Goal: Task Accomplishment & Management: Complete application form

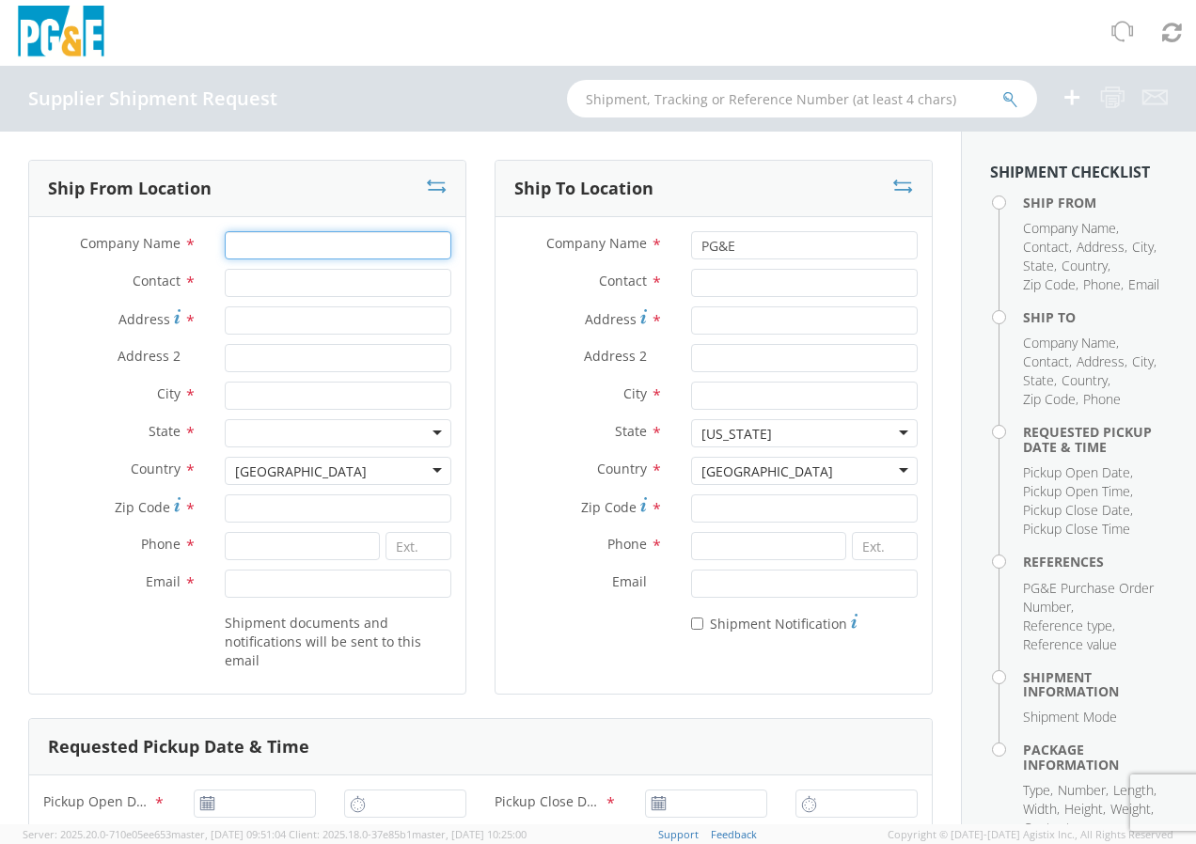
click at [263, 246] on input "Company Name *" at bounding box center [338, 245] width 227 height 28
type input "FRHAM SAFETY PRODUCTS"
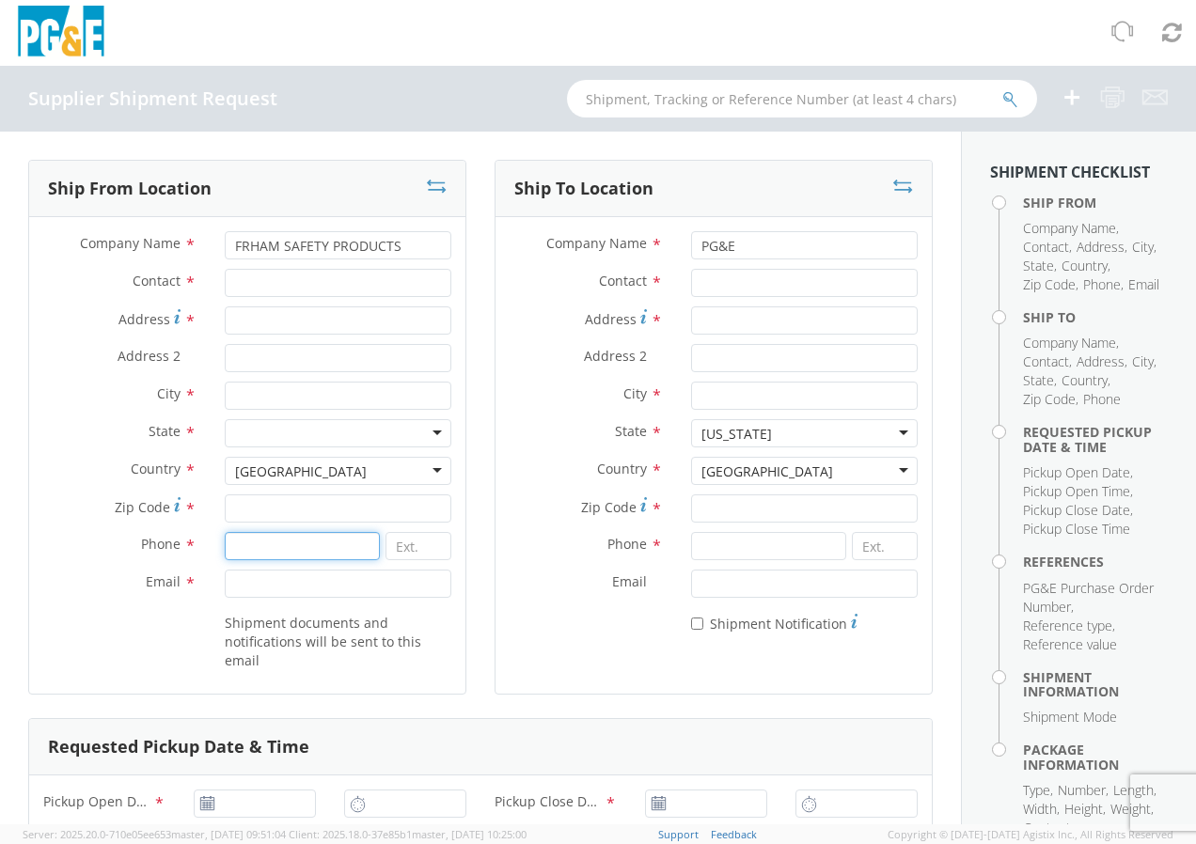
type input "6152540841"
type input "[EMAIL_ADDRESS][DOMAIN_NAME]"
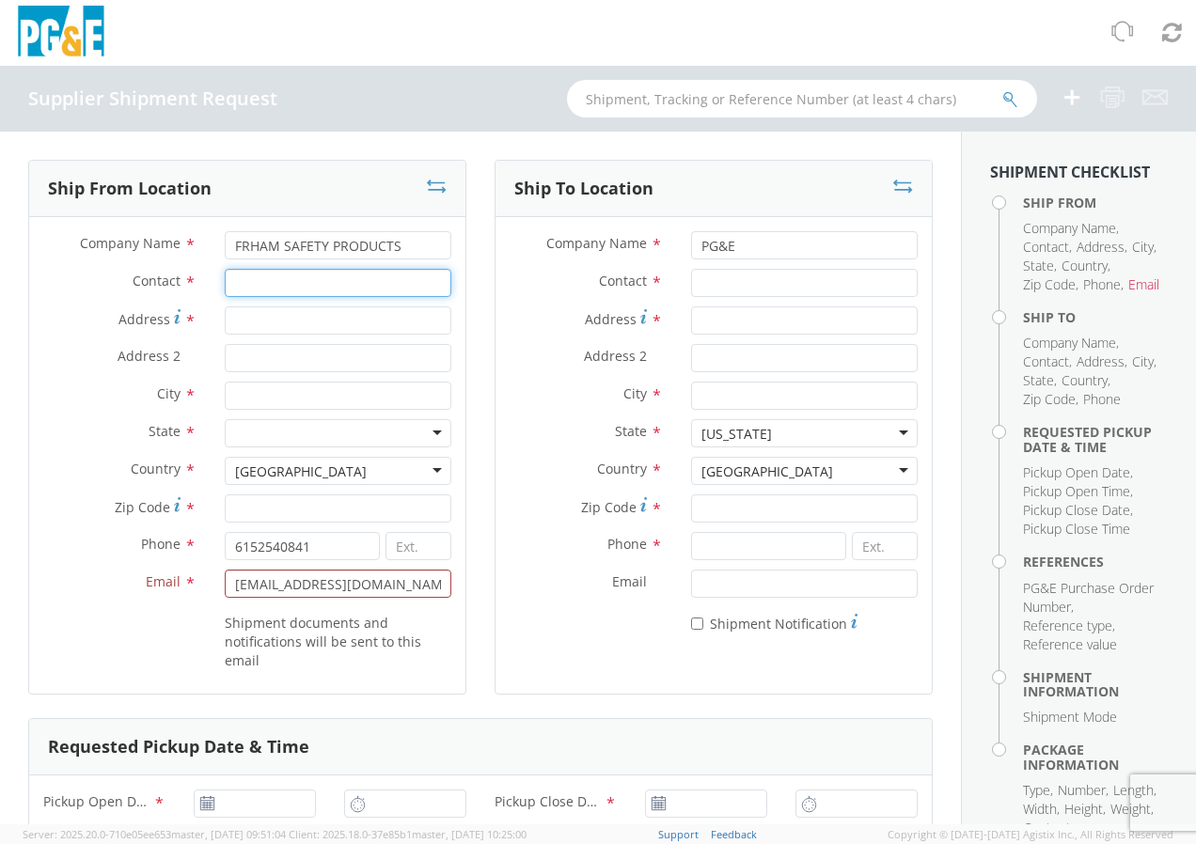
click at [290, 293] on input "Contact *" at bounding box center [338, 283] width 227 height 28
type input "s"
type input "[PERSON_NAME]"
click at [282, 321] on input "Address *" at bounding box center [338, 320] width 227 height 28
type input "[STREET_ADDRESS]"
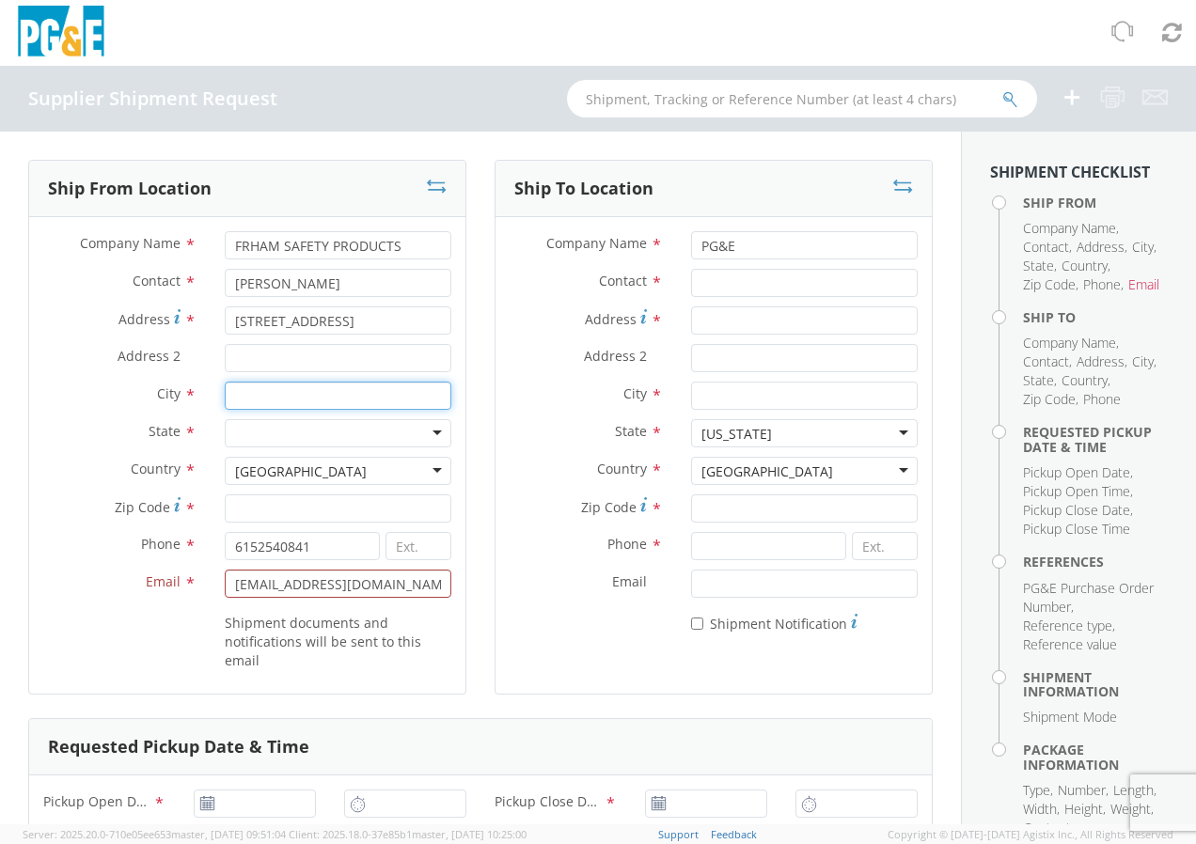
click at [250, 392] on input "City *" at bounding box center [338, 396] width 227 height 28
type input "[GEOGRAPHIC_DATA]"
click at [266, 427] on div at bounding box center [338, 433] width 227 height 28
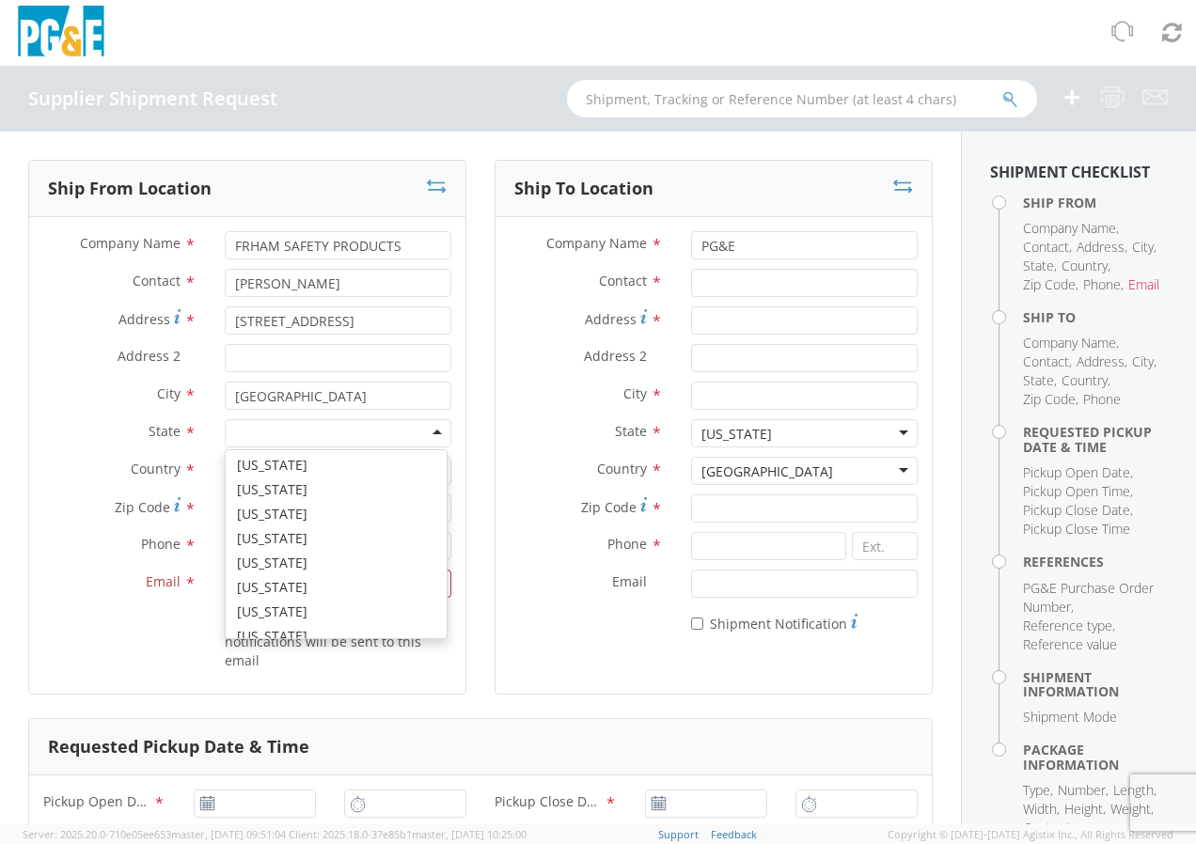
scroll to position [1128, 0]
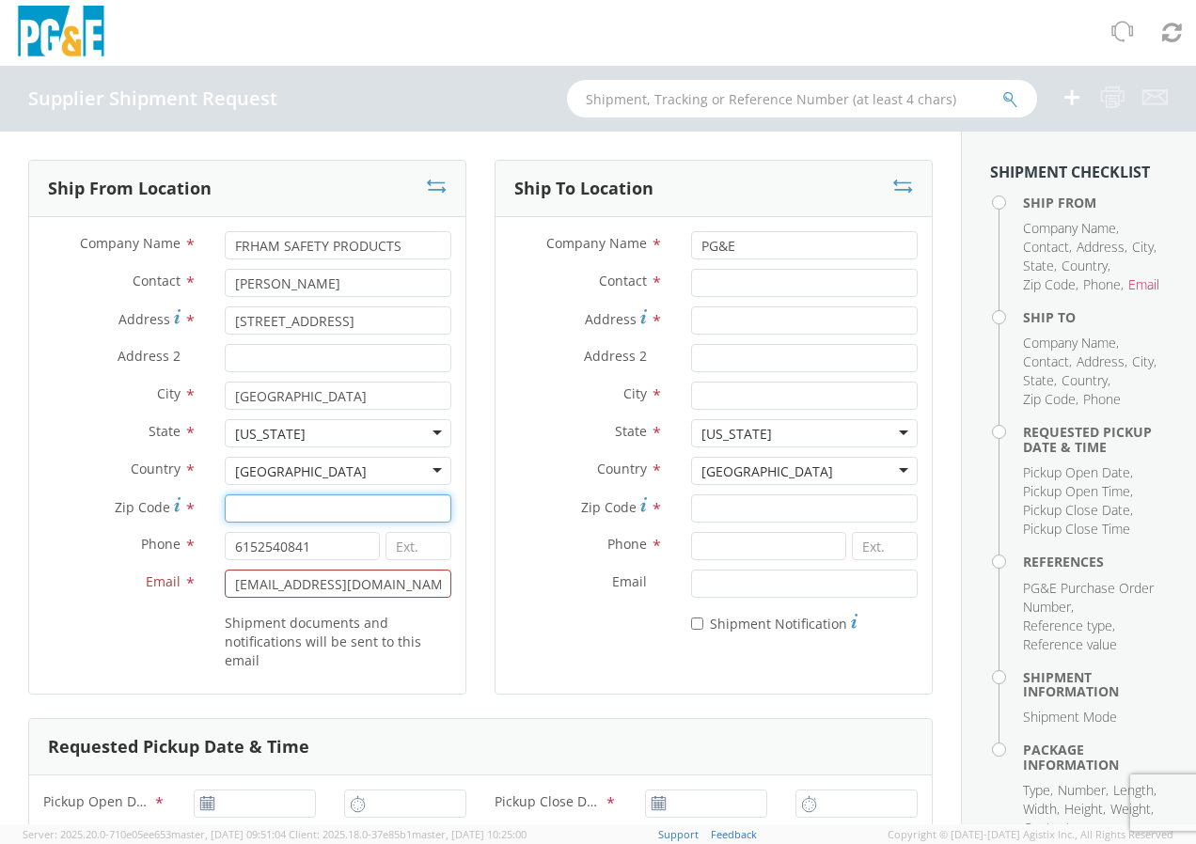
click at [322, 511] on input "Zip Code *" at bounding box center [338, 509] width 227 height 28
type input "37210"
click at [480, 641] on div "Ship To Location Company Name * PG&E Contact * Address * Address 2 * City * Sta…" at bounding box center [713, 439] width 466 height 558
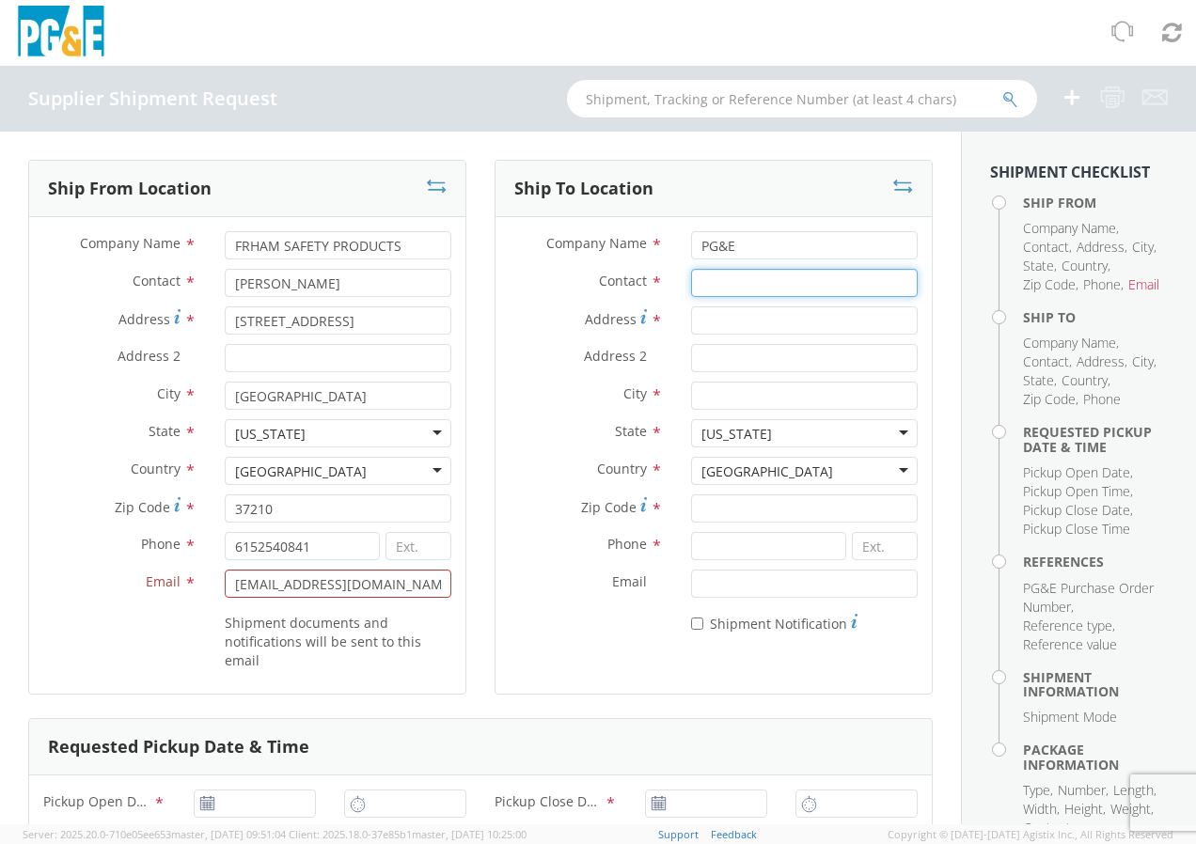
click at [741, 284] on input "Contact *" at bounding box center [804, 283] width 227 height 28
type input "PO#2701250205"
click at [737, 320] on input "Address *" at bounding box center [804, 320] width 227 height 28
type input "[STREET_ADDRESS]"
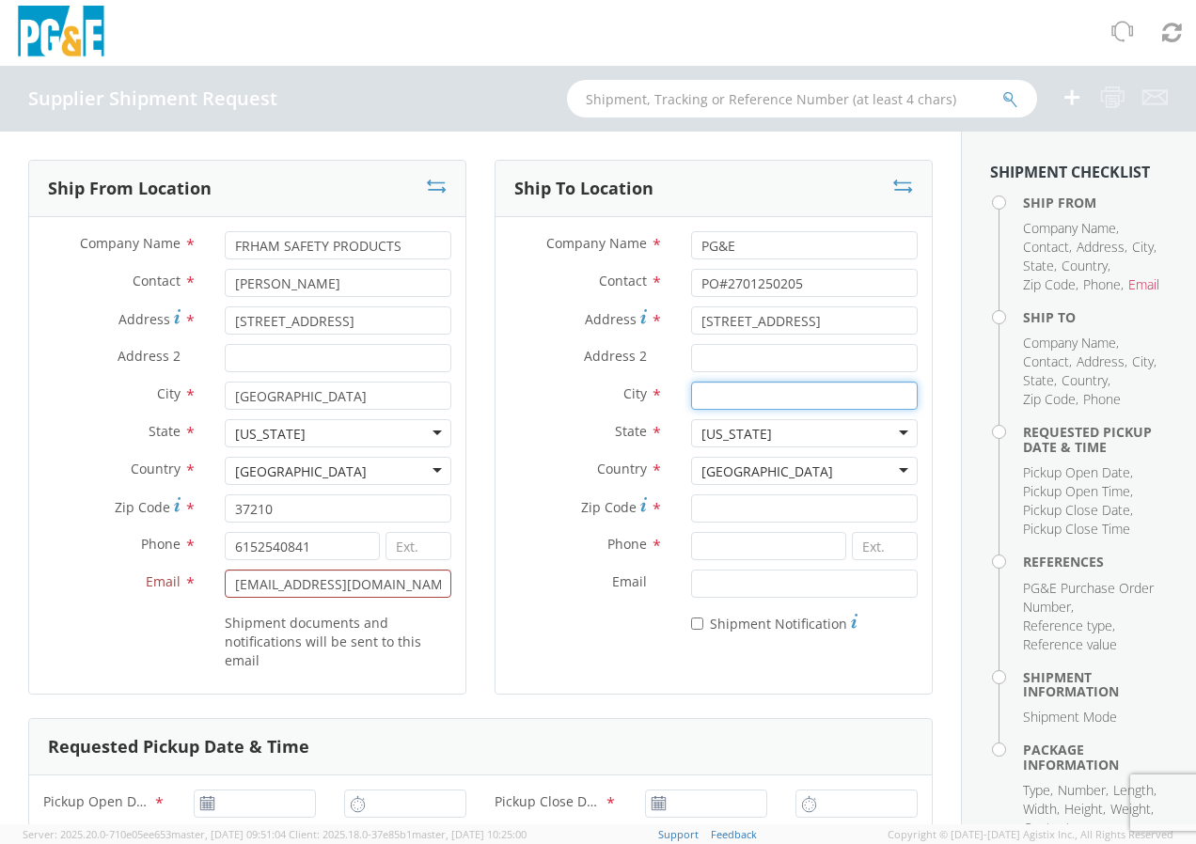
click at [762, 403] on input "City *" at bounding box center [804, 396] width 227 height 28
type input "SAN [PERSON_NAME] OBISPO"
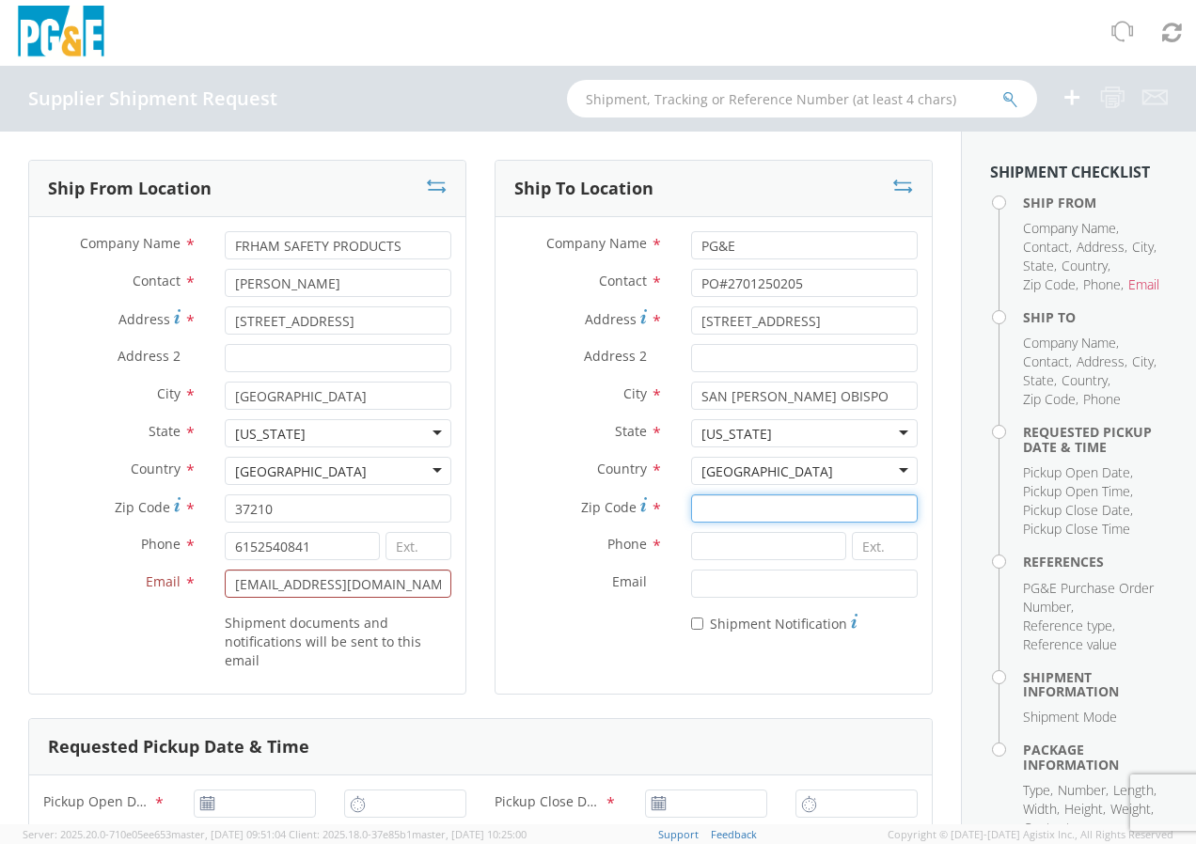
click at [777, 509] on input "Zip Code *" at bounding box center [804, 509] width 227 height 28
type input "93401"
click at [783, 554] on input at bounding box center [768, 546] width 154 height 28
type input "9253880732"
click at [614, 628] on div "* Shipment Notification" at bounding box center [713, 620] width 436 height 26
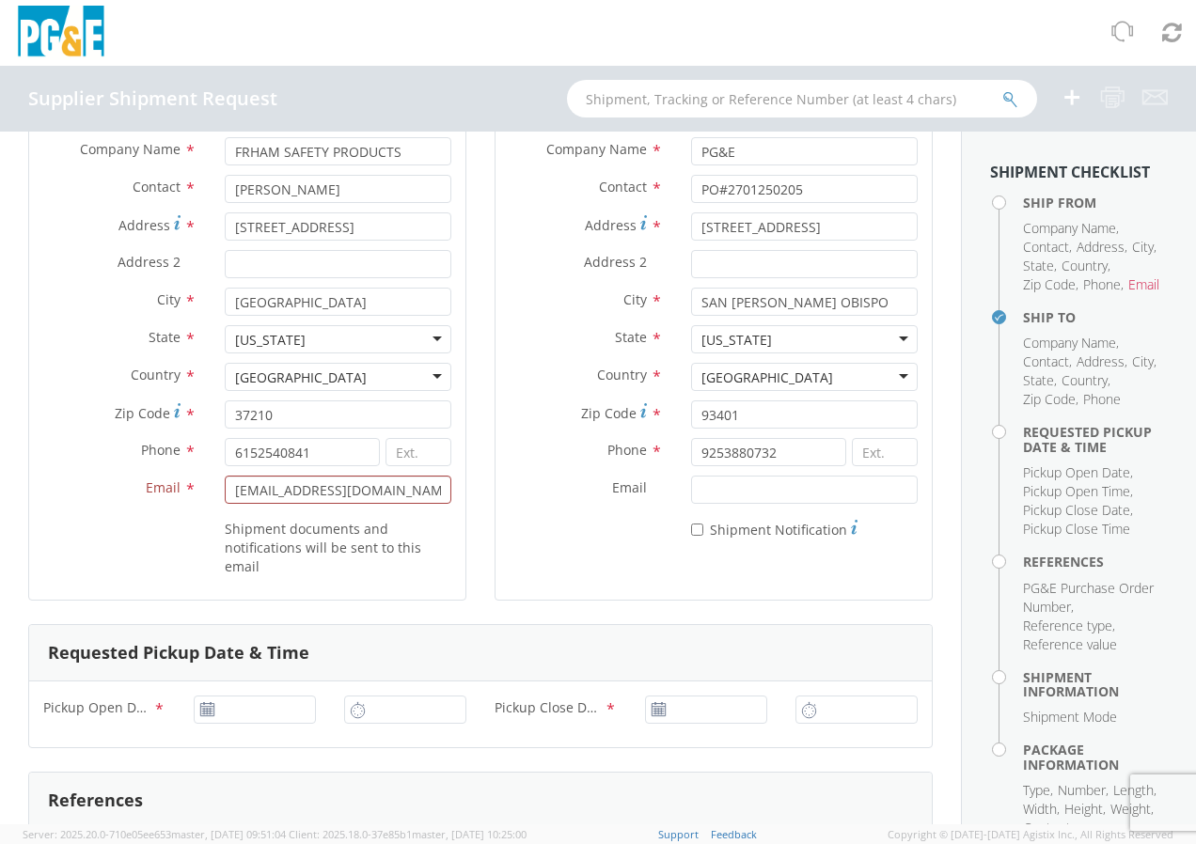
scroll to position [188, 0]
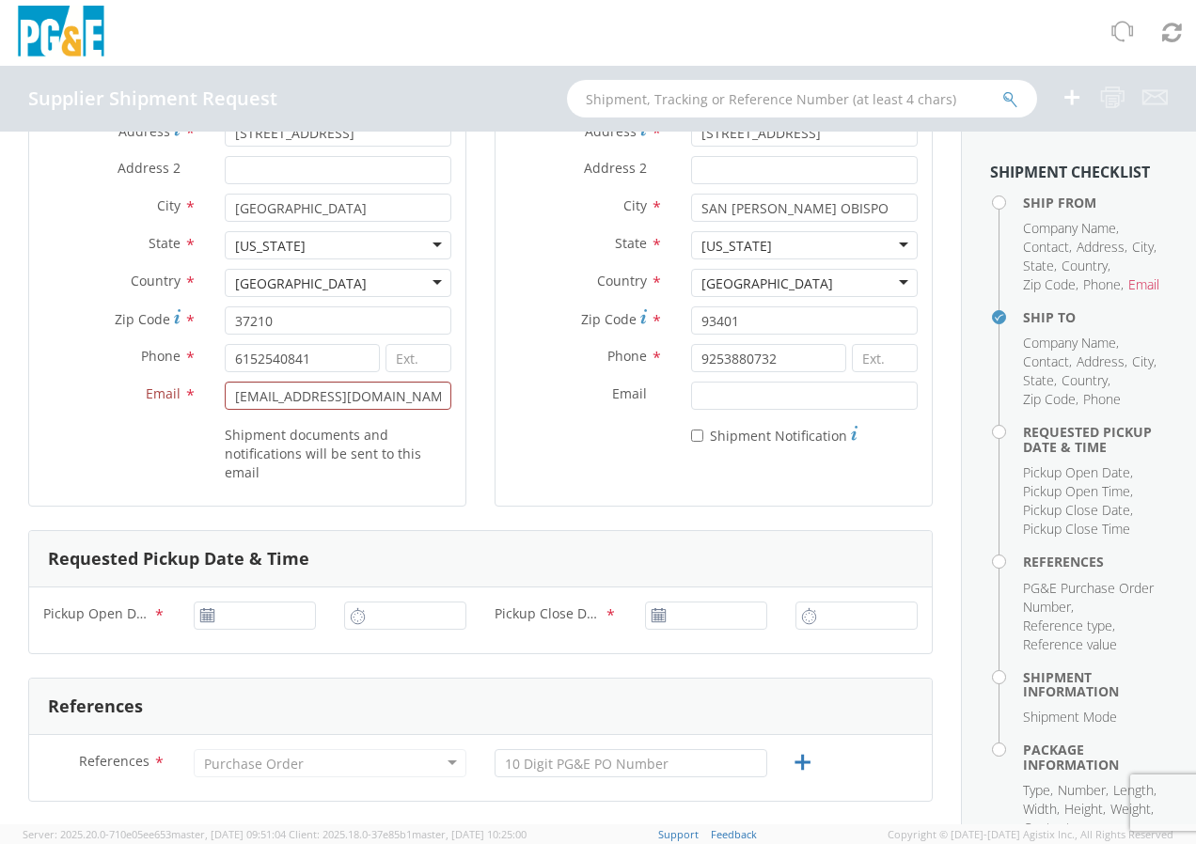
click at [201, 618] on use at bounding box center [206, 614] width 13 height 13
type input "[DATE]"
click at [263, 621] on input "[DATE]" at bounding box center [255, 616] width 122 height 28
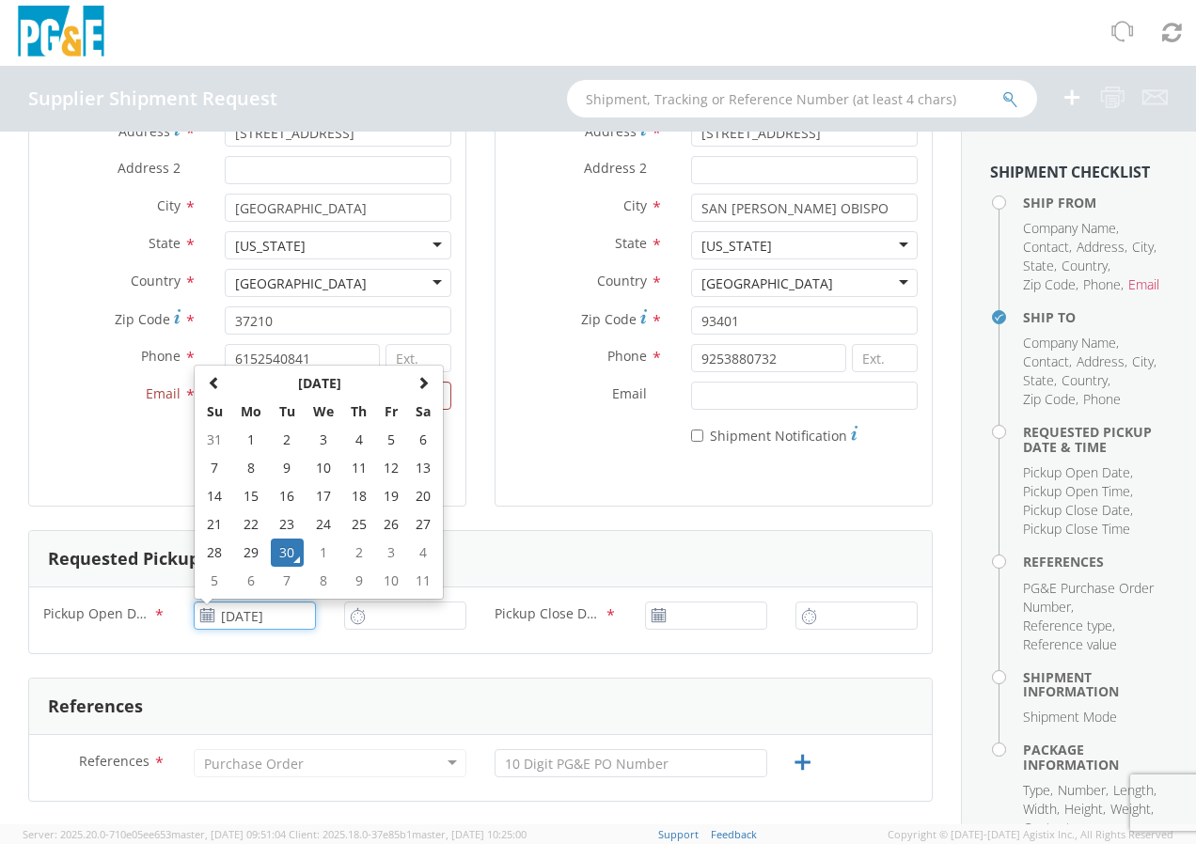
click at [285, 552] on td "30" at bounding box center [287, 553] width 33 height 28
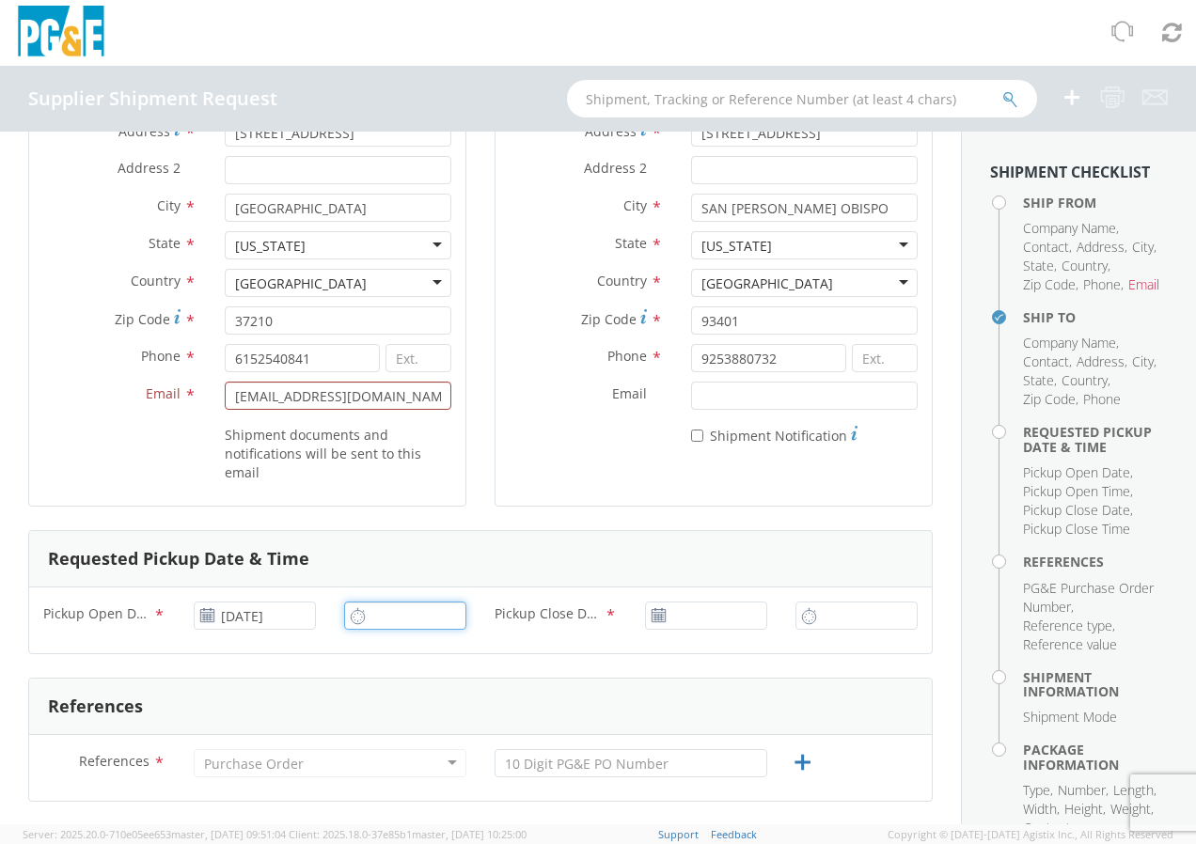
type input "9:00 AM"
click at [387, 621] on input "9:00 AM" at bounding box center [405, 616] width 122 height 28
click at [424, 621] on input "9:00 AM" at bounding box center [405, 616] width 122 height 28
click at [682, 622] on input "Pickup Close Date & Time *" at bounding box center [706, 616] width 122 height 28
type input "[DATE]"
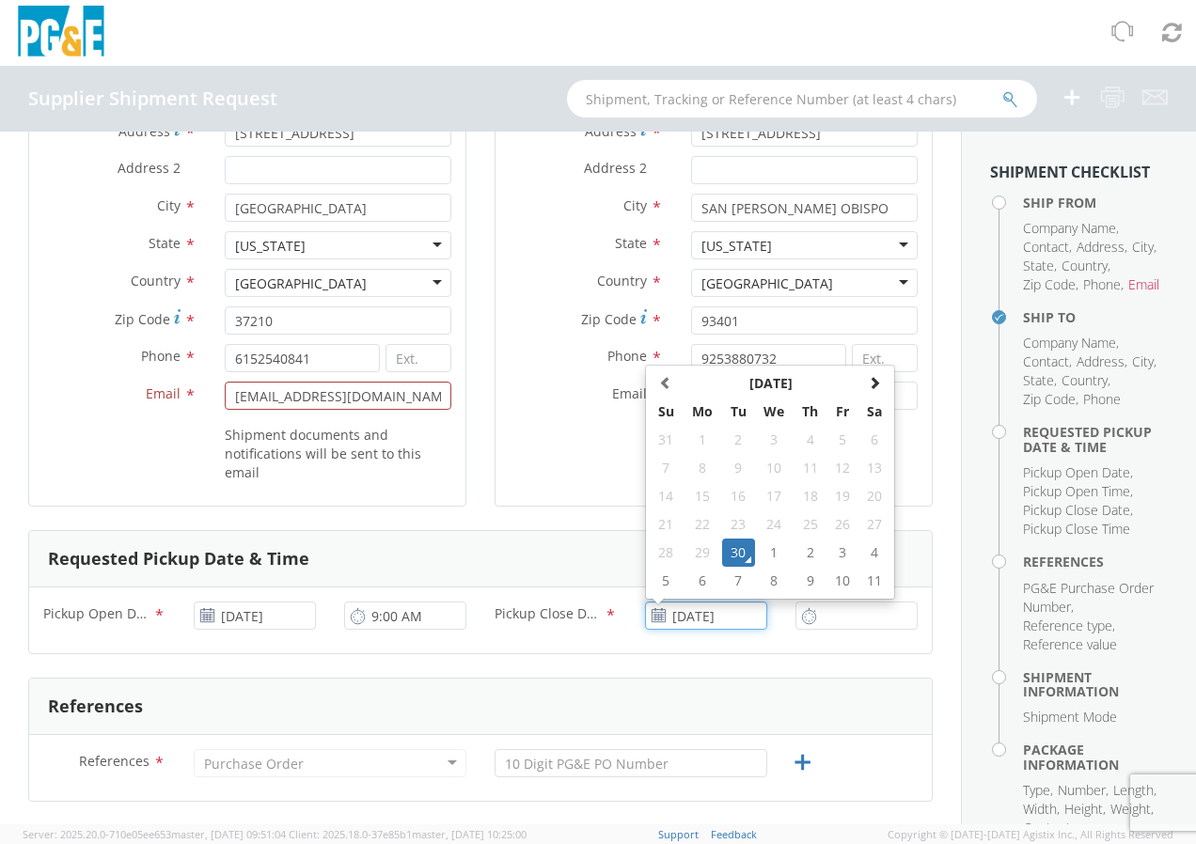
click at [731, 553] on td "30" at bounding box center [738, 553] width 33 height 28
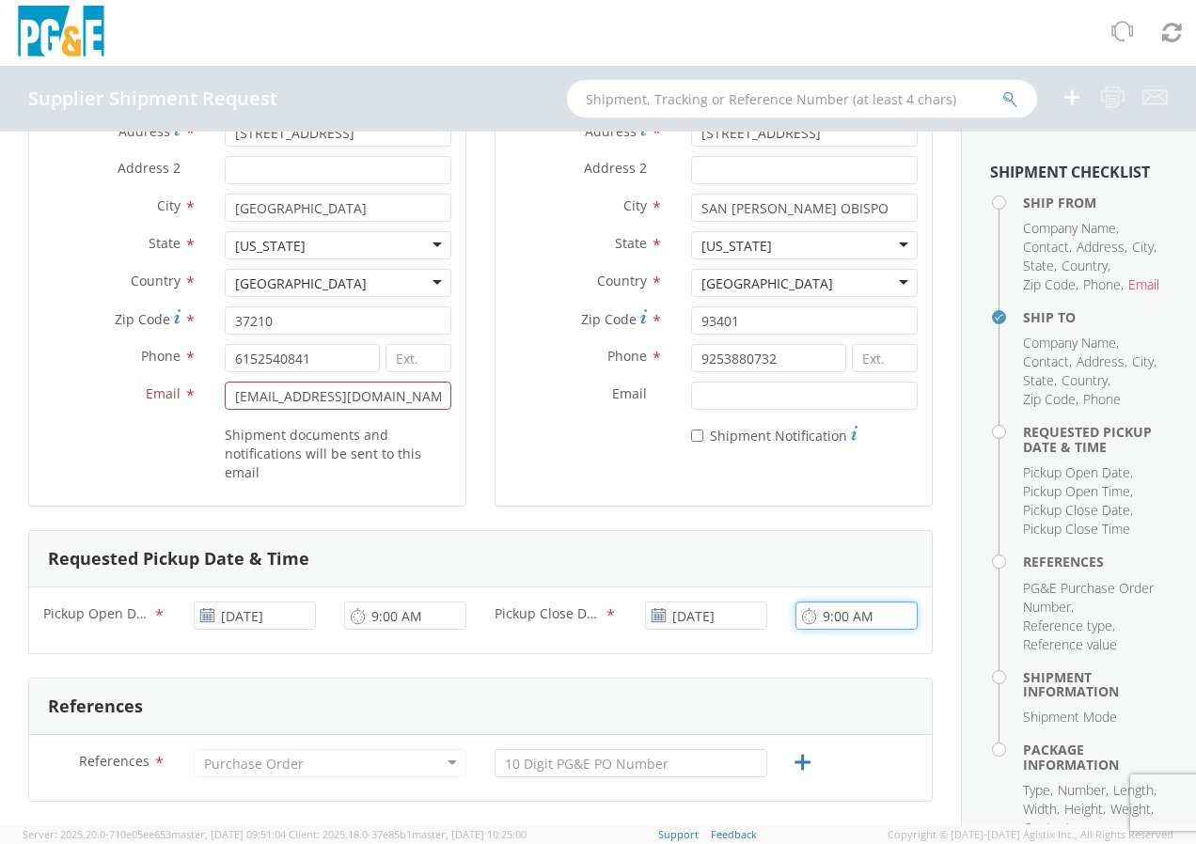
click at [850, 618] on input "9:00 AM" at bounding box center [856, 616] width 122 height 28
click at [867, 621] on input "3:00 AM" at bounding box center [856, 616] width 122 height 28
type input "3:00 PM"
click at [836, 652] on div "Pickup Open Date & Time * [DATE] 9:00 AM Pickup Close Date & Time * [DATE] 3:00…" at bounding box center [480, 621] width 903 height 66
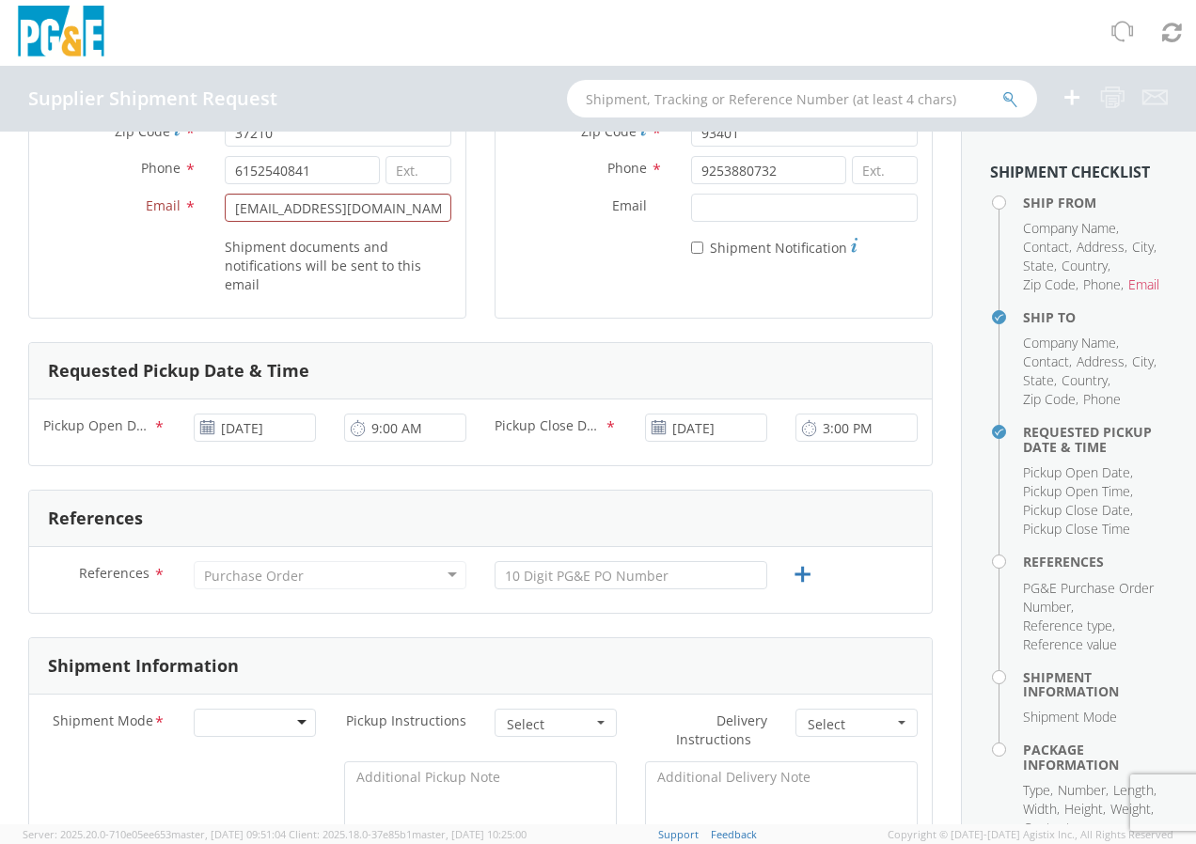
scroll to position [470, 0]
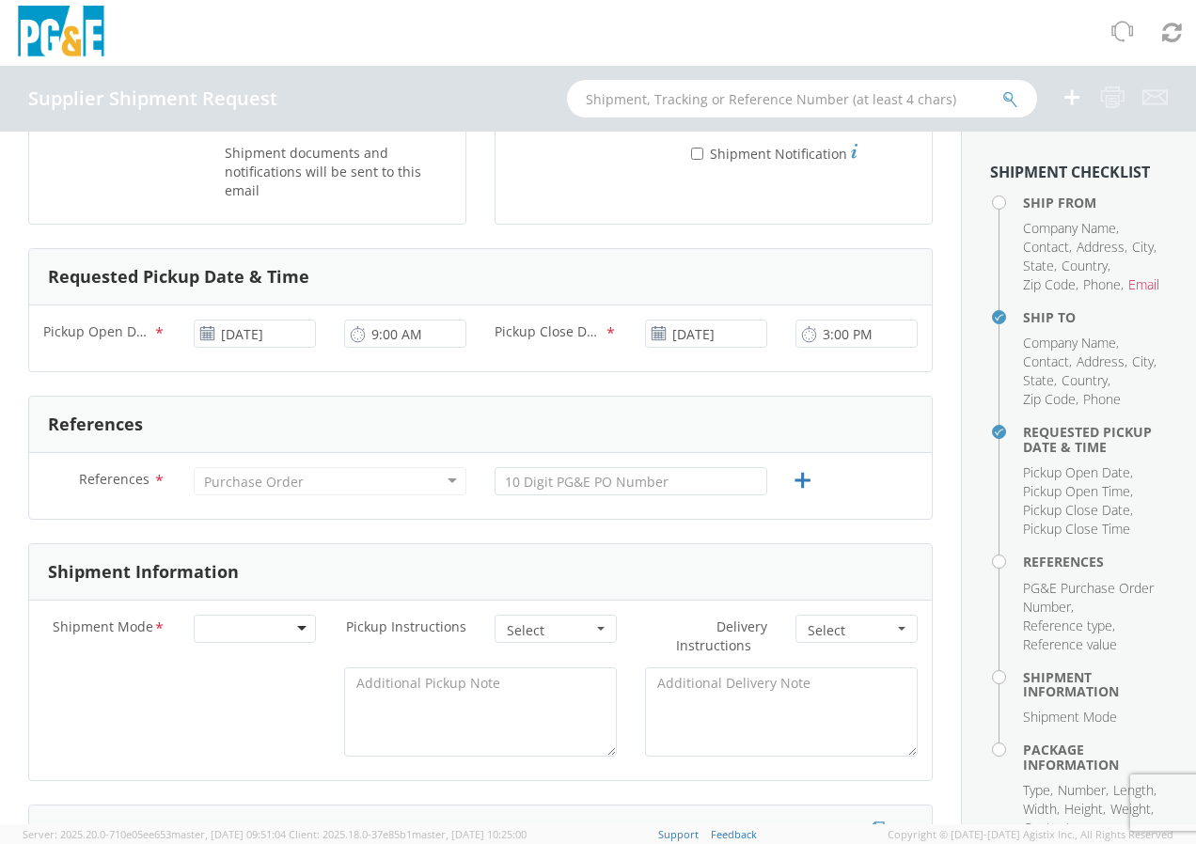
click at [273, 488] on div "Purchase Order" at bounding box center [254, 482] width 100 height 19
click at [369, 483] on div "Purchase Order" at bounding box center [330, 481] width 273 height 28
click at [376, 480] on div "Purchase Order" at bounding box center [330, 481] width 273 height 28
click at [448, 475] on div "Purchase Order" at bounding box center [330, 481] width 273 height 28
click at [148, 486] on label "References *" at bounding box center [104, 479] width 150 height 24
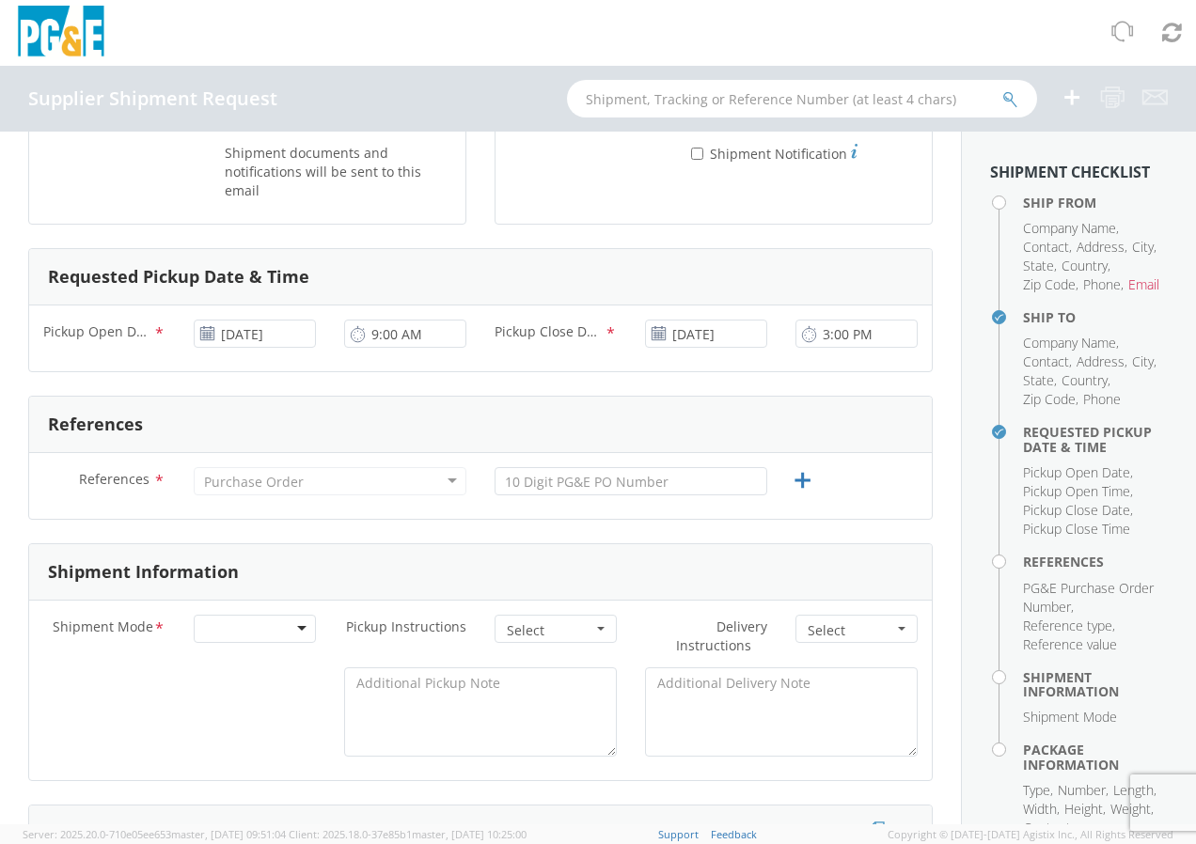
click at [261, 477] on div "Purchase Order" at bounding box center [254, 482] width 100 height 19
click at [663, 481] on input "text" at bounding box center [631, 481] width 273 height 28
type input "2701250205"
click at [579, 522] on form "Ship From Location Company Name * FRHAM SAFETY PRODUCTS Contact * [PERSON_NAME]…" at bounding box center [480, 781] width 904 height 2183
click at [791, 478] on icon at bounding box center [803, 481] width 24 height 24
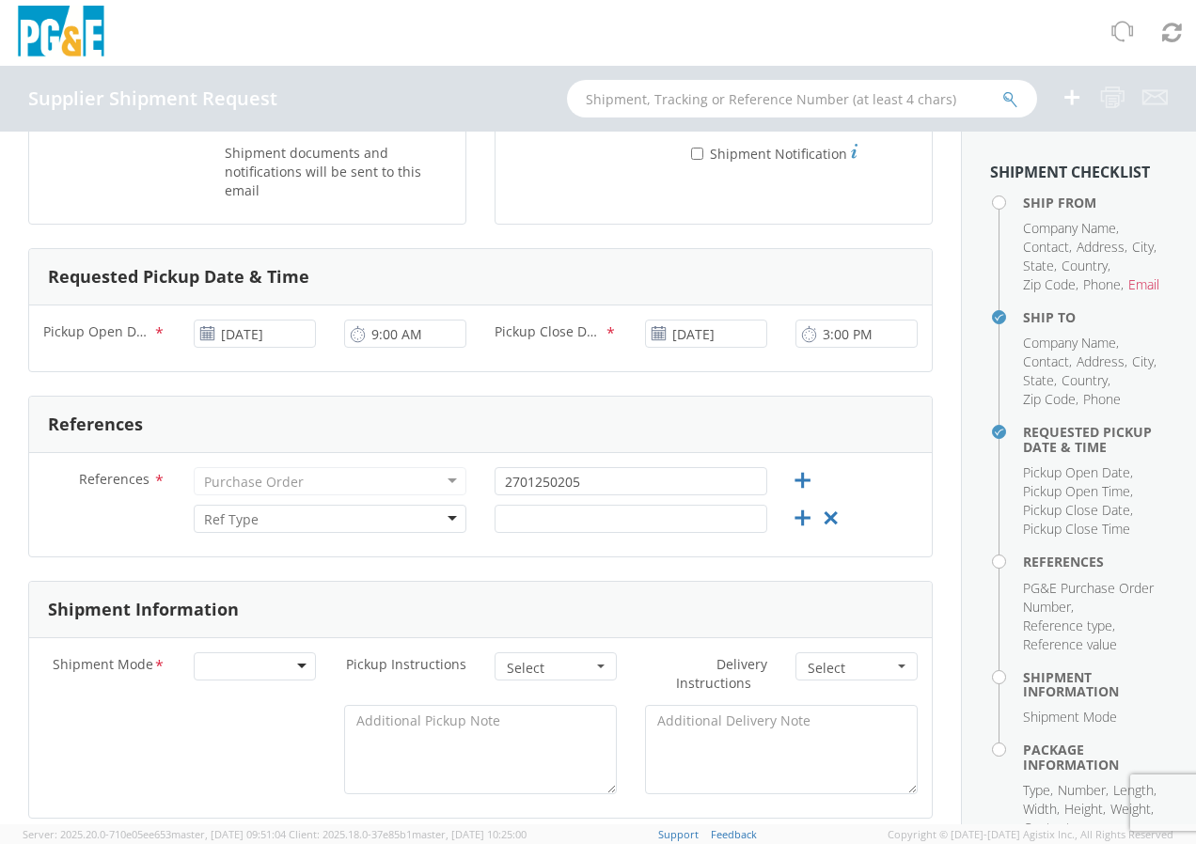
click at [287, 517] on div at bounding box center [330, 519] width 273 height 28
click at [621, 521] on input "text" at bounding box center [631, 519] width 273 height 28
type input "659577"
click at [487, 551] on div "References * Purchase Order Purchase Order Account Type Activity ID Airline App…" at bounding box center [480, 504] width 903 height 103
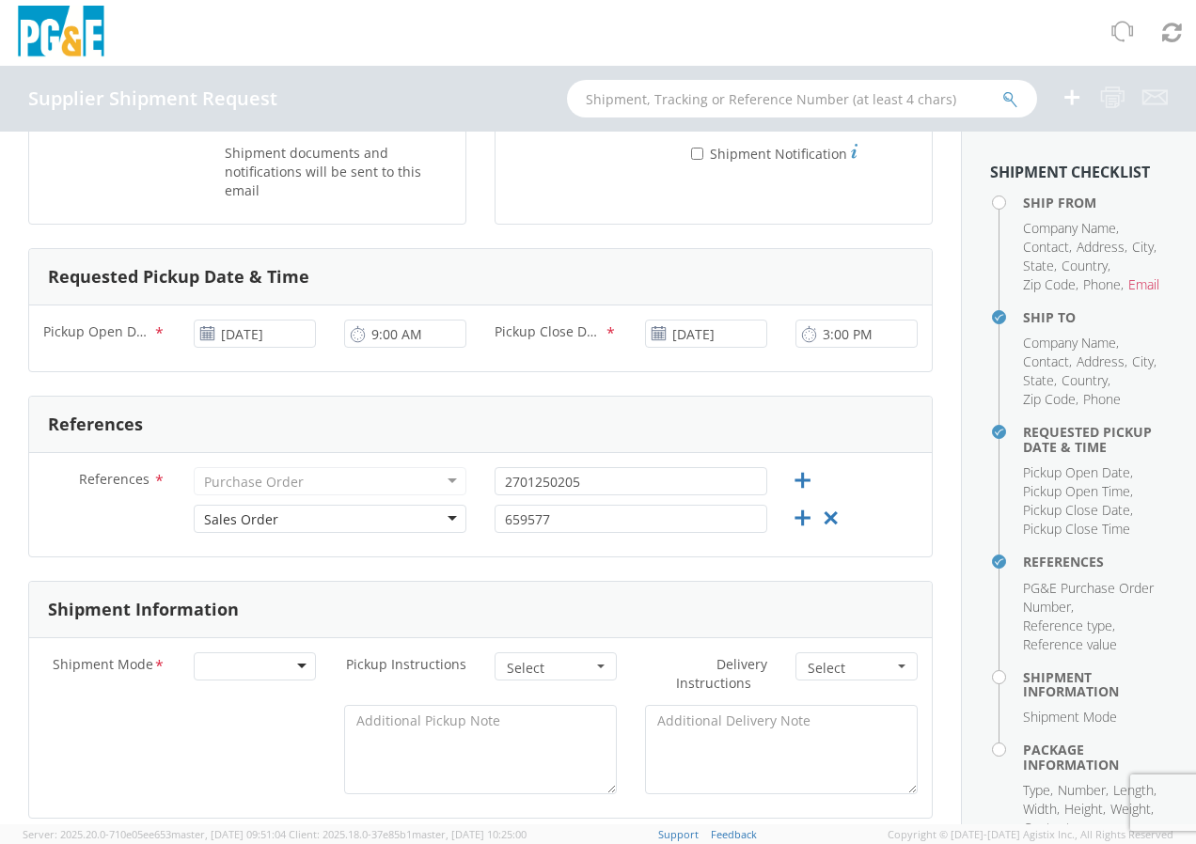
scroll to position [752, 0]
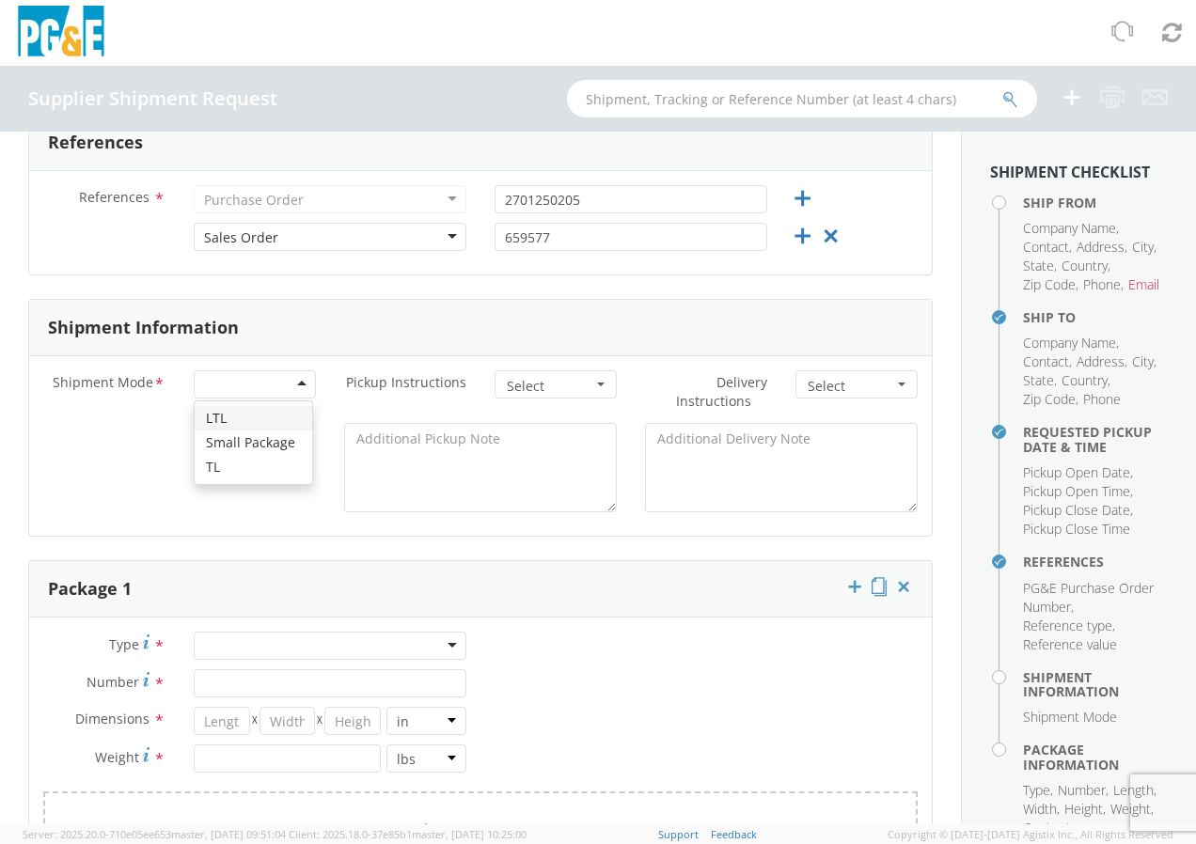
click at [286, 385] on div at bounding box center [255, 384] width 122 height 28
click at [584, 386] on button "Select" at bounding box center [556, 384] width 122 height 28
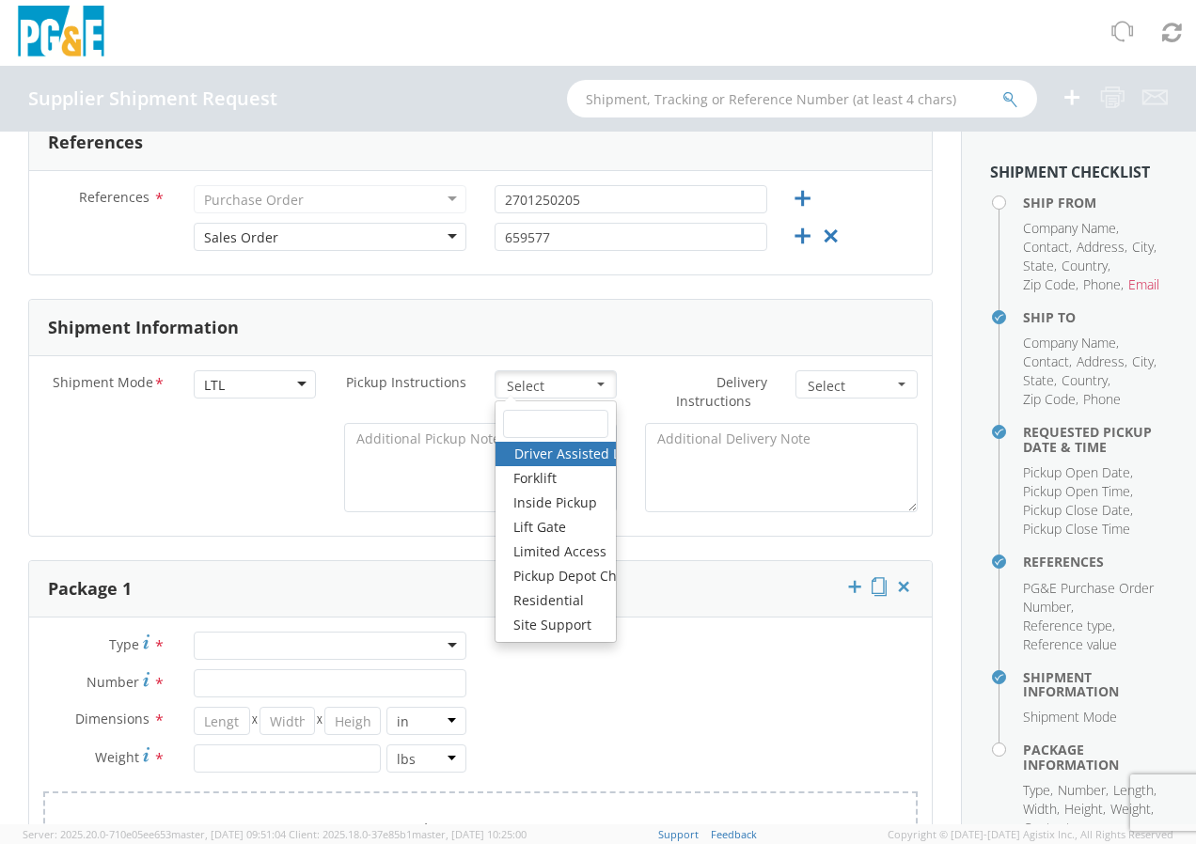
click at [561, 380] on span "Select" at bounding box center [550, 386] width 86 height 19
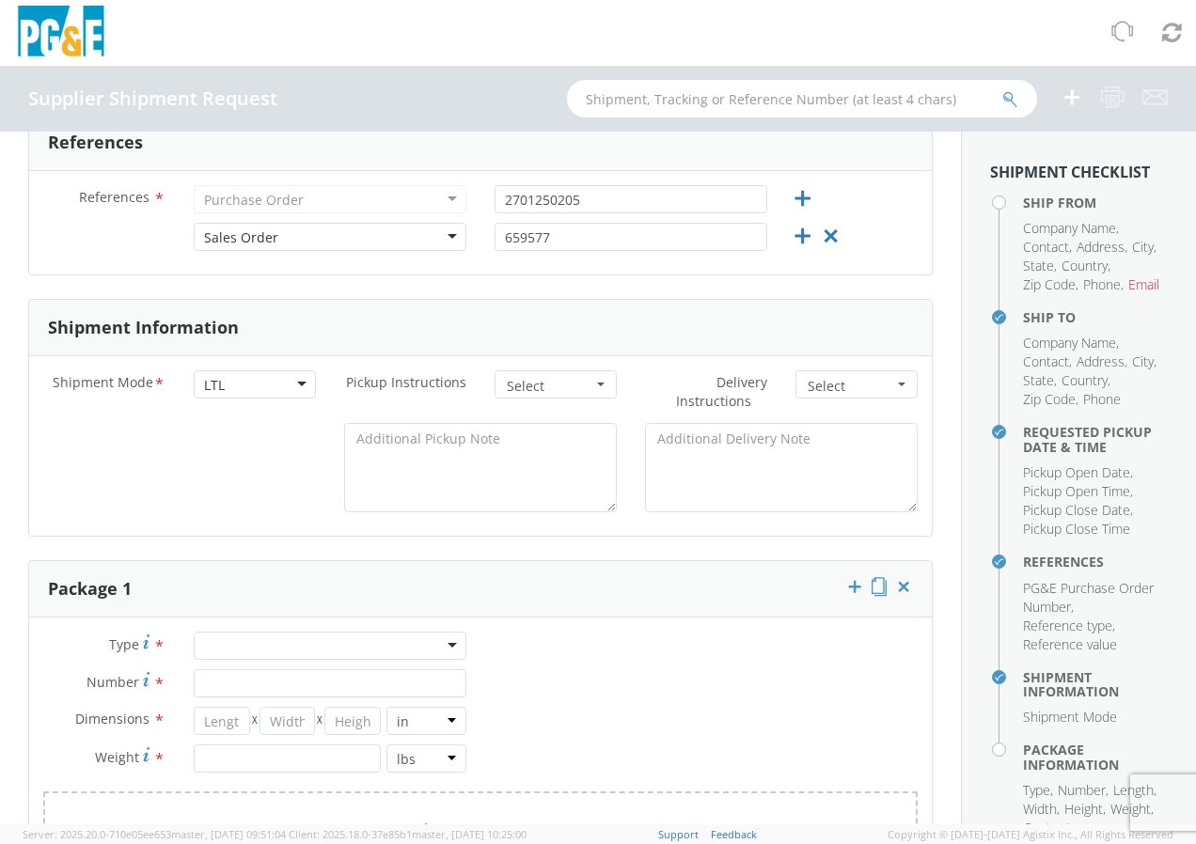
click at [874, 384] on span "Select" at bounding box center [851, 386] width 86 height 19
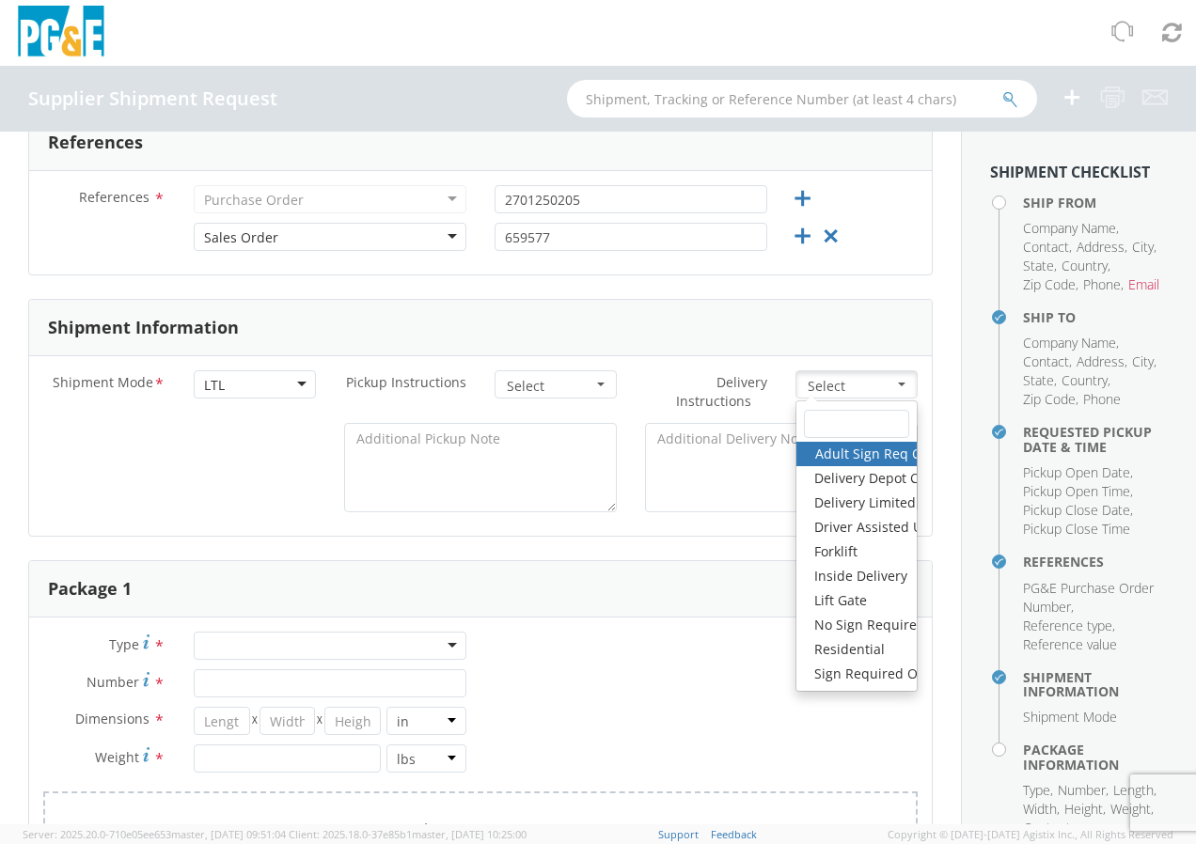
click at [874, 384] on span "Select" at bounding box center [851, 386] width 86 height 19
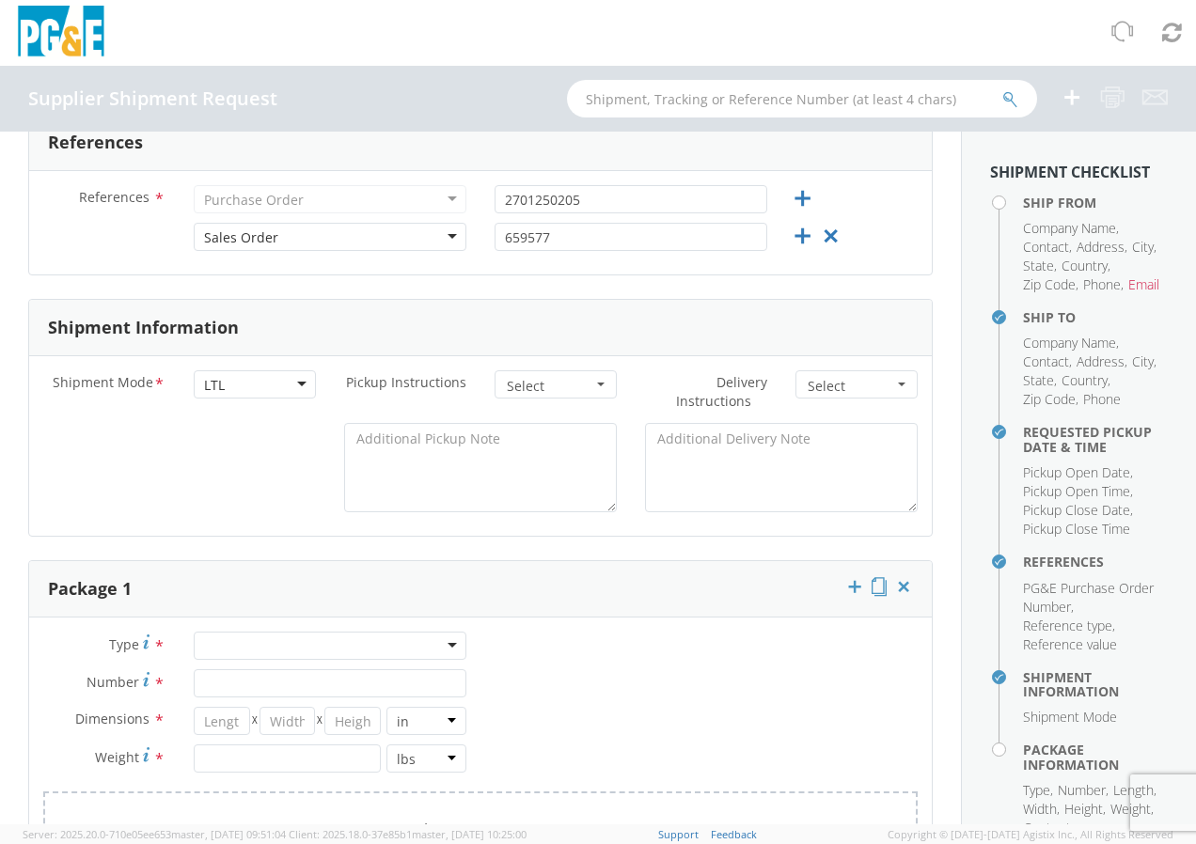
scroll to position [846, 0]
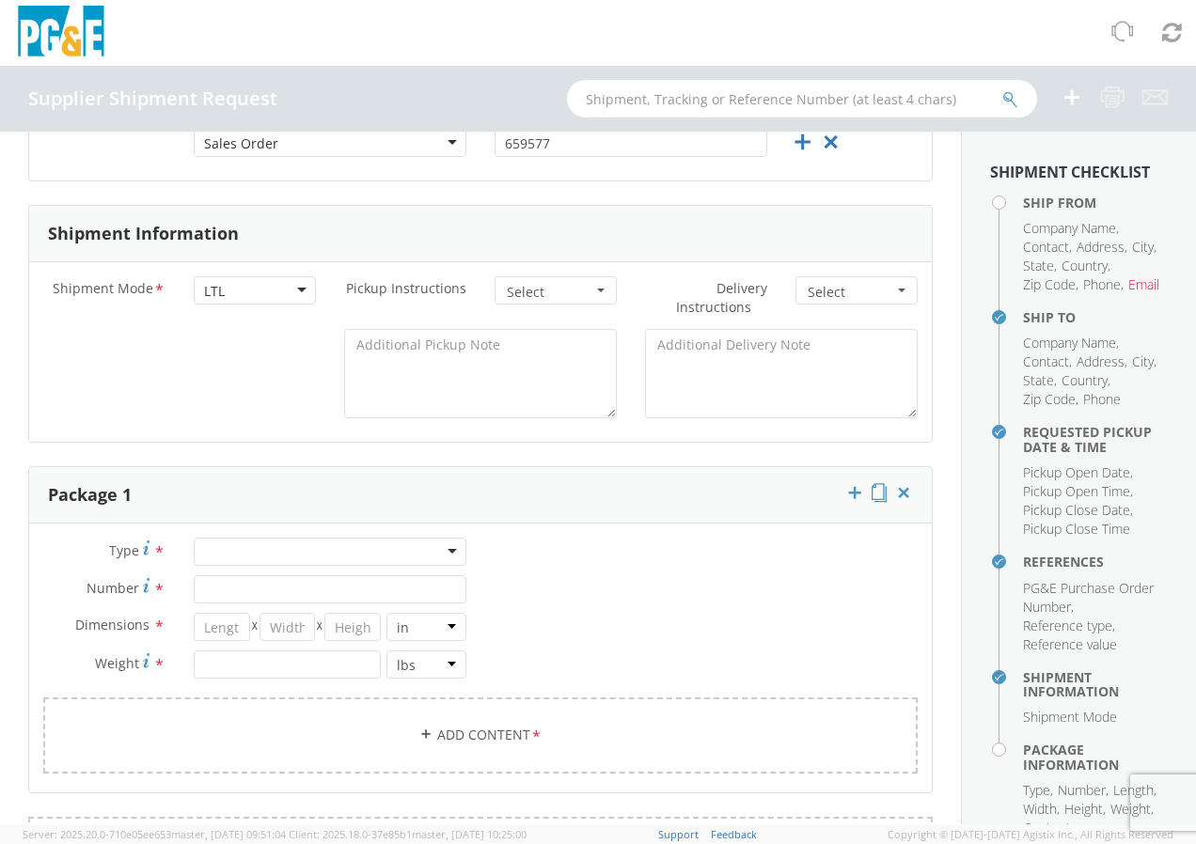
click at [271, 550] on div at bounding box center [330, 552] width 273 height 28
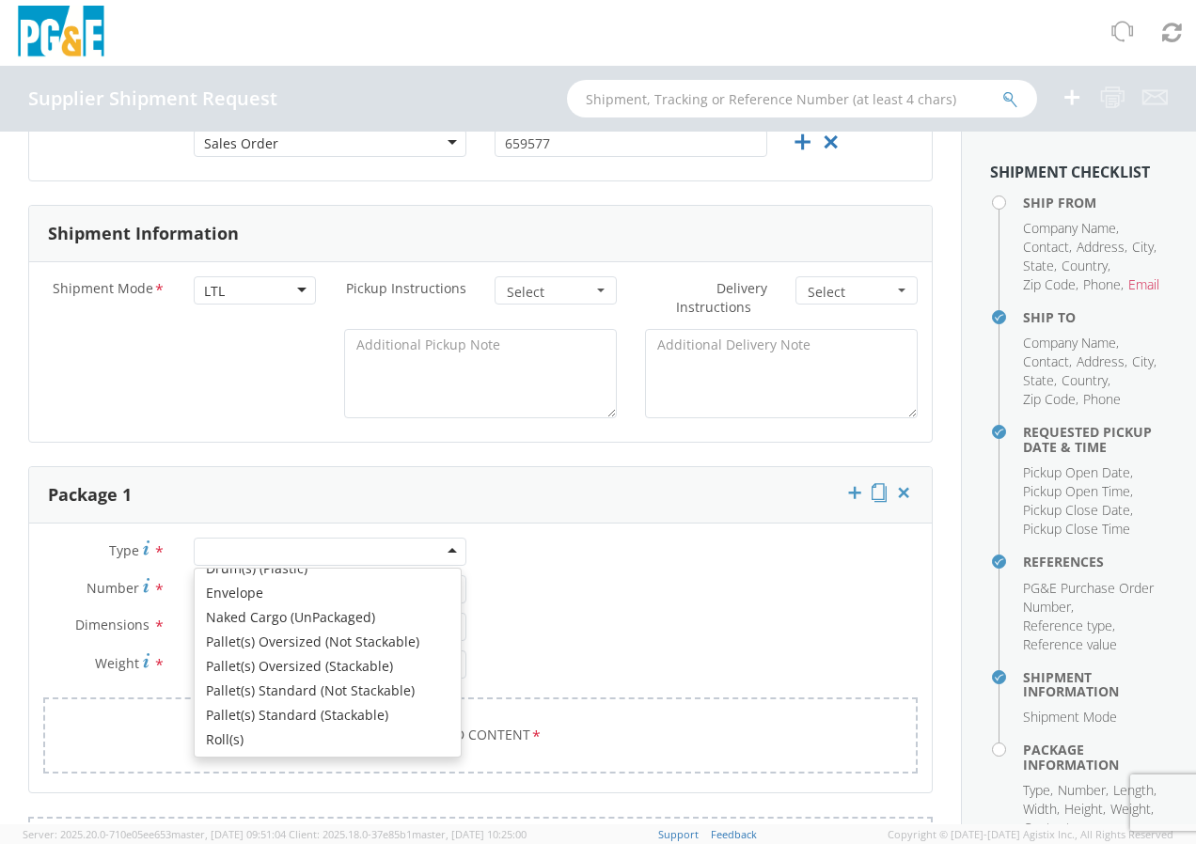
scroll to position [212, 0]
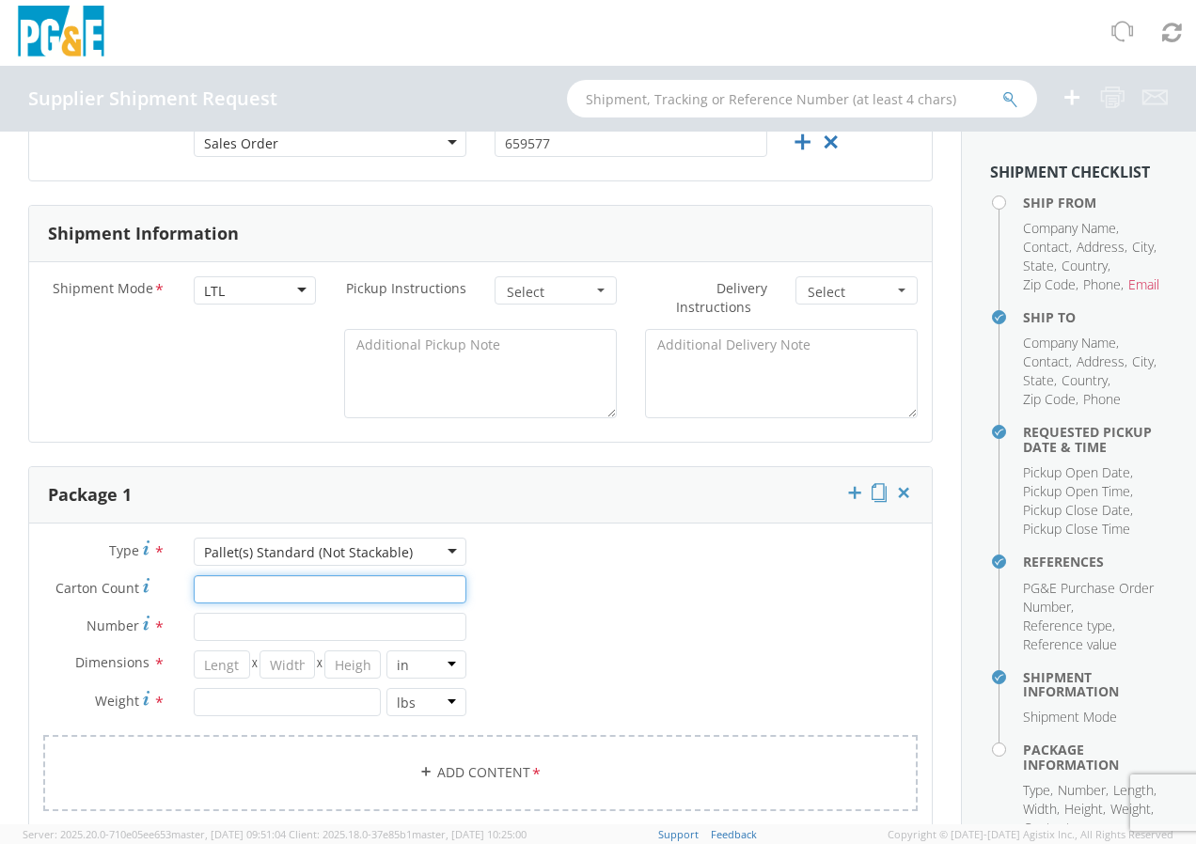
click at [230, 591] on input "Carton Count *" at bounding box center [330, 589] width 273 height 28
click at [222, 625] on input "Number *" at bounding box center [330, 627] width 273 height 28
click at [228, 603] on input "26" at bounding box center [330, 589] width 273 height 28
click at [233, 599] on input "26" at bounding box center [330, 589] width 273 height 28
type input "2"
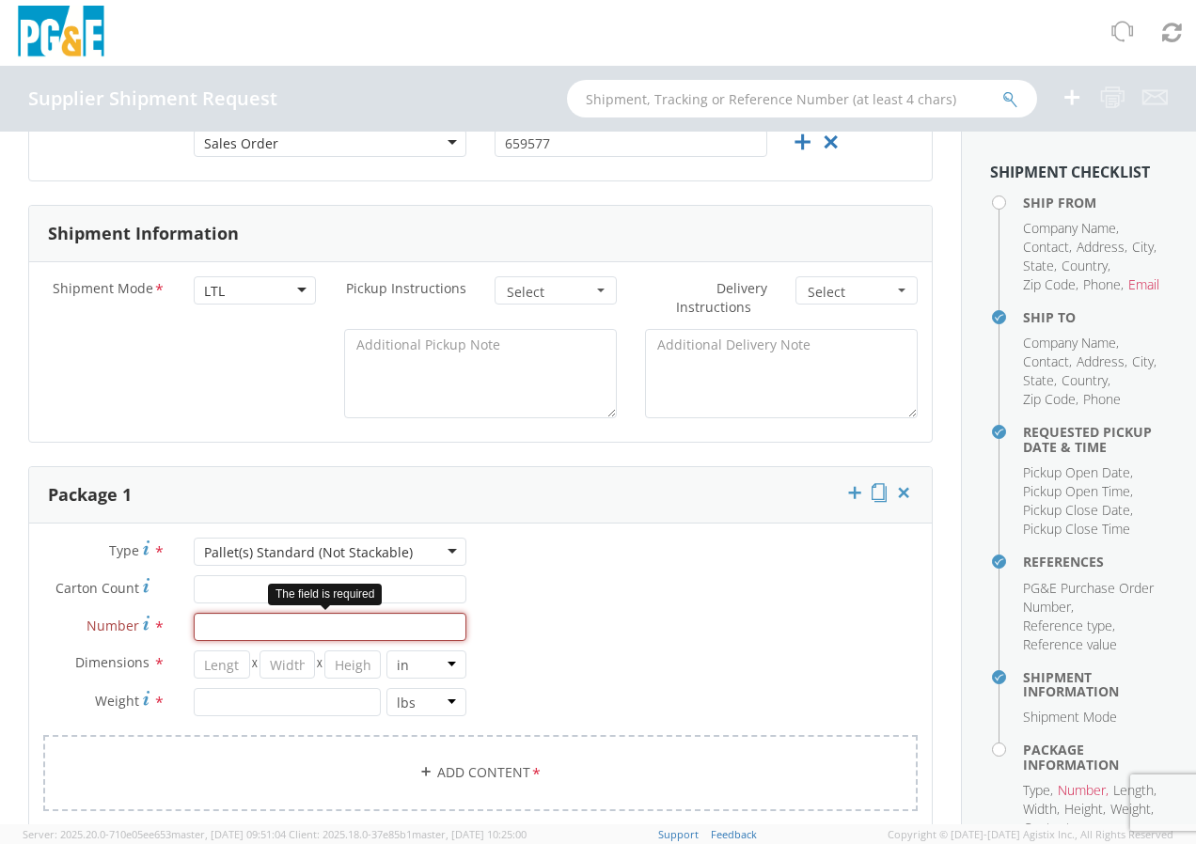
click at [239, 633] on input "Number *" at bounding box center [330, 627] width 273 height 28
type input "2"
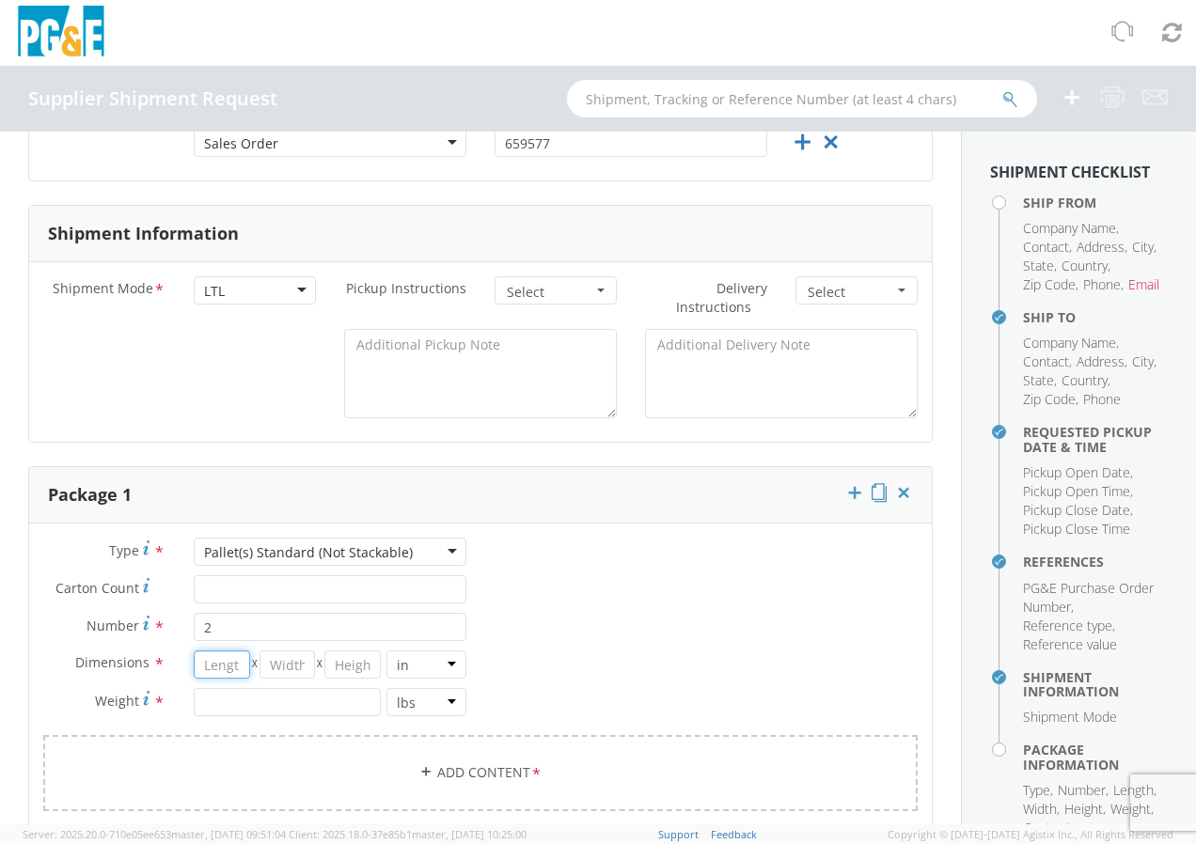
click at [236, 665] on input "number" at bounding box center [222, 665] width 56 height 28
type input "48"
click at [288, 657] on input "number" at bounding box center [287, 665] width 56 height 28
type input "40"
click at [346, 667] on input "number" at bounding box center [352, 665] width 56 height 28
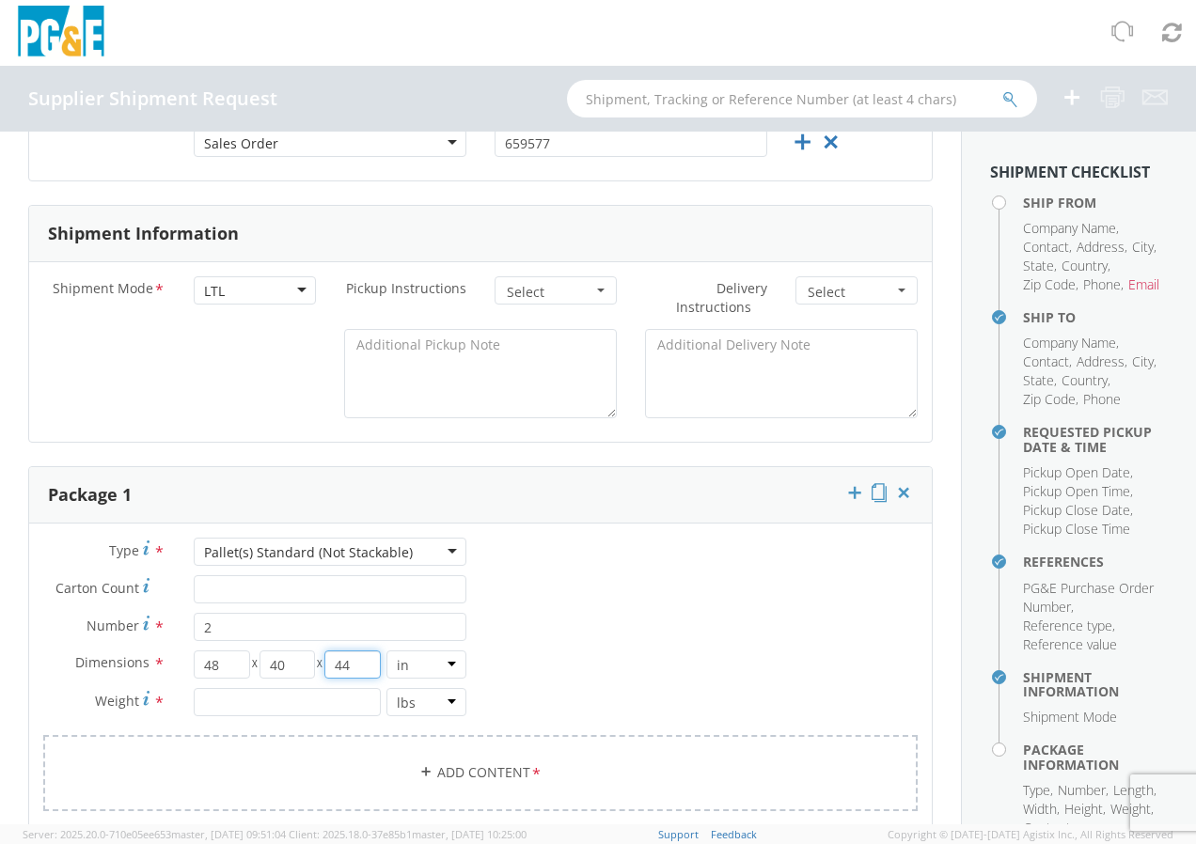
type input "44"
click at [289, 697] on input "number" at bounding box center [287, 702] width 187 height 28
type input "1"
type input "497"
click at [358, 669] on input "44" at bounding box center [352, 665] width 56 height 28
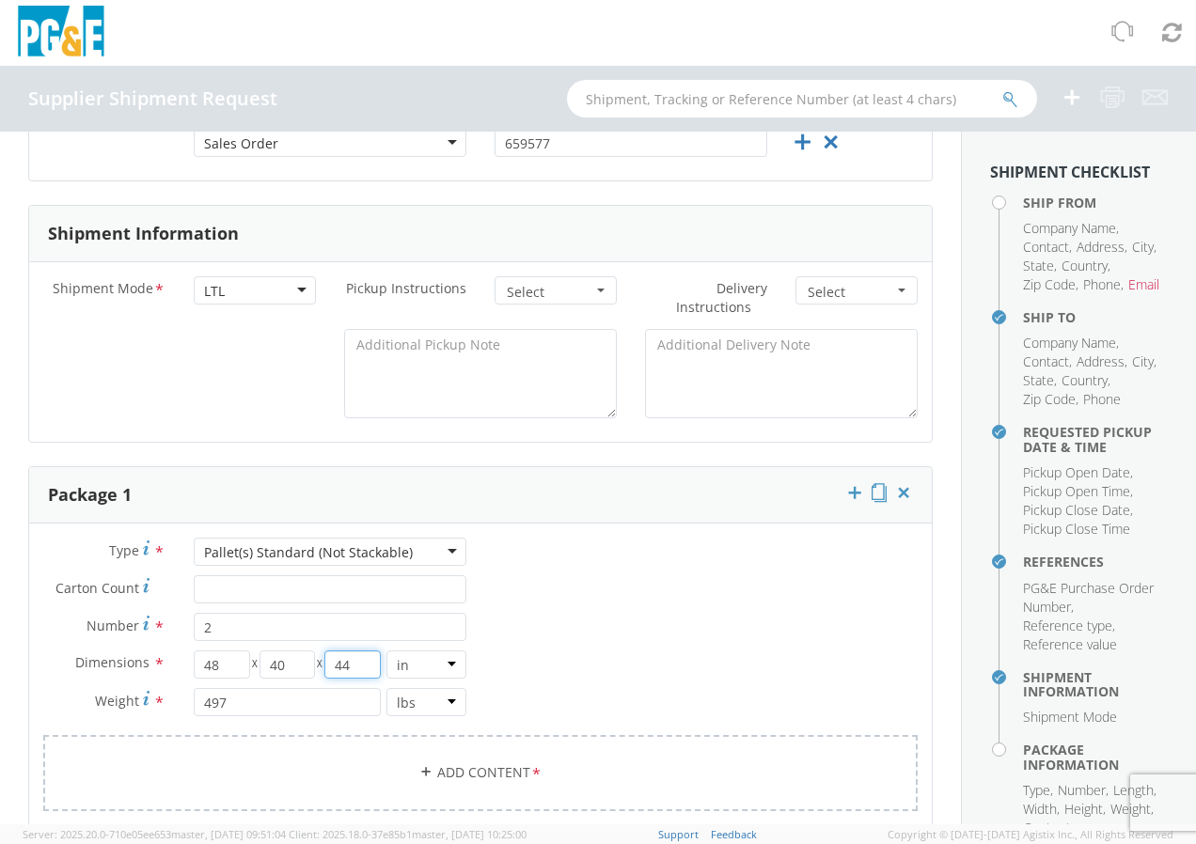
type input "4"
type input "2"
type input "52"
click at [546, 667] on div "Type * Pallet(s) Standard (Not Stackable) Pallet(s) Standard (Not Stackable) Bu…" at bounding box center [480, 686] width 903 height 297
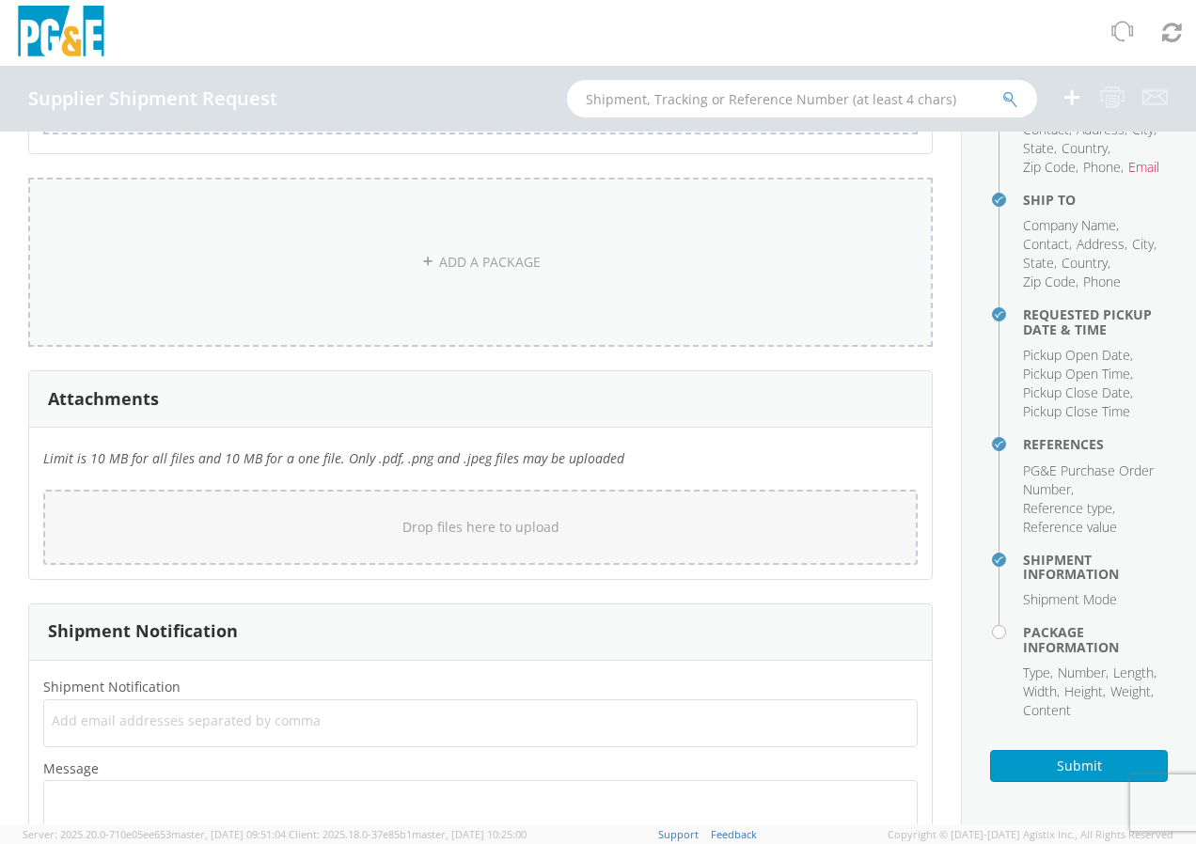
scroll to position [1617, 0]
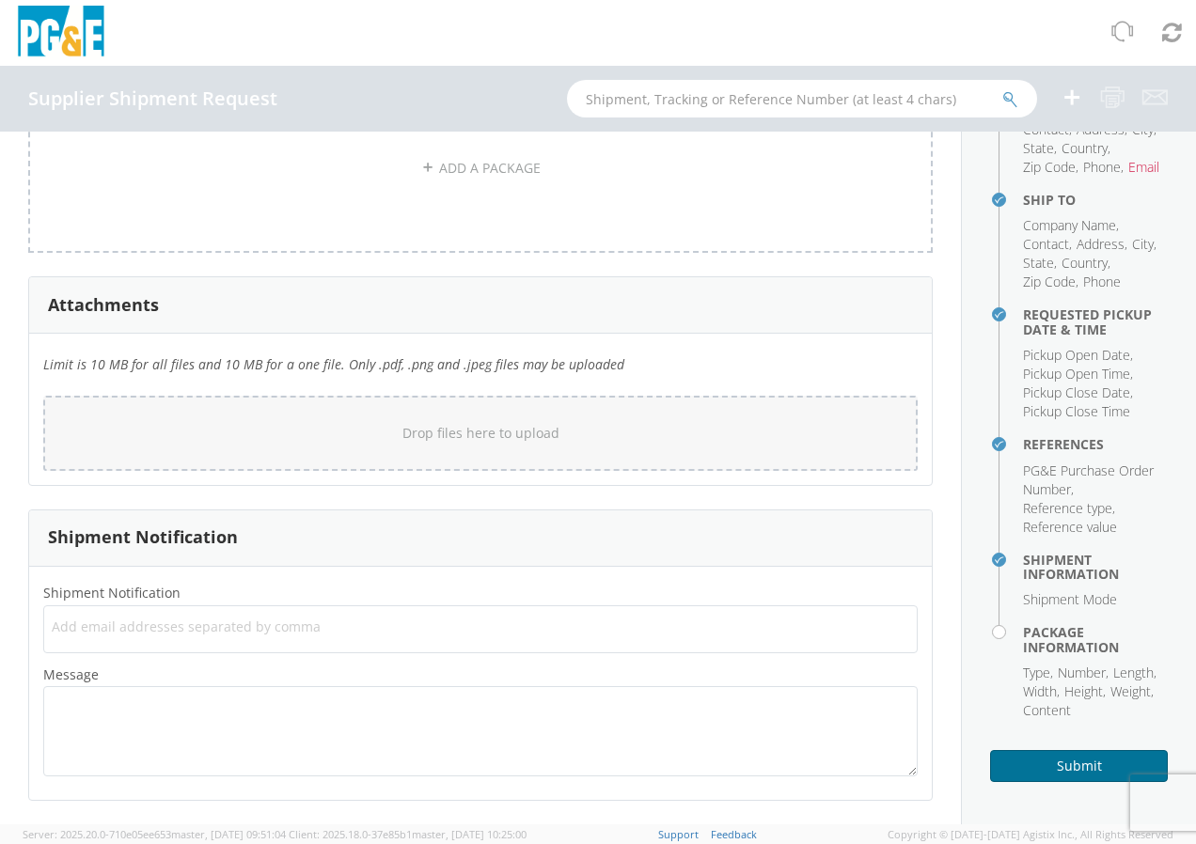
click at [1095, 773] on button "Submit" at bounding box center [1079, 766] width 178 height 32
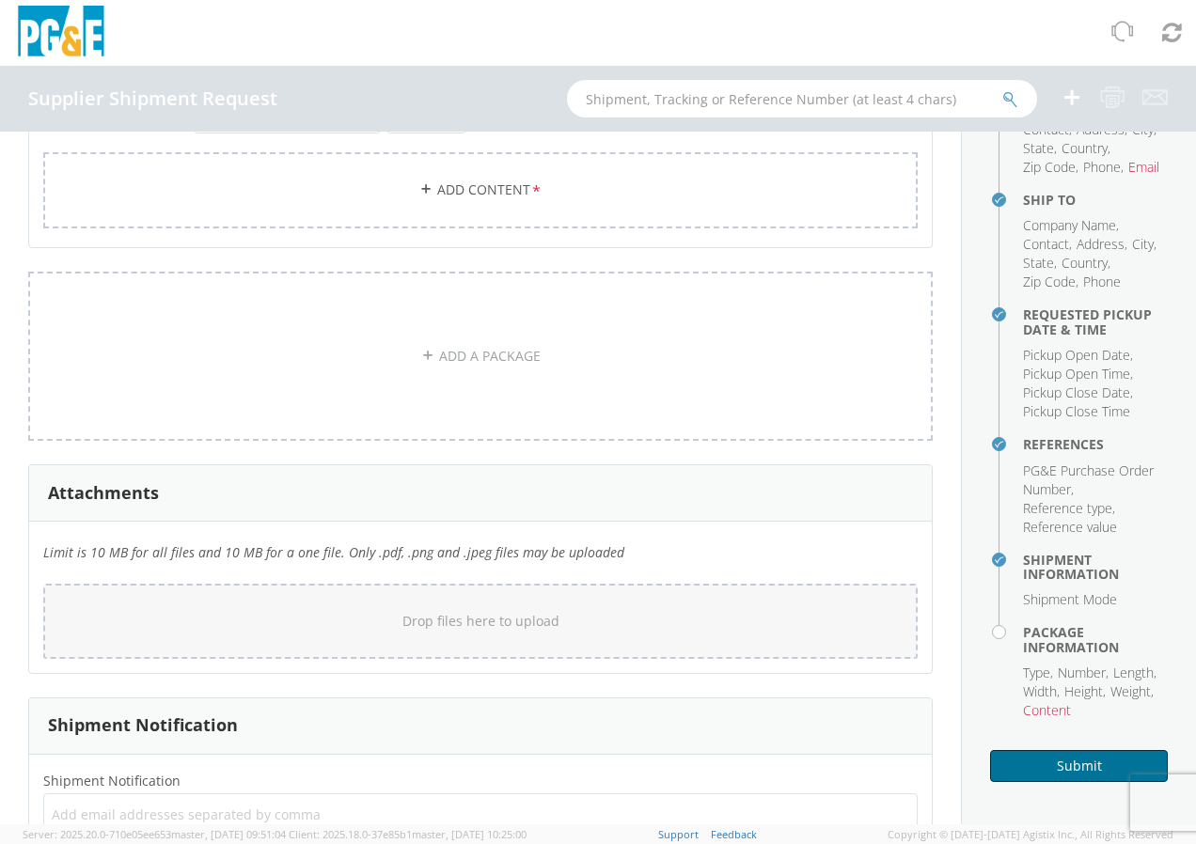
scroll to position [1147, 0]
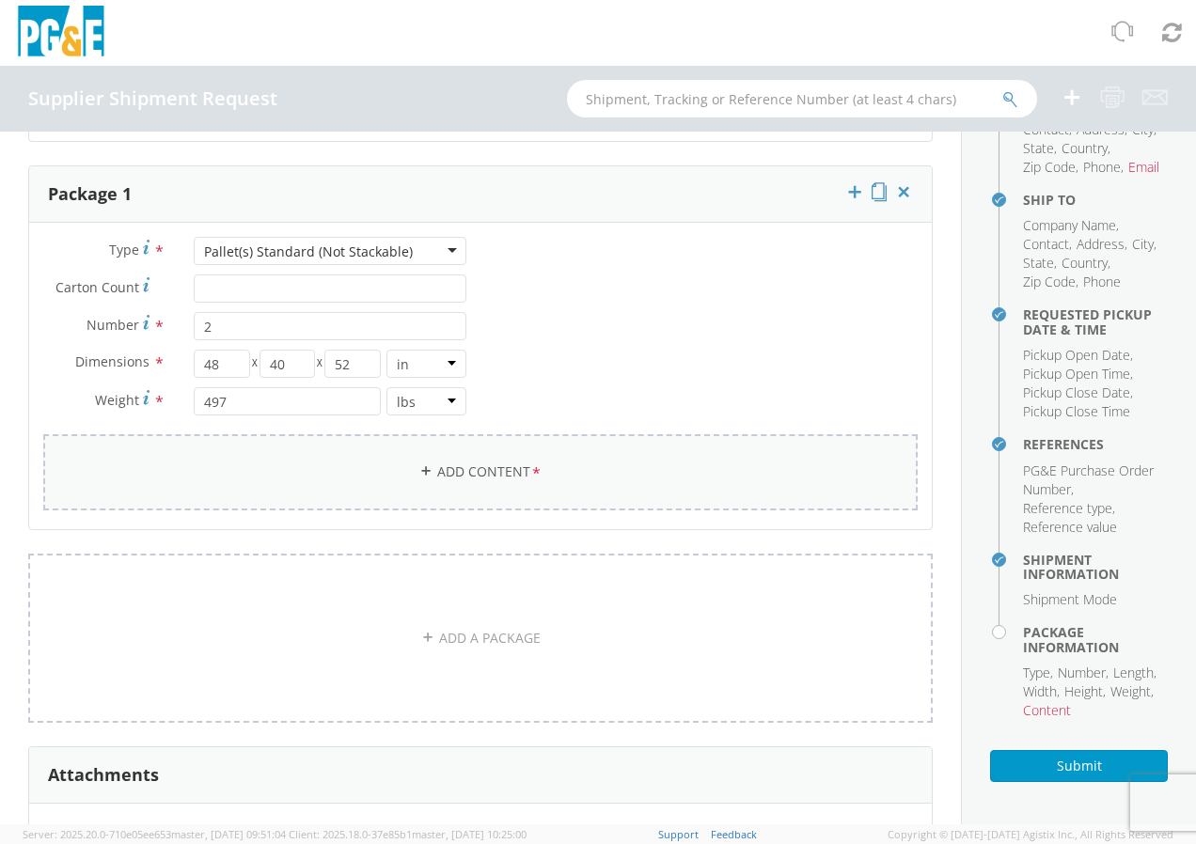
click at [478, 477] on link "Add Content *" at bounding box center [480, 472] width 874 height 76
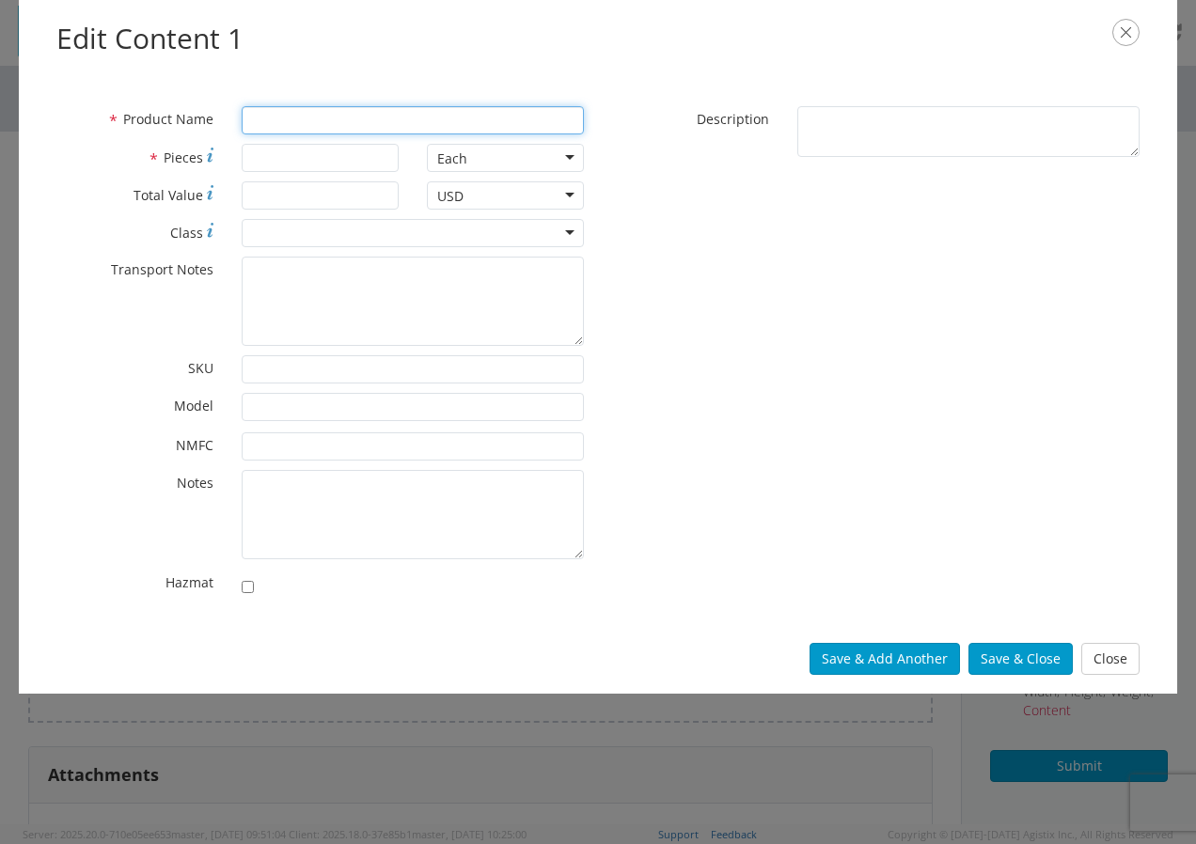
click at [304, 120] on input "* Product Name" at bounding box center [413, 120] width 342 height 28
type input "SHOECOVERS"
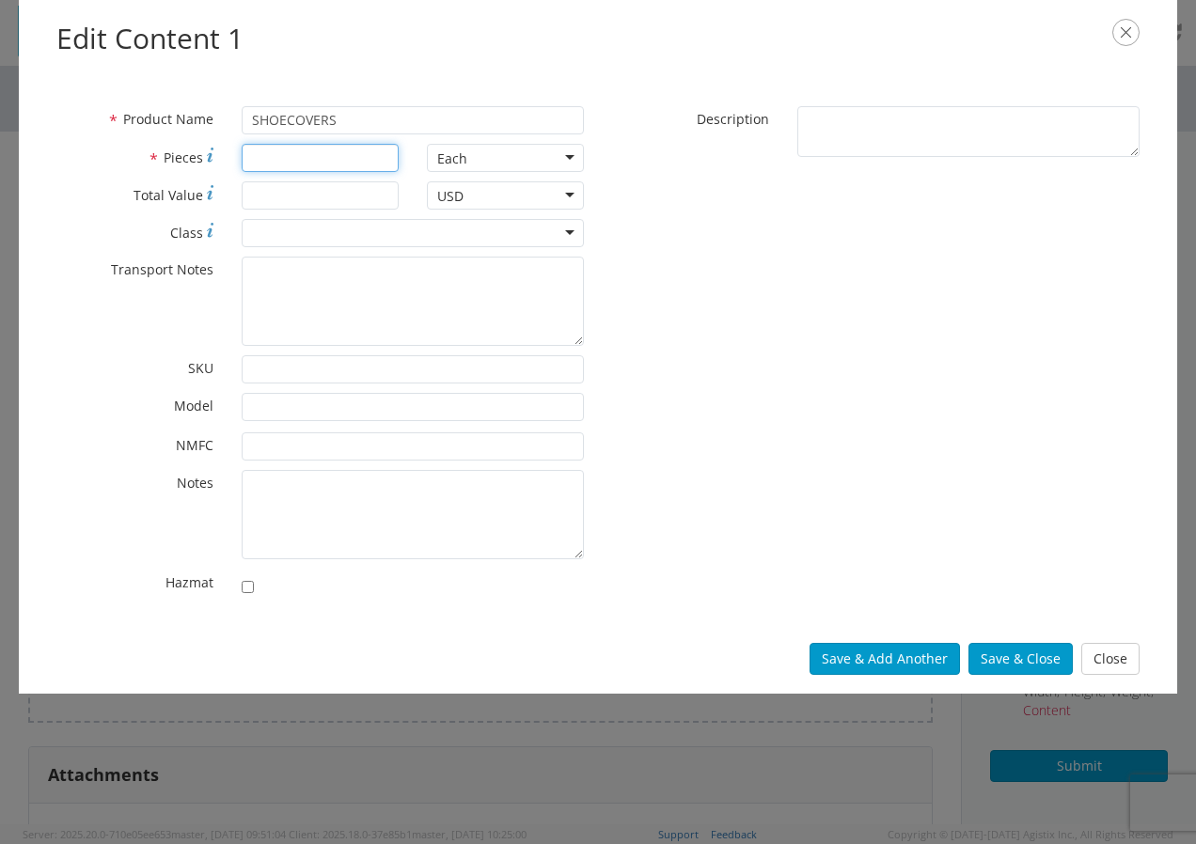
click at [319, 165] on input "* Pieces" at bounding box center [320, 158] width 157 height 28
type input "26"
click at [506, 156] on div "Each" at bounding box center [505, 158] width 157 height 28
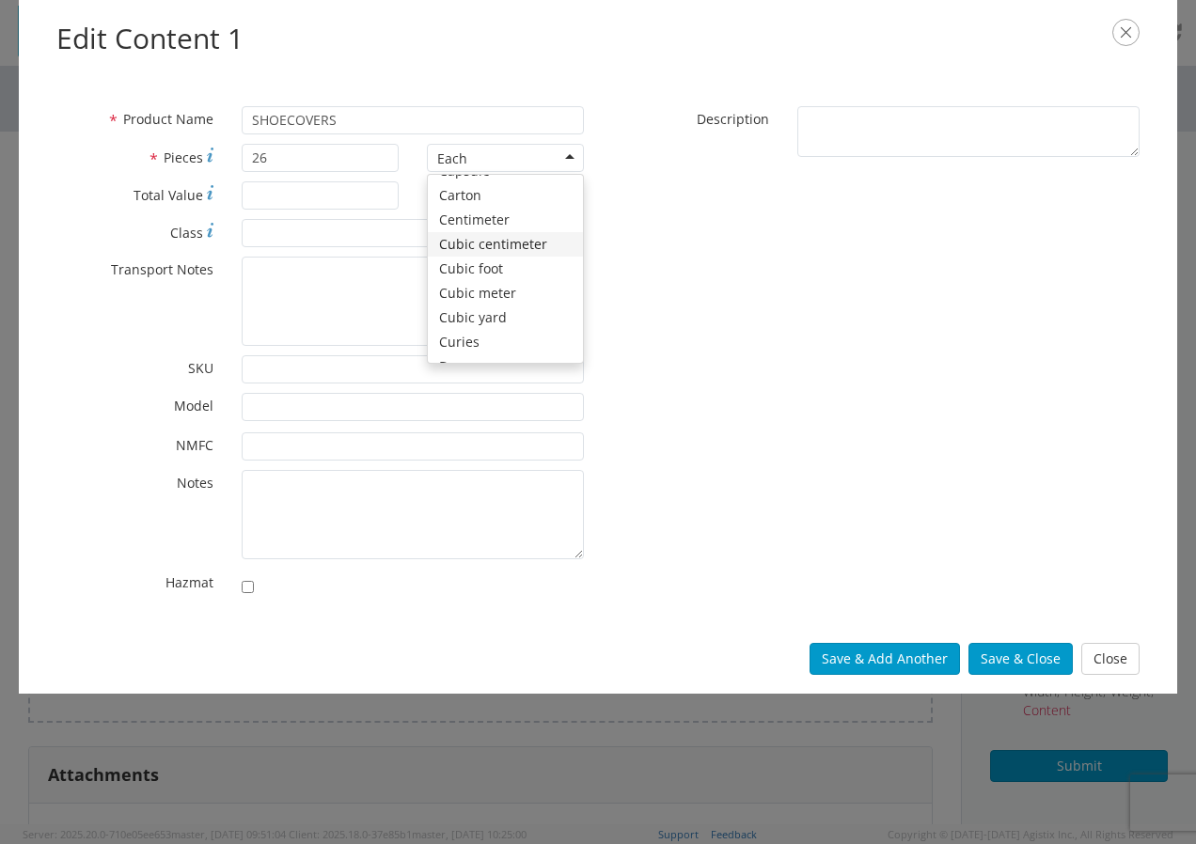
scroll to position [0, 0]
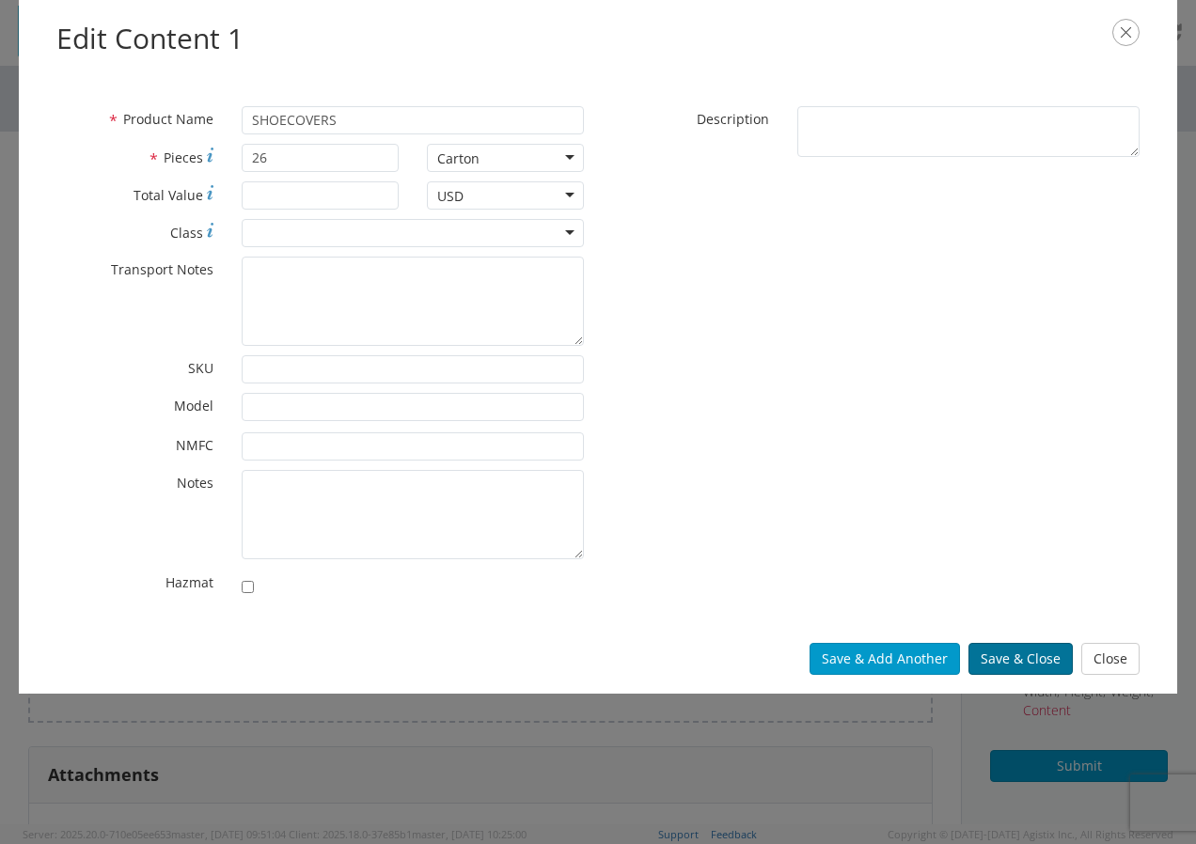
click at [1021, 658] on button "Save & Close" at bounding box center [1020, 659] width 104 height 32
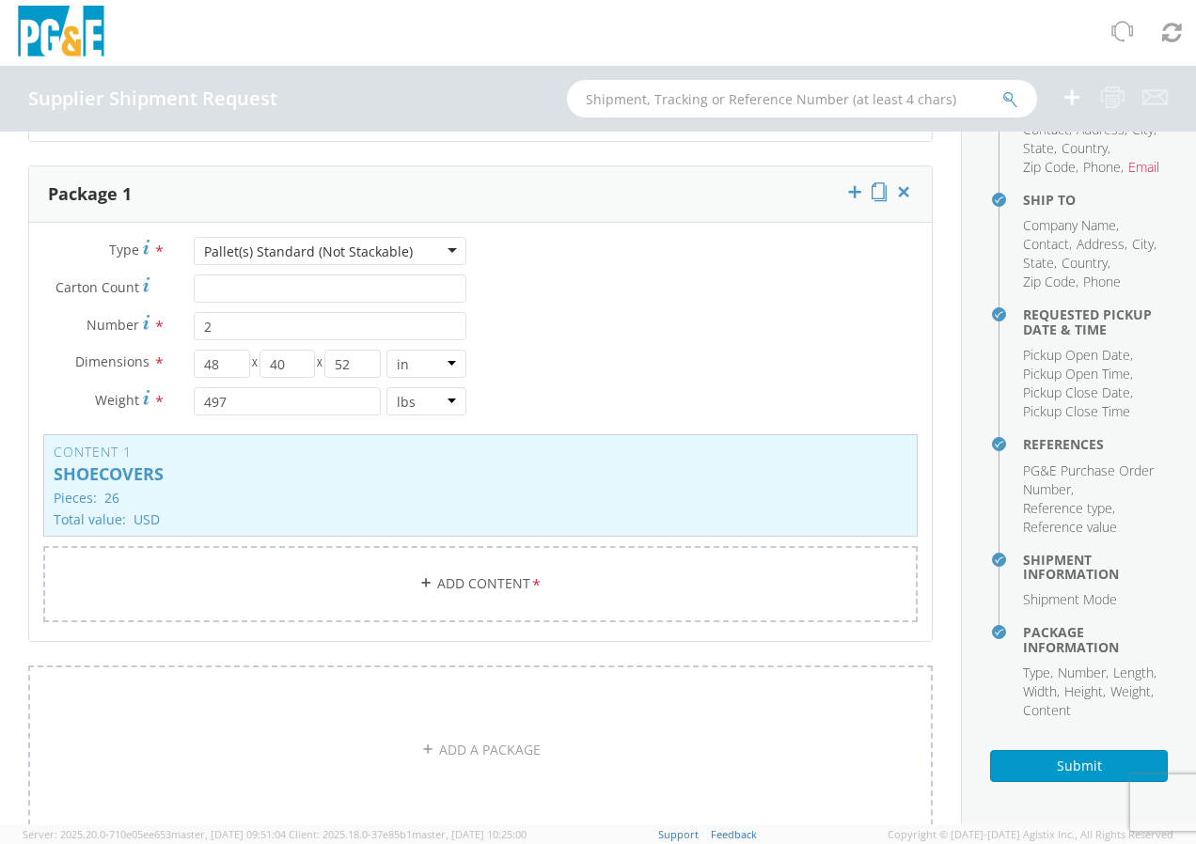
scroll to position [1617, 0]
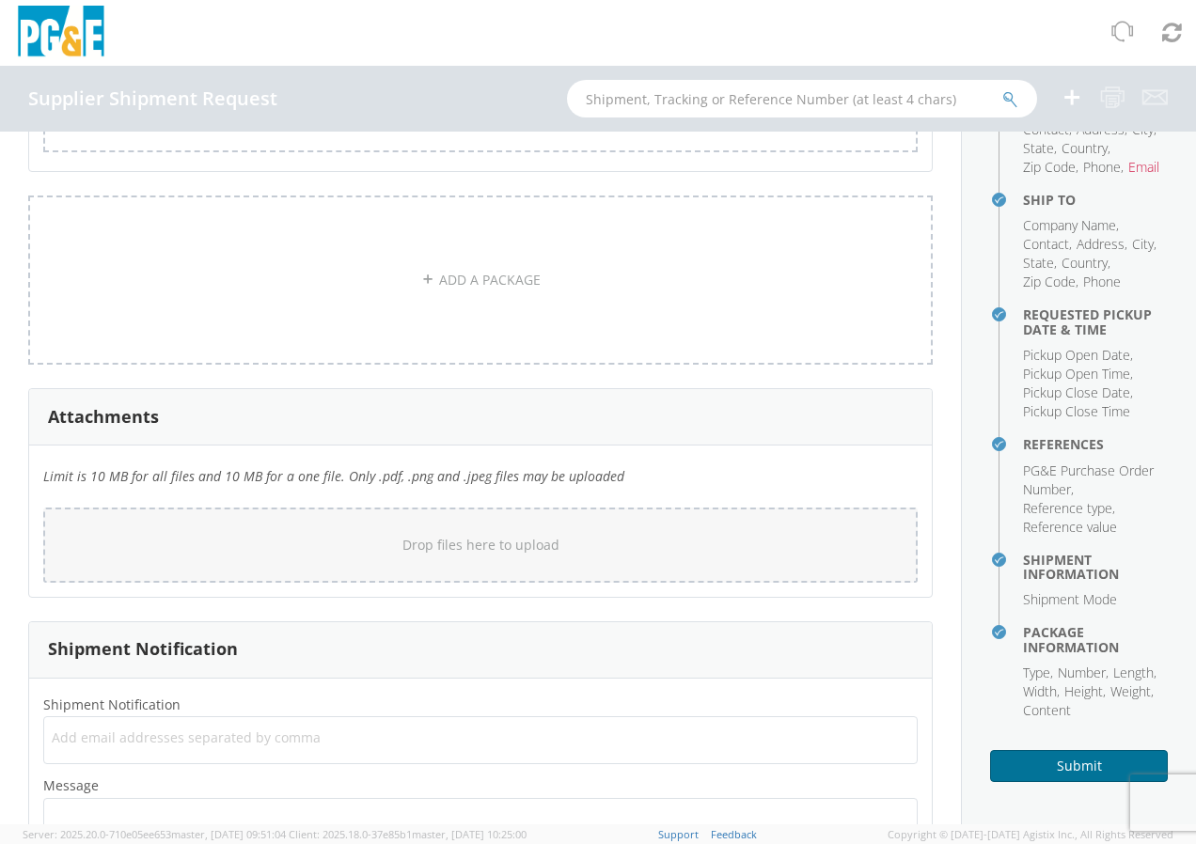
click at [1083, 772] on button "Submit" at bounding box center [1079, 766] width 178 height 32
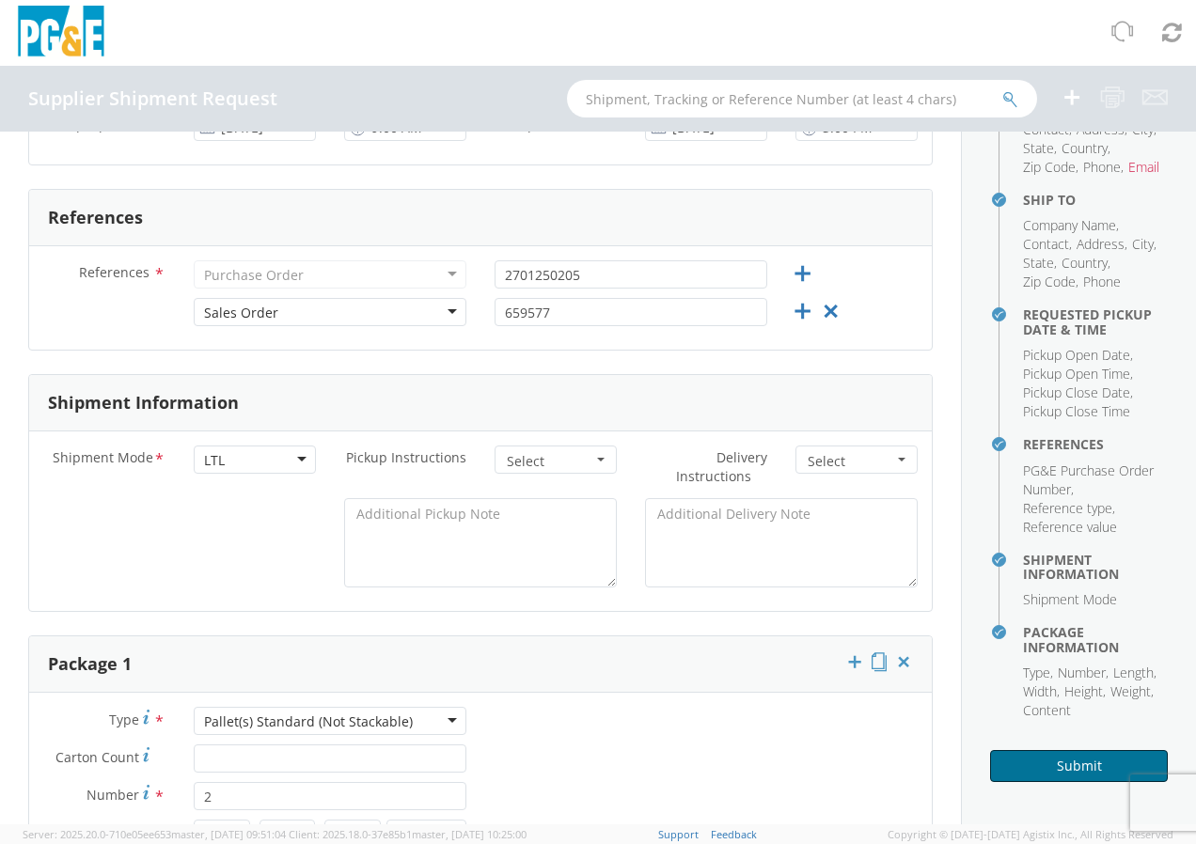
scroll to position [207, 0]
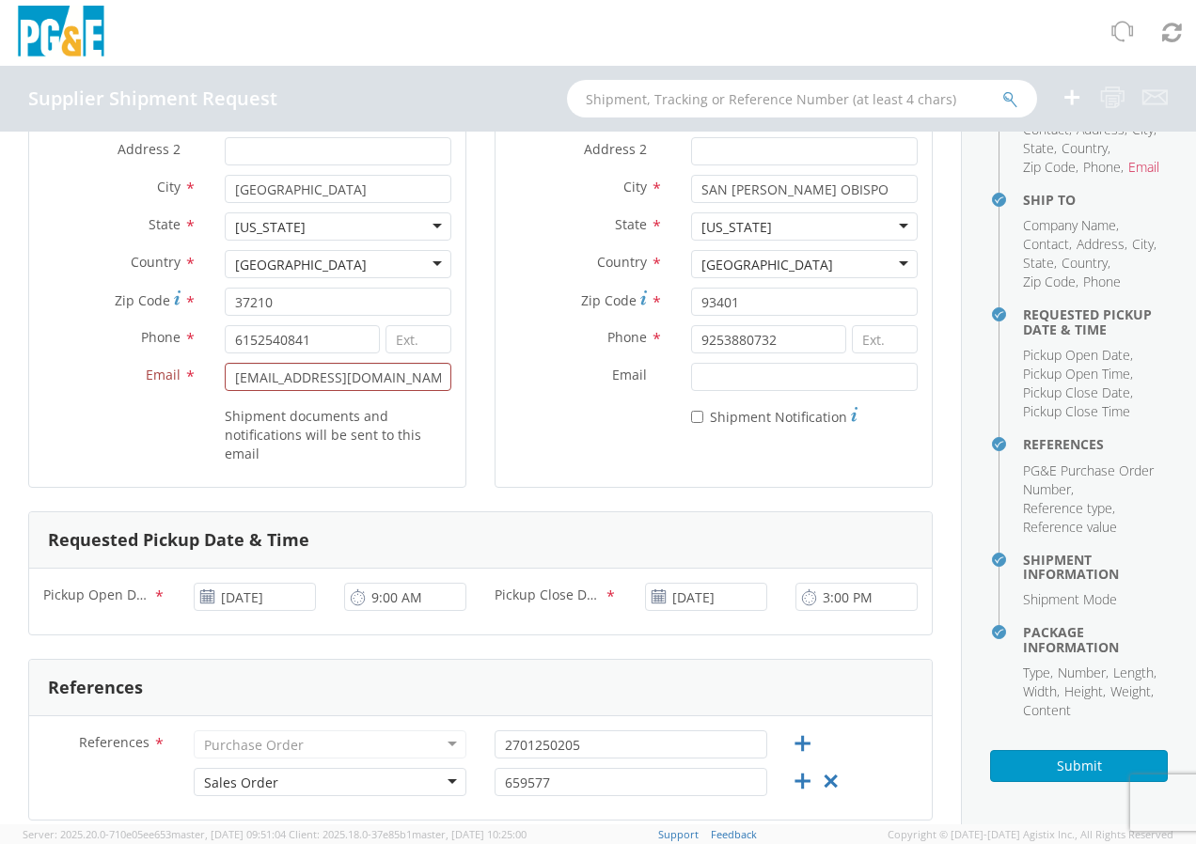
click at [409, 404] on label "Shipment documents and notifications will be sent to this email" at bounding box center [338, 433] width 227 height 59
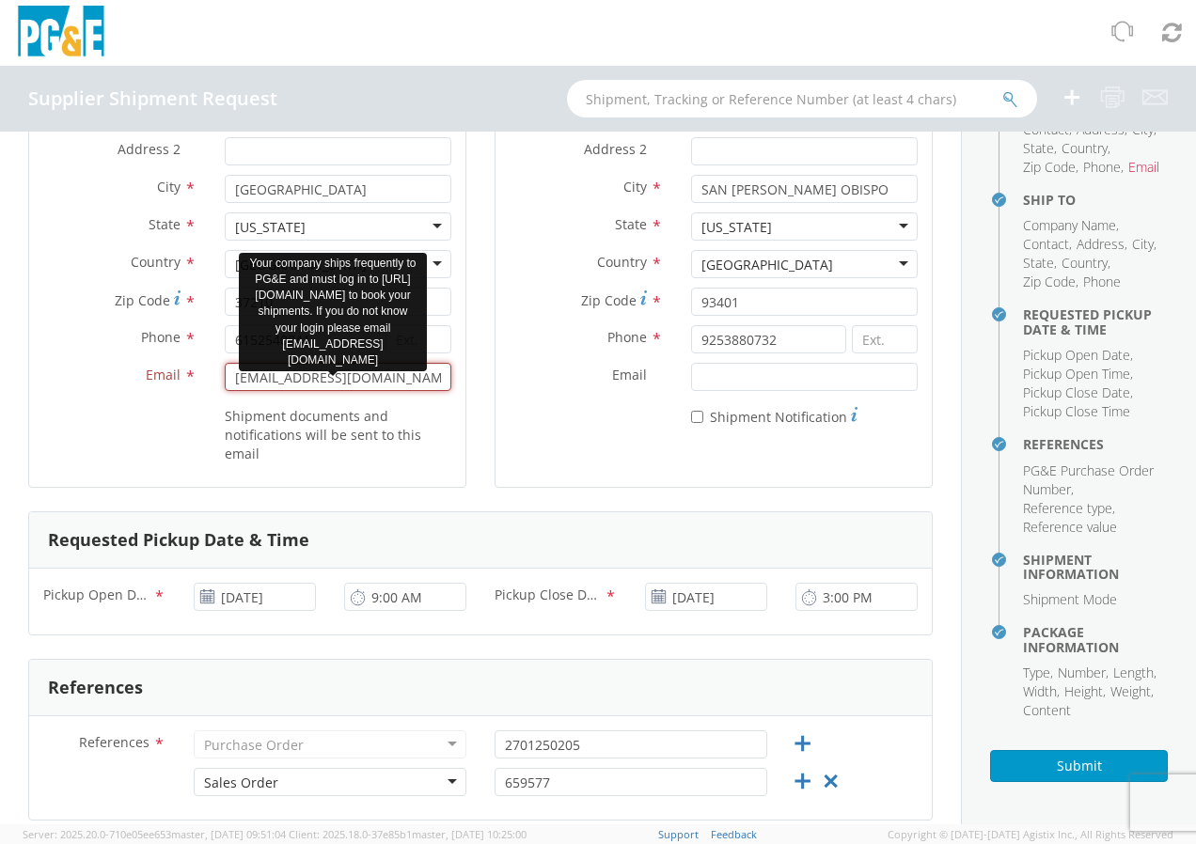
click at [413, 384] on input "[EMAIL_ADDRESS][DOMAIN_NAME]" at bounding box center [338, 377] width 227 height 28
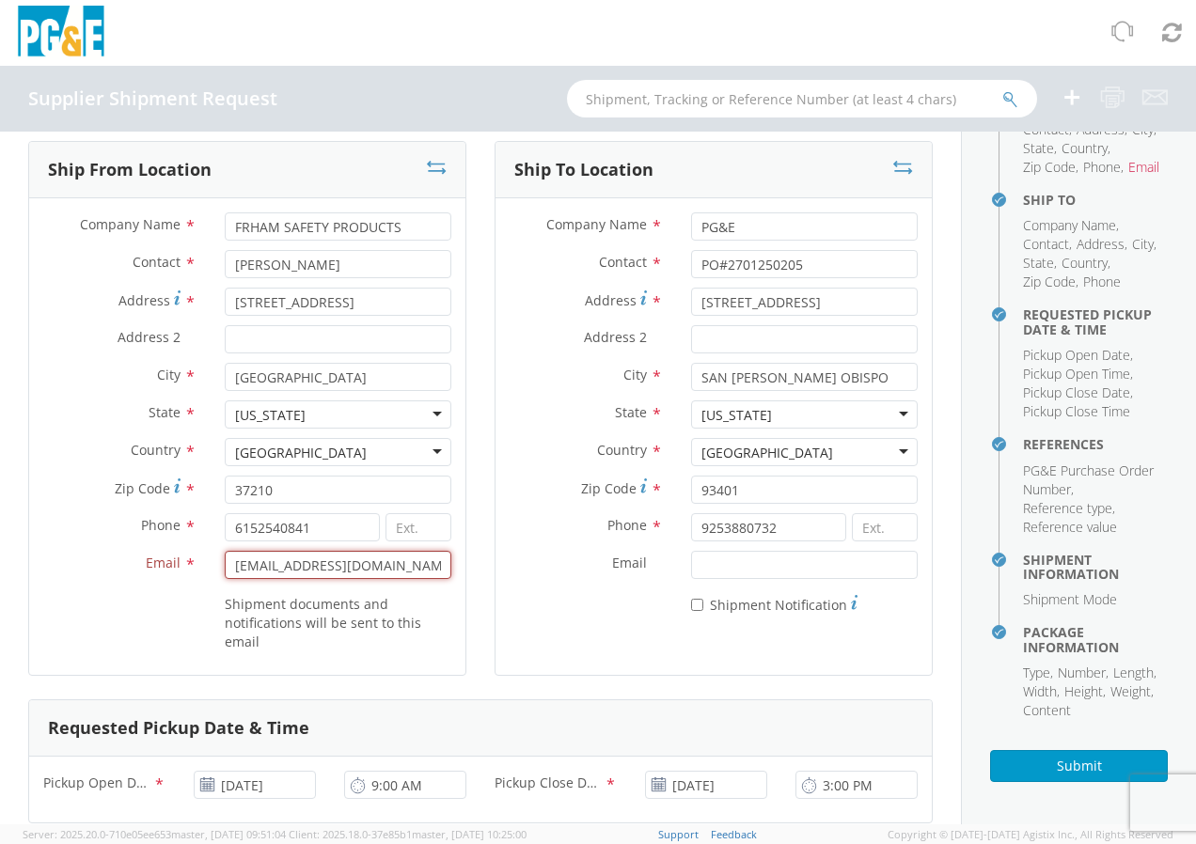
scroll to position [0, 0]
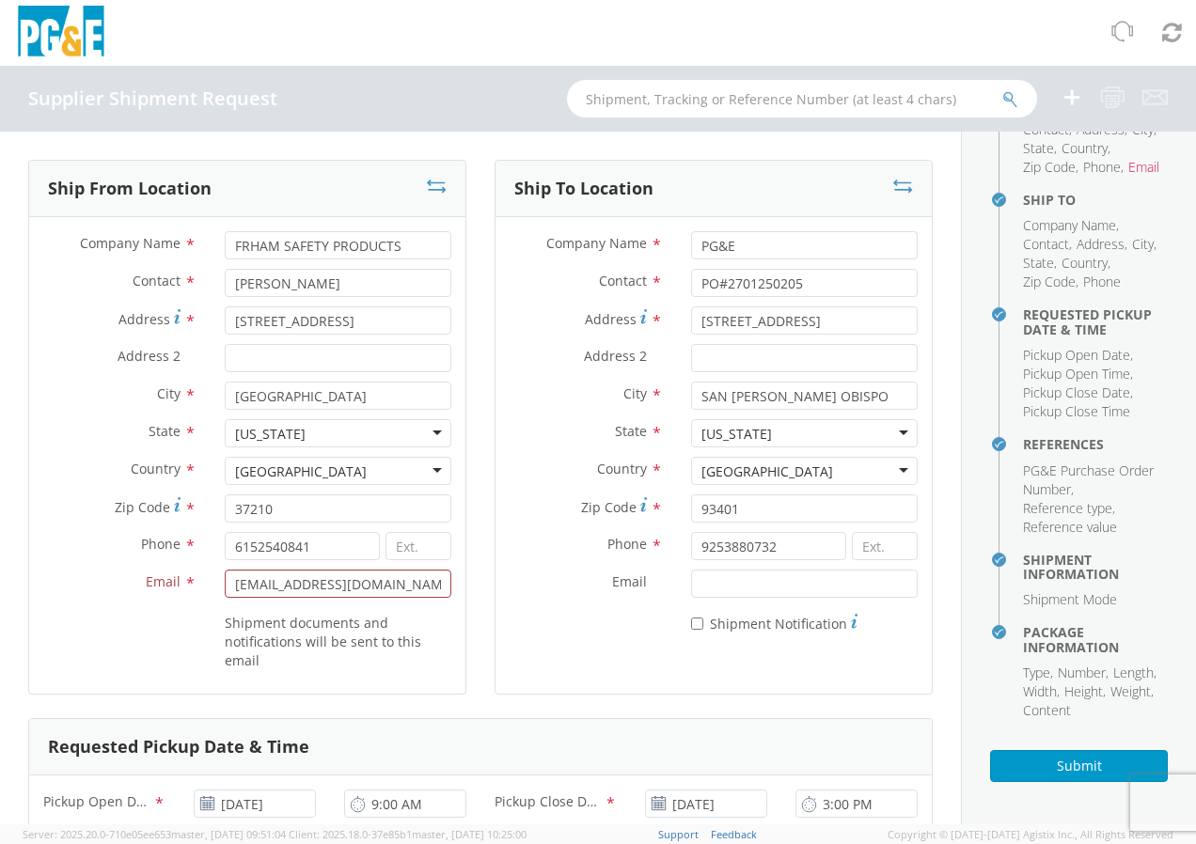
click at [51, 41] on img at bounding box center [61, 33] width 94 height 55
click at [63, 37] on img at bounding box center [61, 33] width 94 height 55
click at [1176, 29] on icon at bounding box center [1171, 32] width 23 height 26
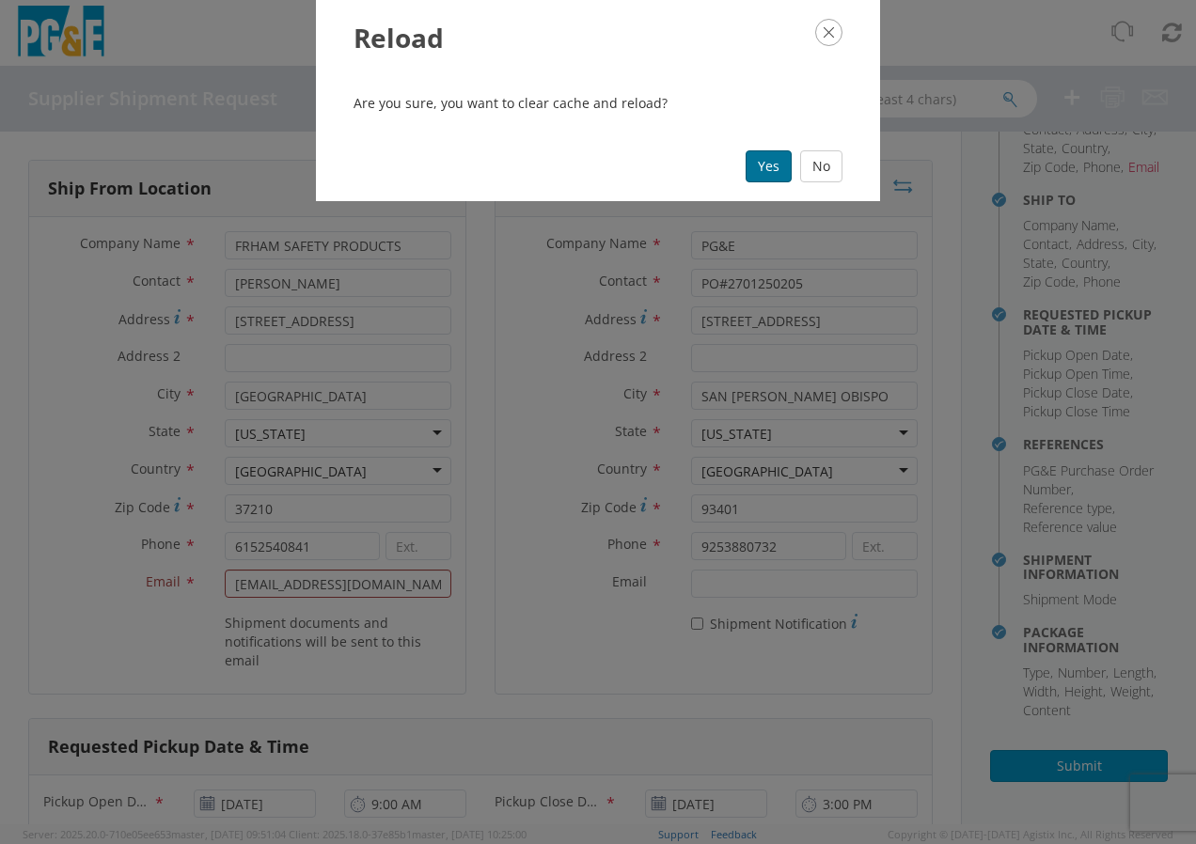
click at [759, 168] on button "Yes" at bounding box center [769, 166] width 46 height 32
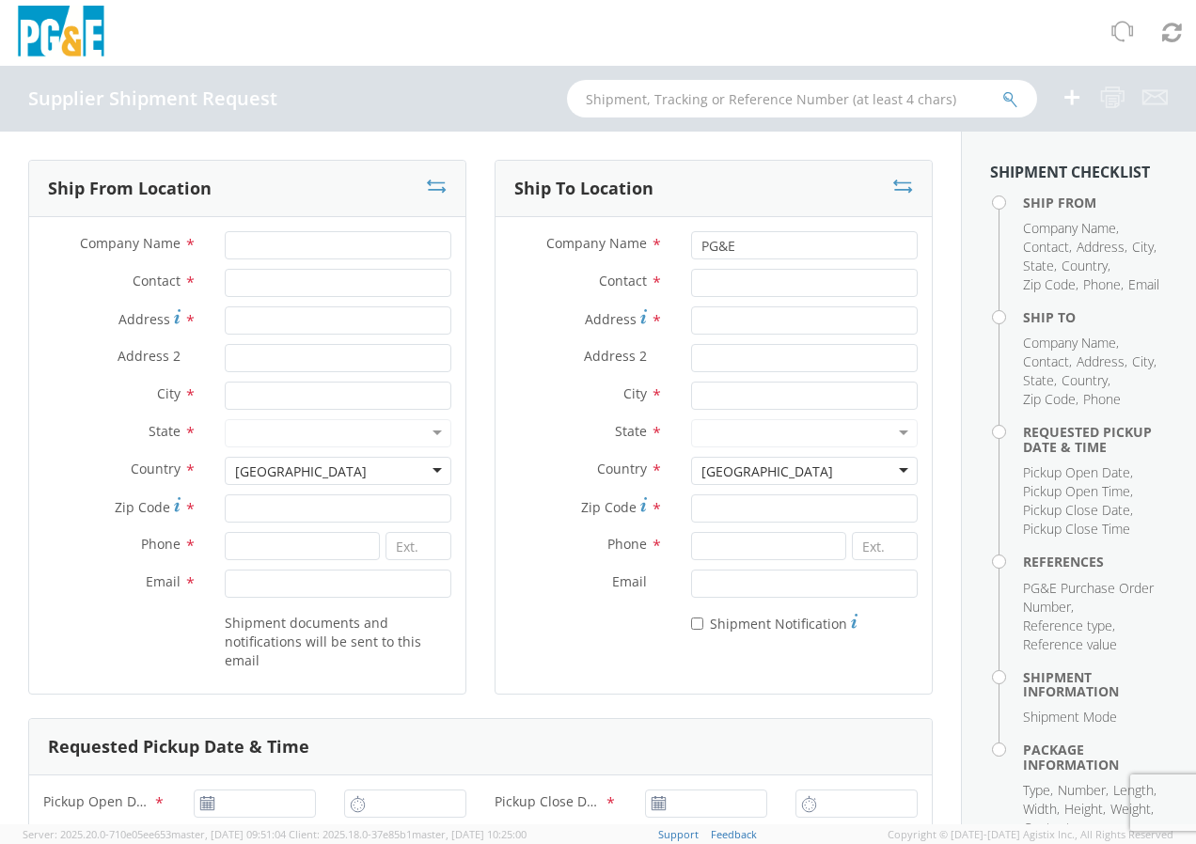
click at [89, 38] on img at bounding box center [61, 33] width 94 height 55
click at [1123, 28] on icon at bounding box center [1121, 32] width 27 height 26
click at [1116, 31] on icon at bounding box center [1121, 32] width 27 height 26
click at [541, 36] on div at bounding box center [598, 33] width 1196 height 66
click at [212, 104] on h4 "Supplier Shipment Request" at bounding box center [152, 98] width 249 height 21
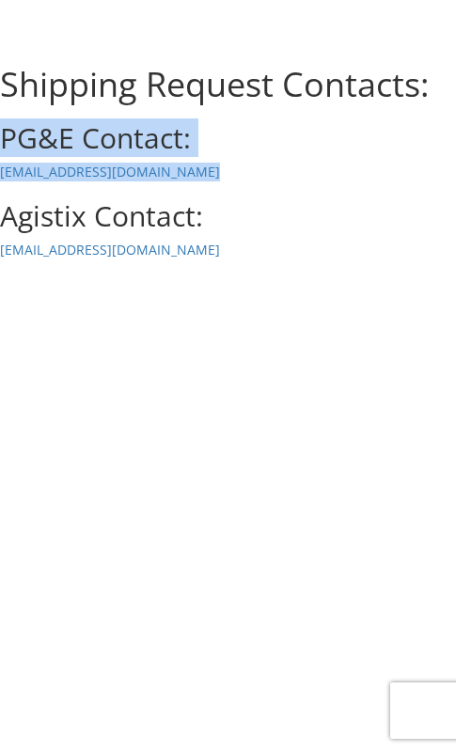
drag, startPoint x: 436, startPoint y: 26, endPoint x: 432, endPoint y: 163, distance: 136.4
click at [432, 163] on body "annexa Batch Shipping Guide Created with Sketch. calendar Created with Sketch." at bounding box center [228, 376] width 456 height 752
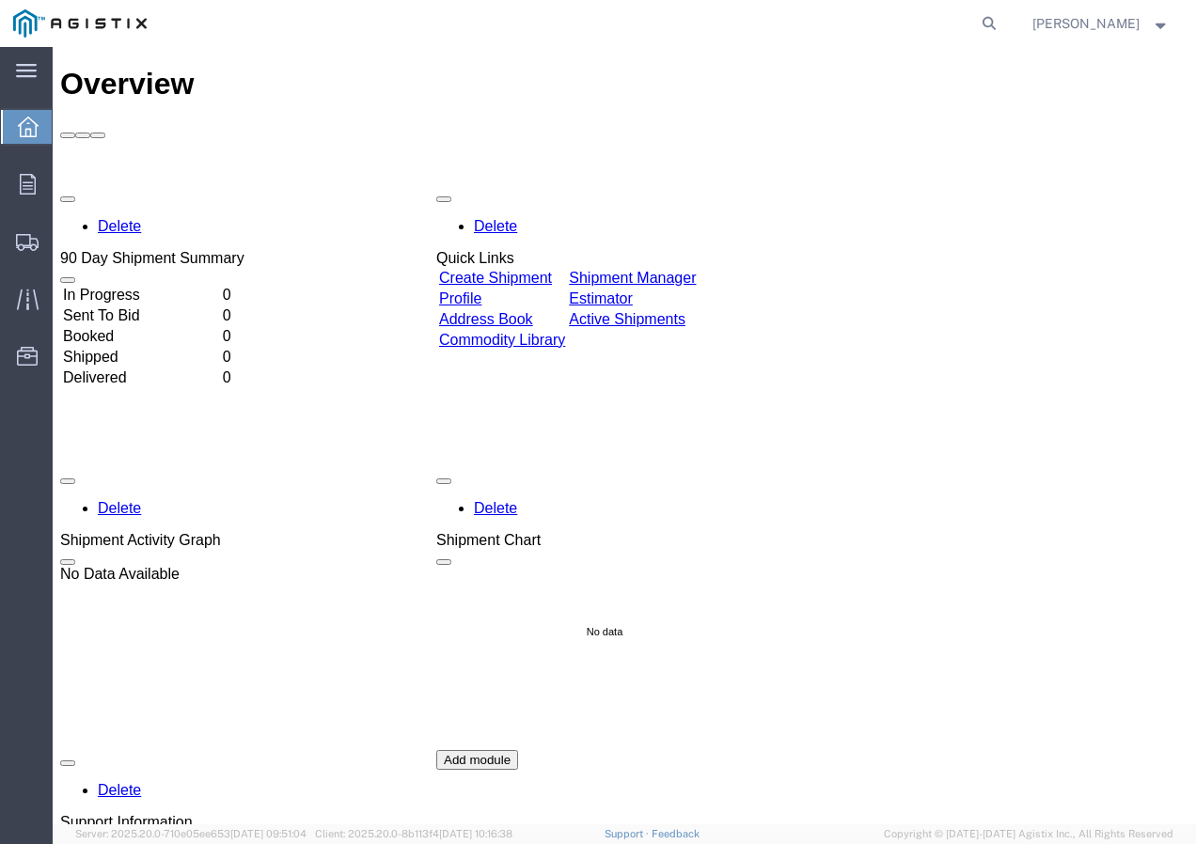
click at [533, 270] on link "Create Shipment" at bounding box center [495, 278] width 113 height 16
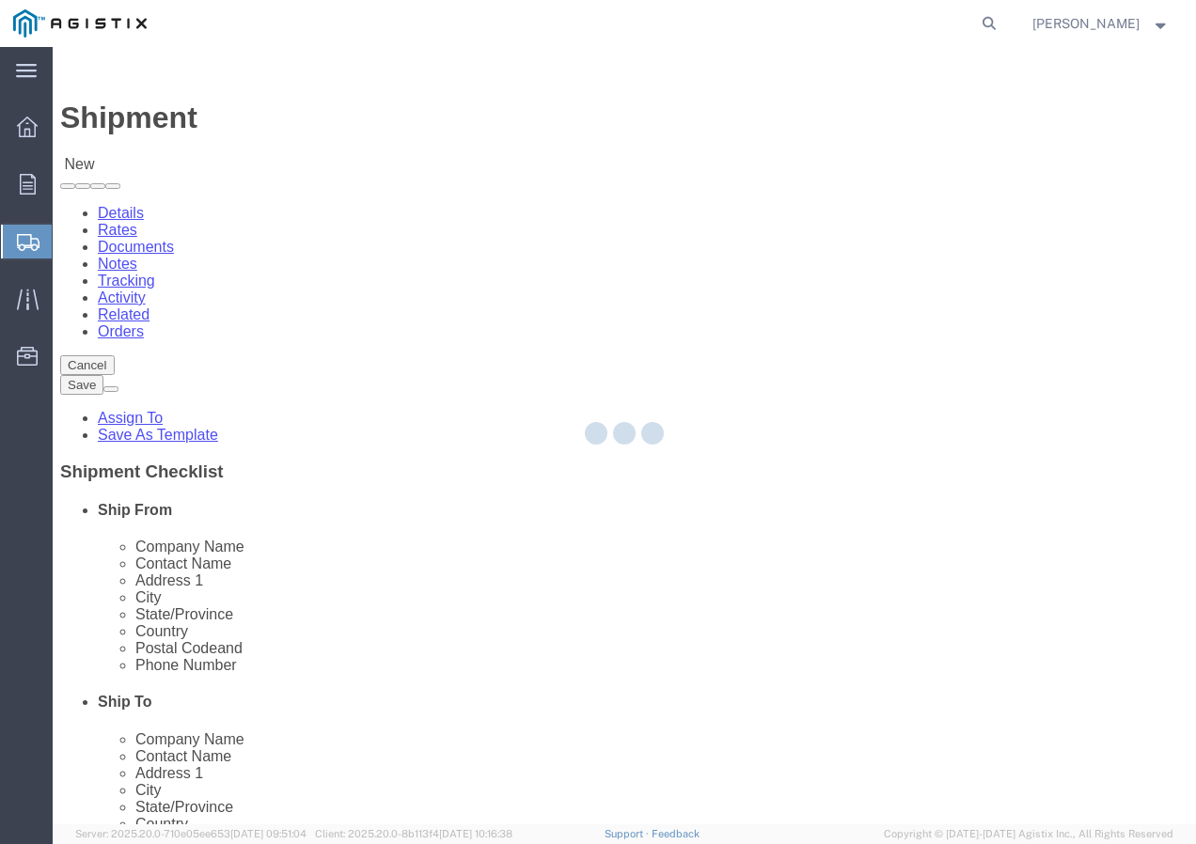
select select
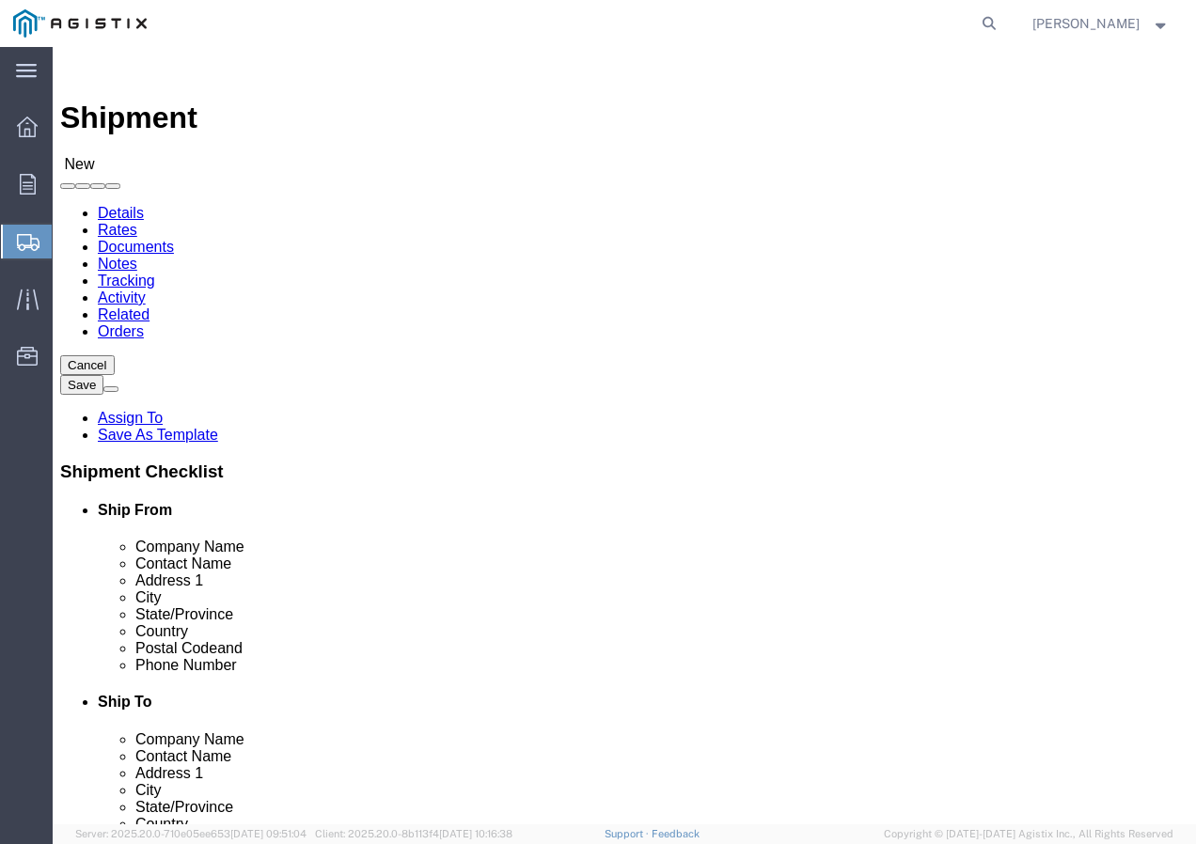
click input "text"
click input "FRHAM SAFETY COMPANY"
type input "FRHAM SAFETY COMPANY"
click div "Company Alias"
click input "text"
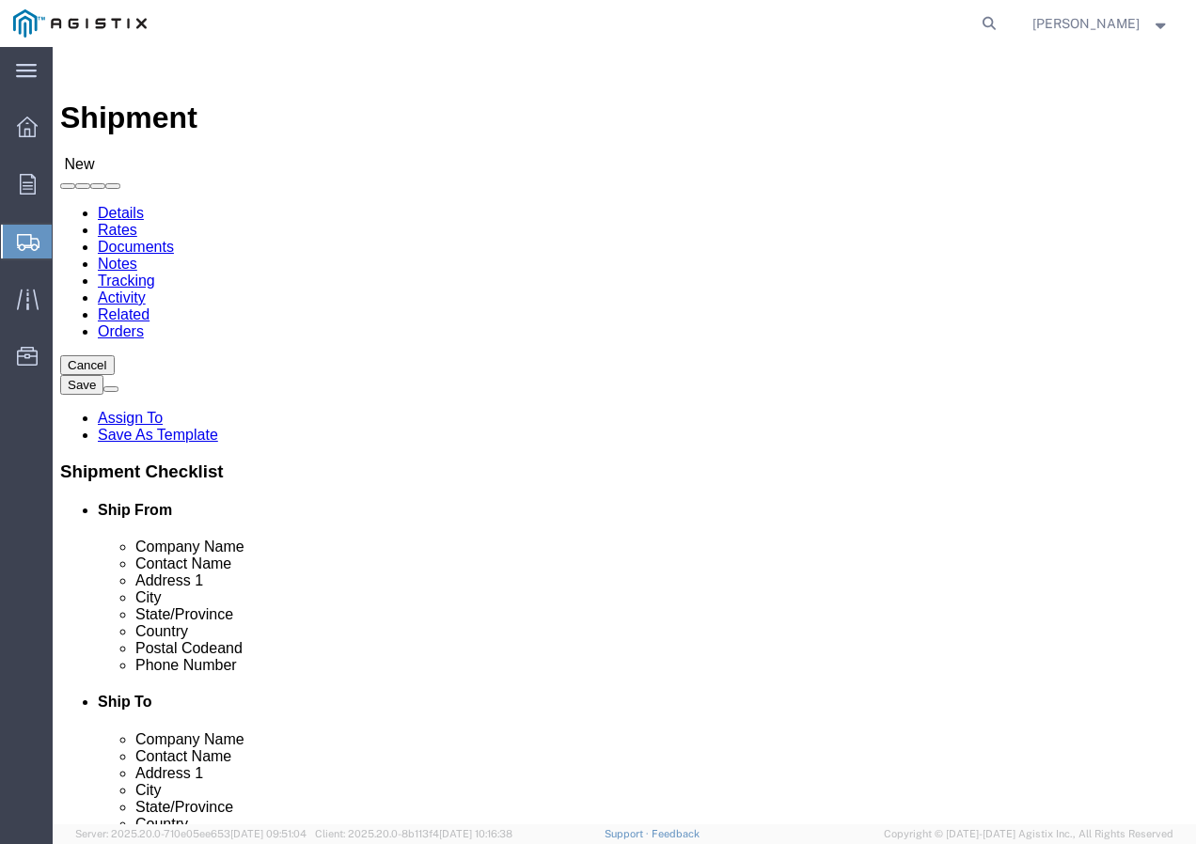
type input "[PERSON_NAME]"
click input "text"
type input "[STREET_ADDRESS]"
click input "text"
type input "[GEOGRAPHIC_DATA]"
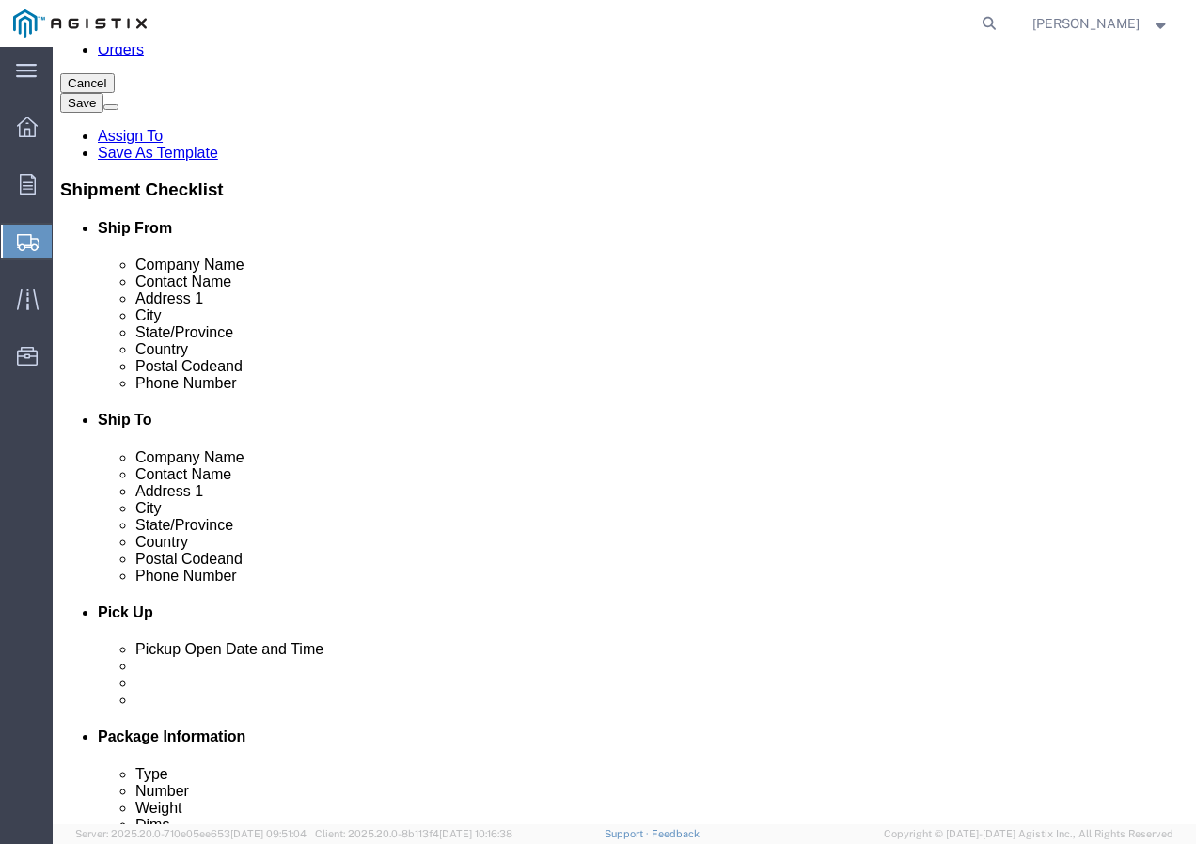
scroll to position [376, 0]
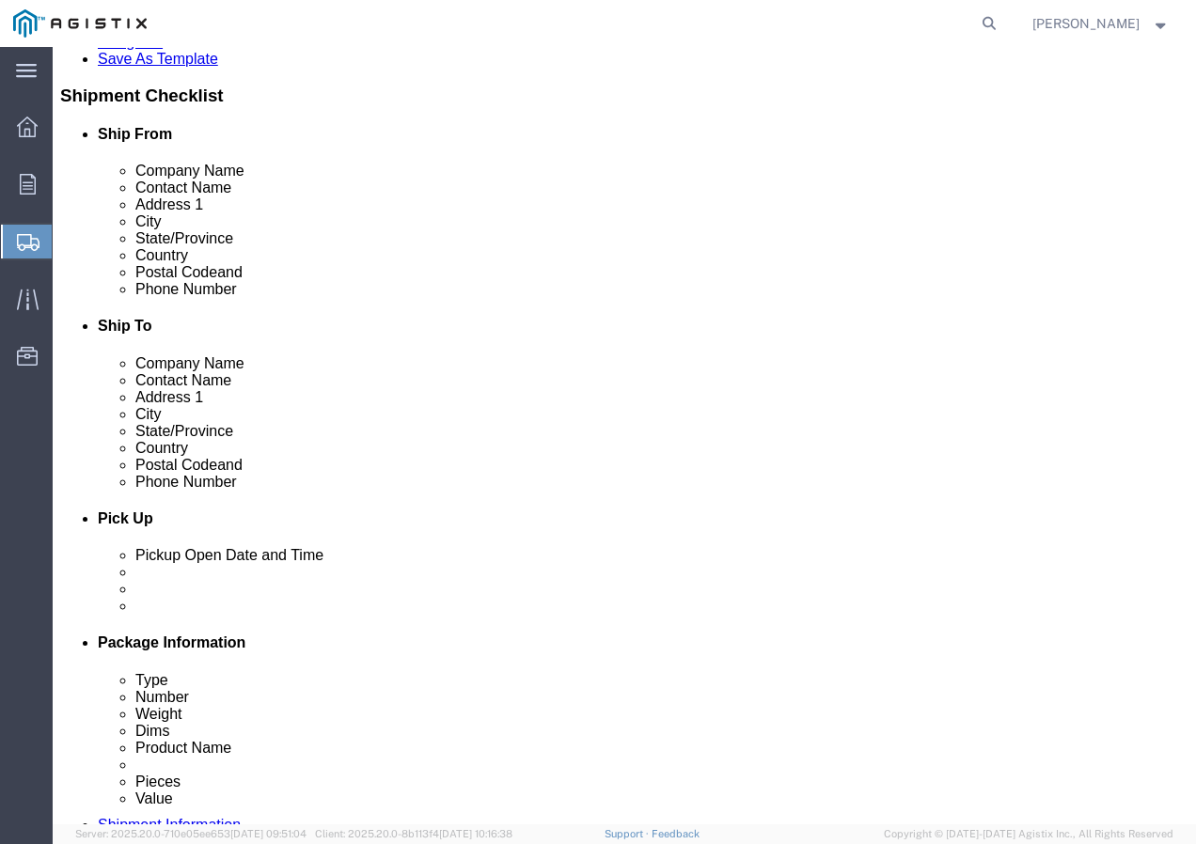
click input "text"
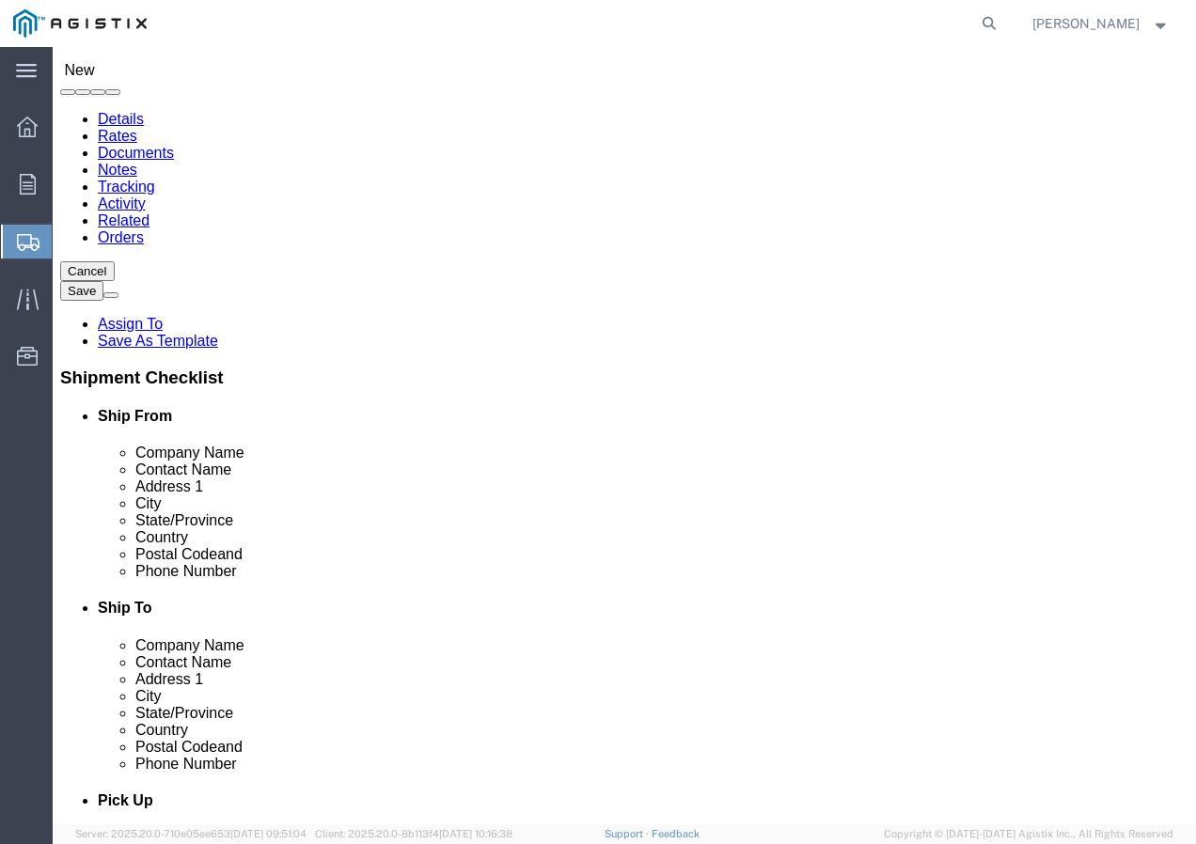
scroll to position [470, 0]
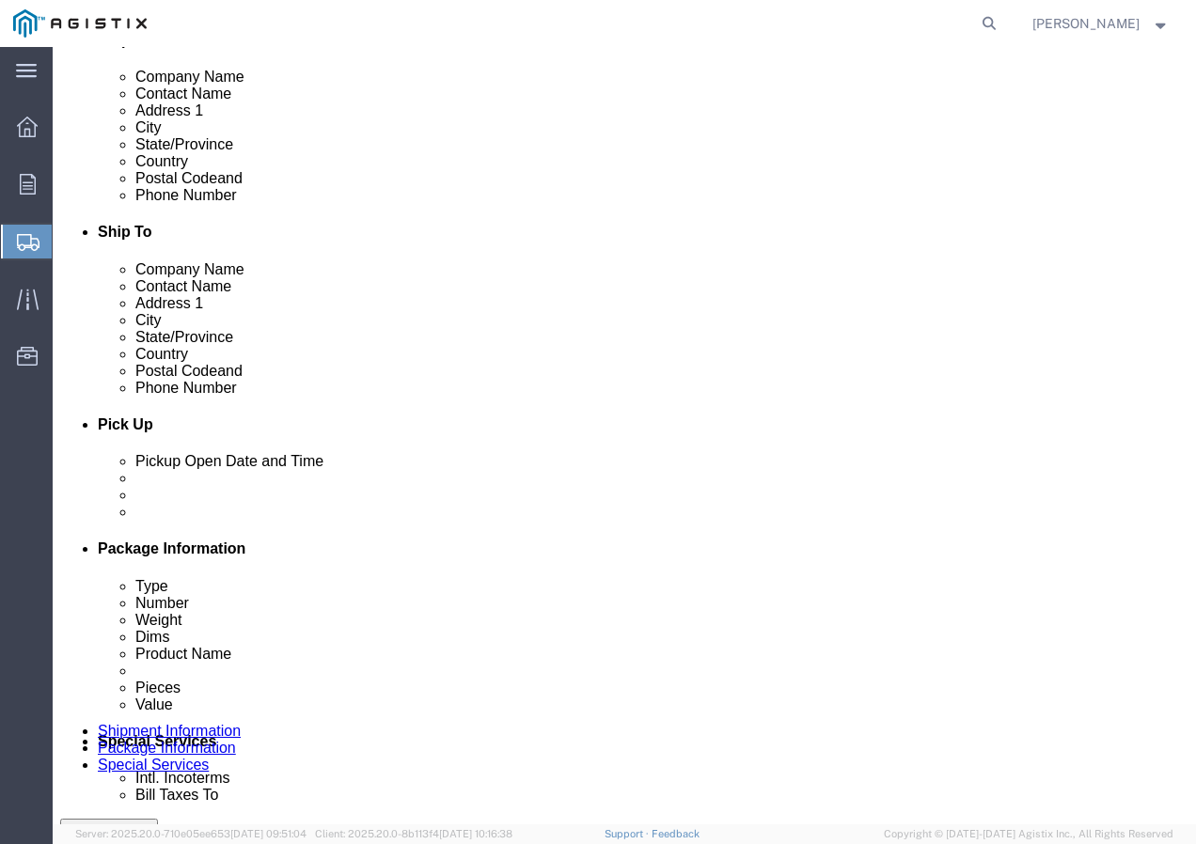
type input "37210"
drag, startPoint x: 223, startPoint y: 332, endPoint x: 235, endPoint y: 347, distance: 19.4
click input "text"
type input "6152540841"
click div "Shipment Notification"
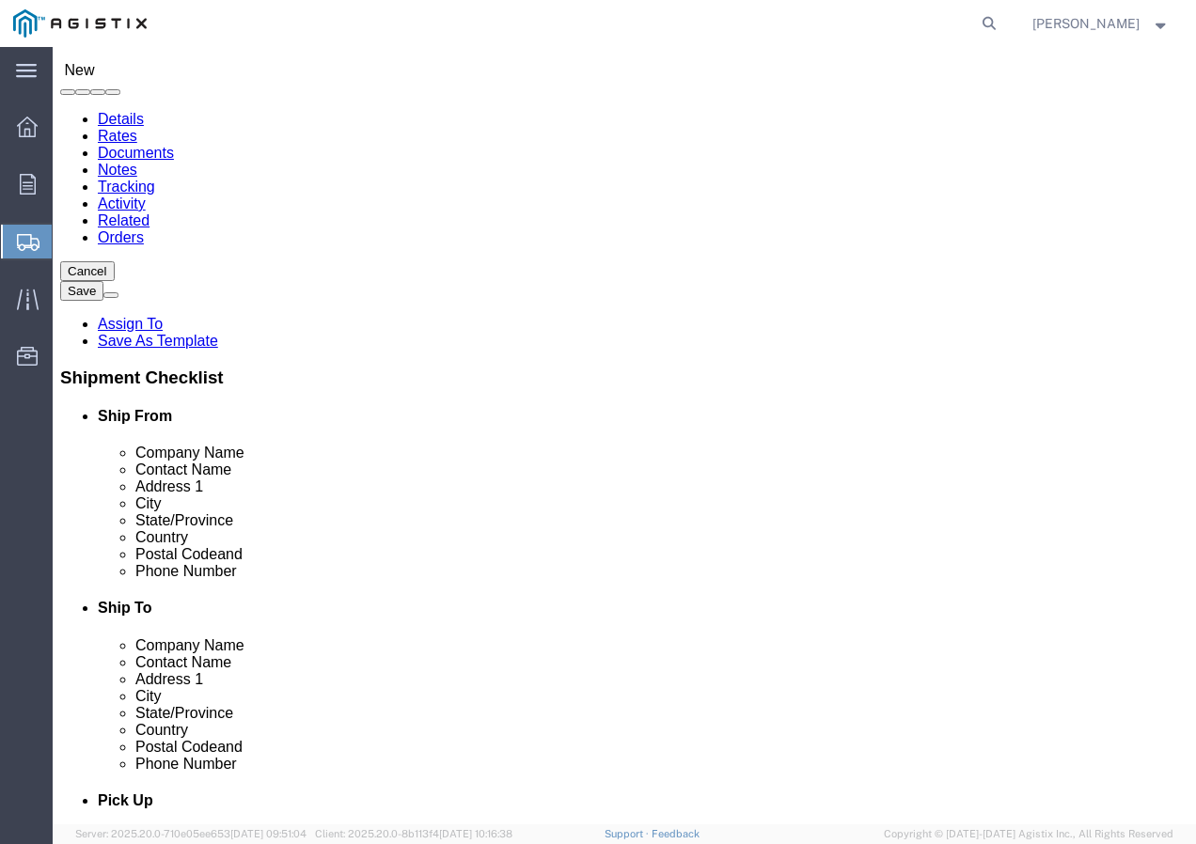
scroll to position [188, 0]
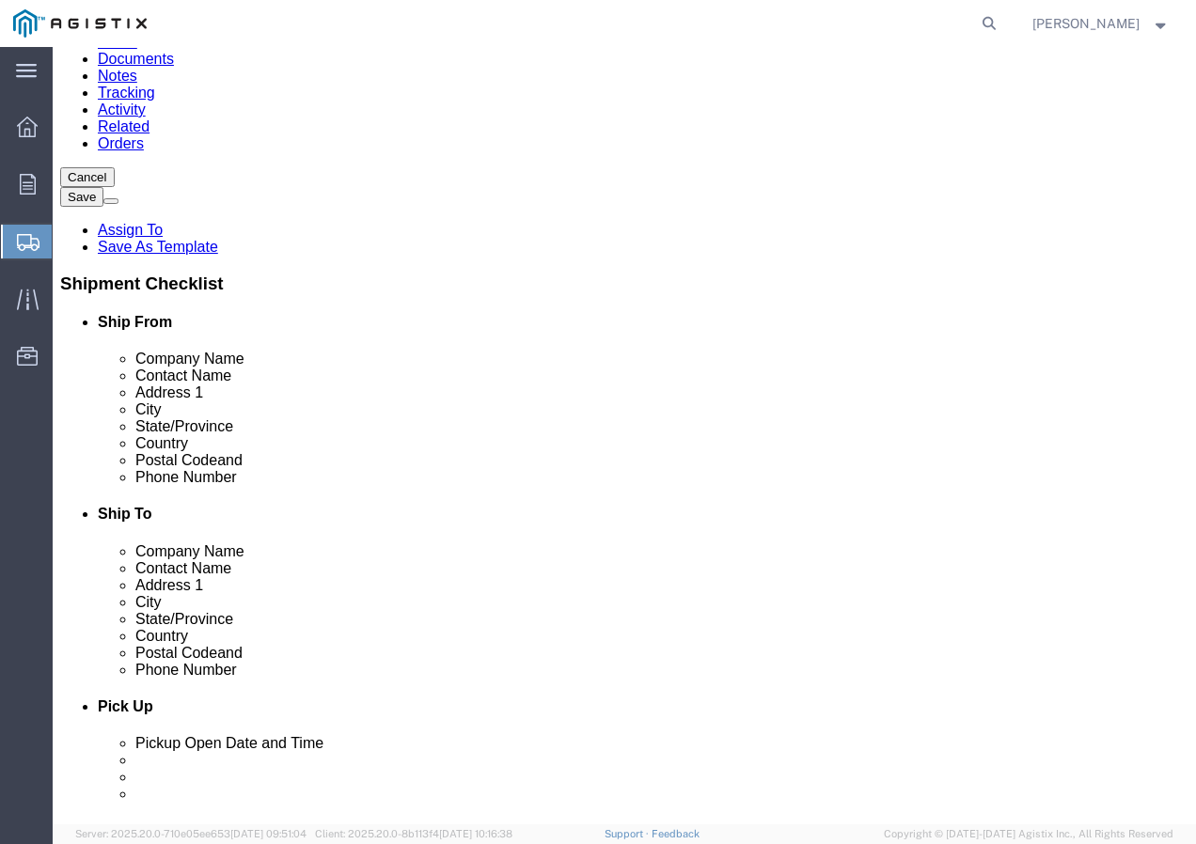
click input "text"
type input "PACIFIC GAS AND ELECTRIC"
click input "text"
type input "GG2U AND ASSOCIATES"
click input "text"
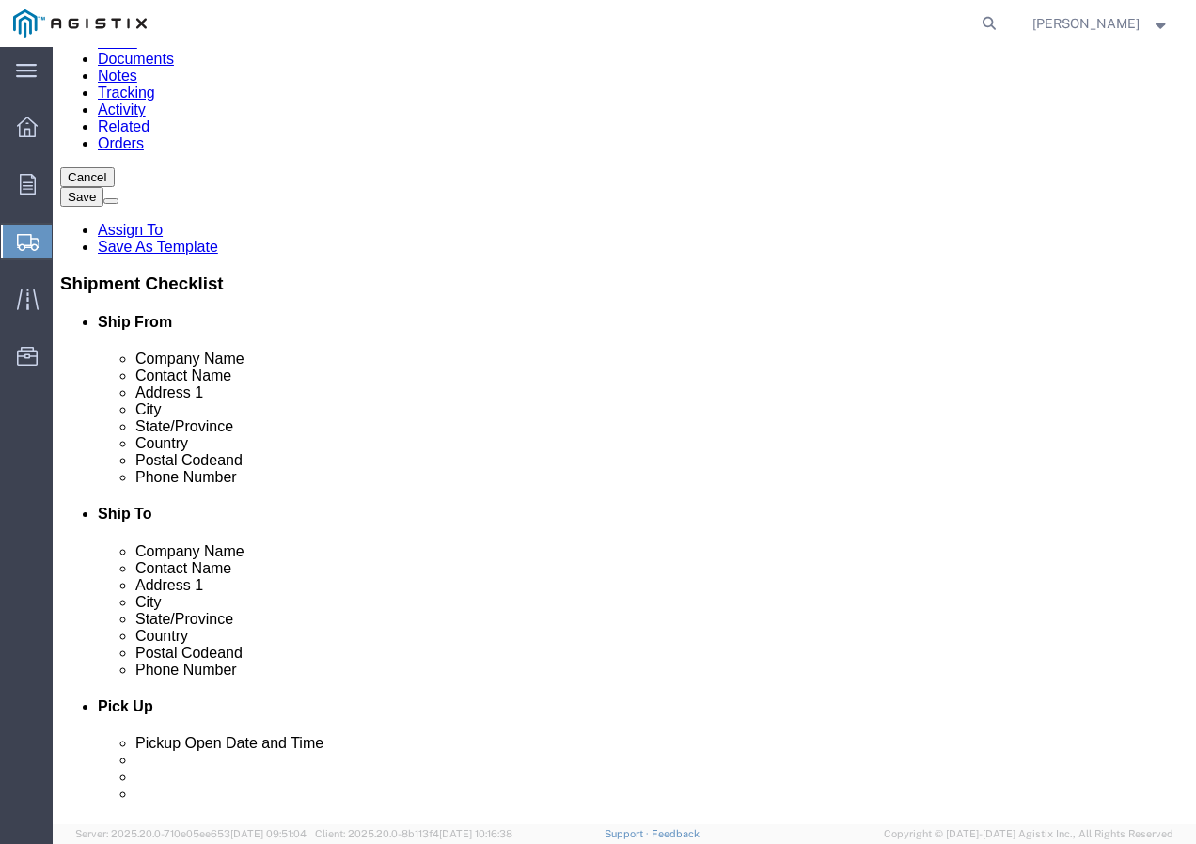
type input "[STREET_ADDRESS]"
click input "text"
type input "SAN [PERSON_NAME]"
click p "- GG2U AND ASSOCIATES LLC - (PO#3501344705) 4340 Old Santa Fe Rd, San Luis Obis…"
select select "CA"
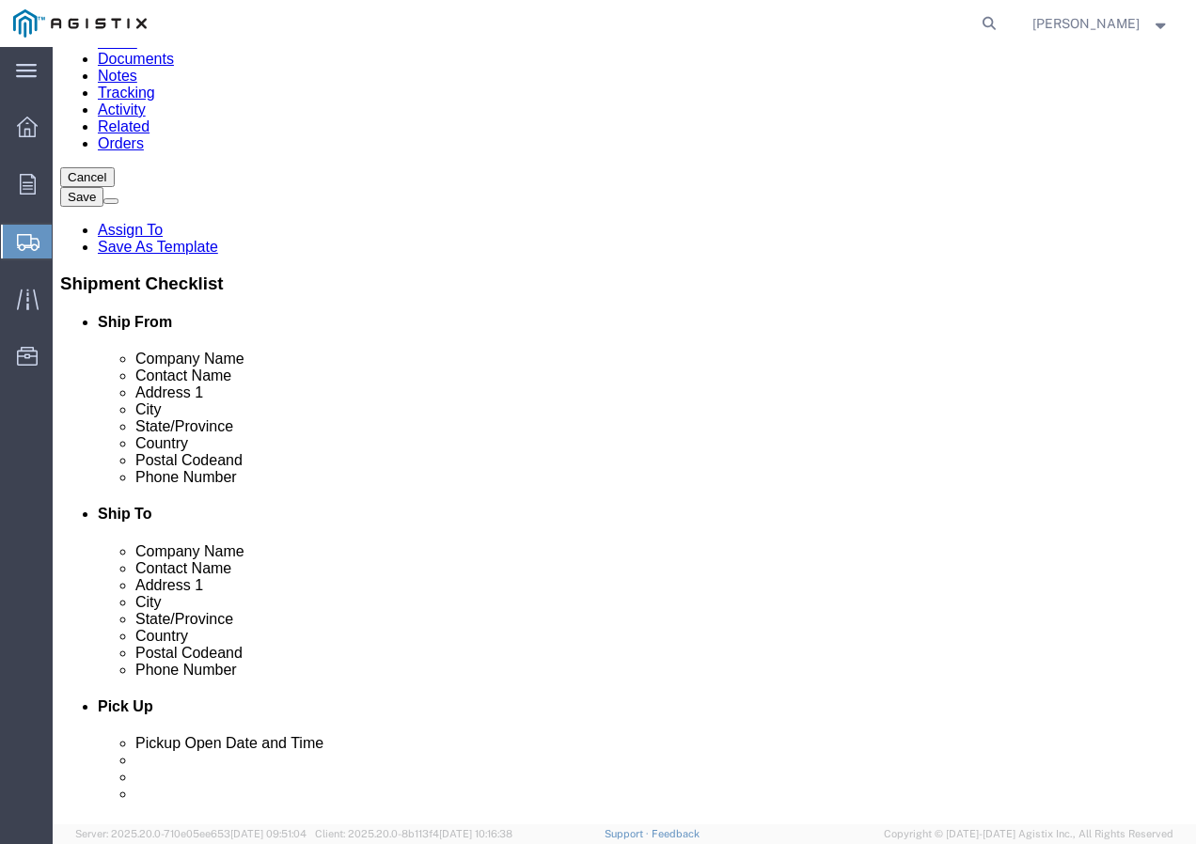
type input "San Luis Obispo"
drag, startPoint x: 771, startPoint y: 371, endPoint x: 598, endPoint y: 371, distance: 173.0
click div "Contact Name GG2U AND ASSOCIATES"
type input "PO#3501344705"
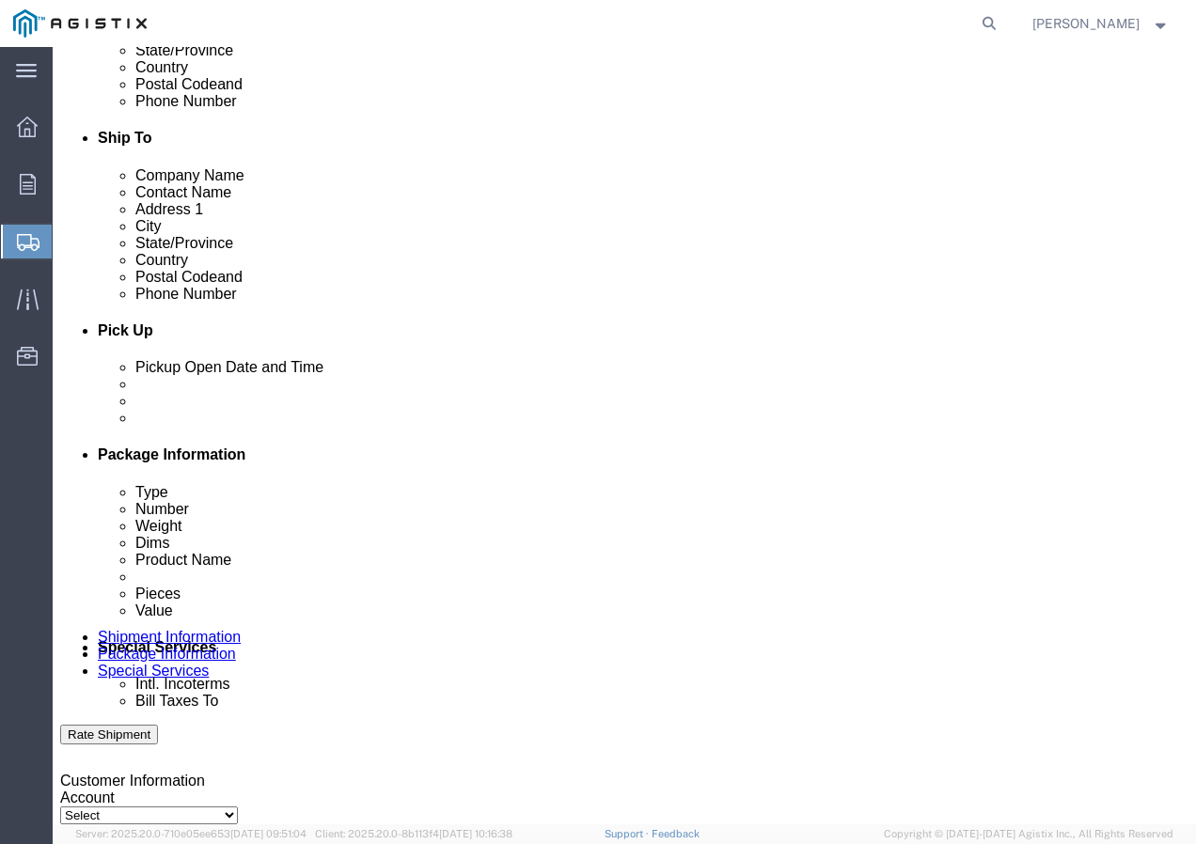
scroll to position [658, 0]
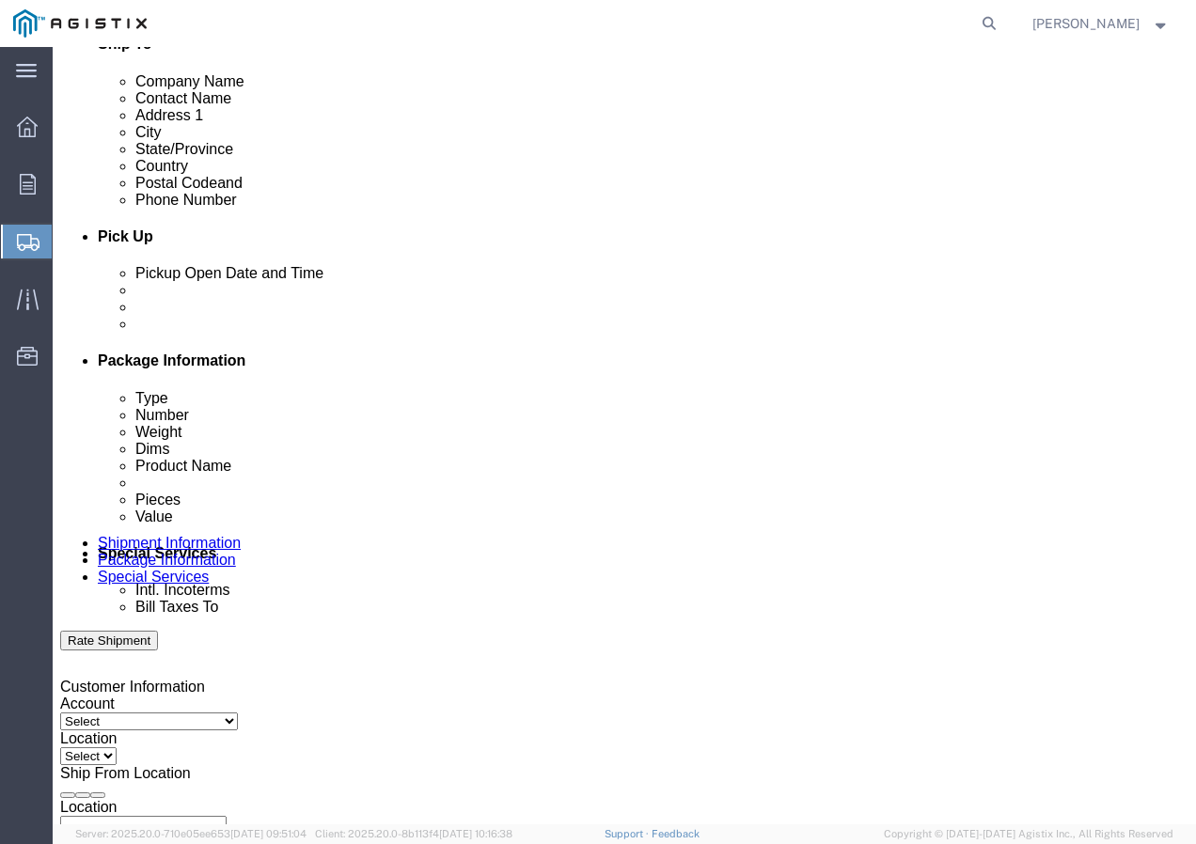
type input "PO# 2701250205"
click div "Sep 30 2025 10:00 AM"
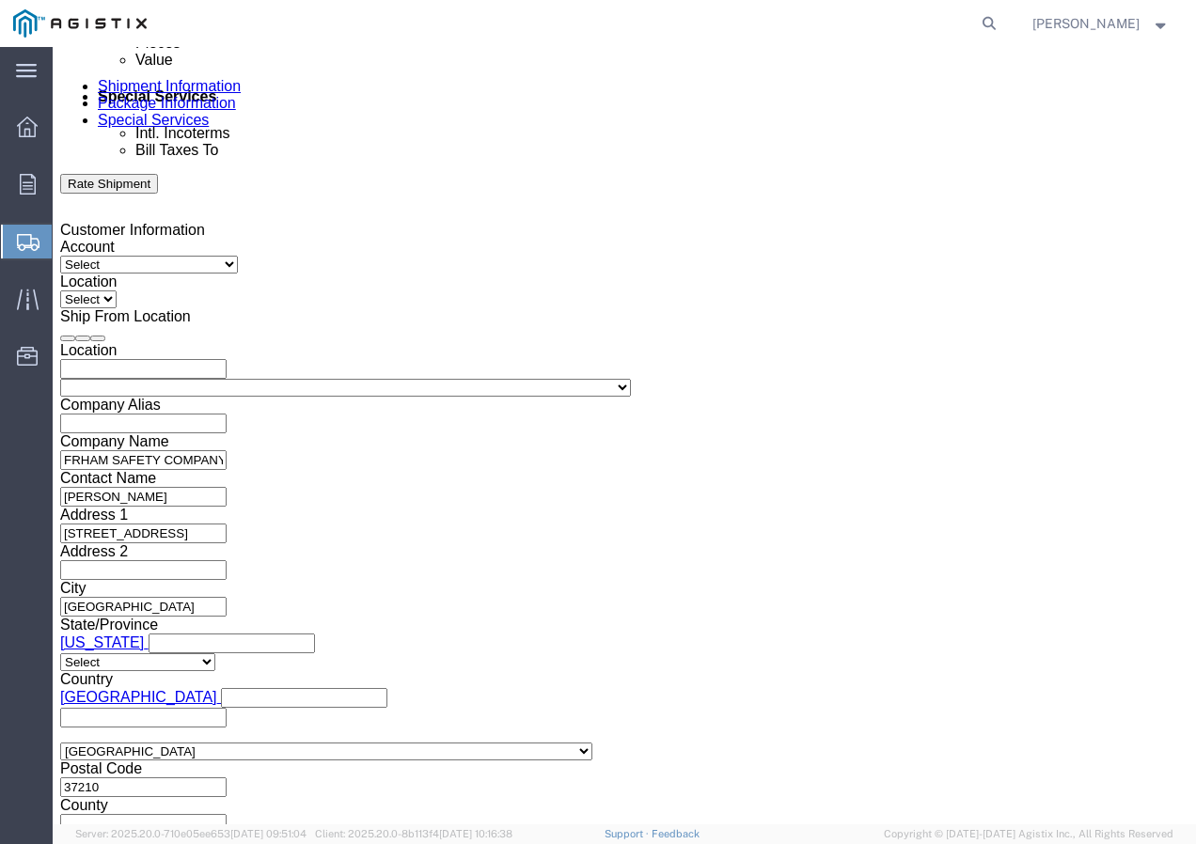
click div "Leg 1 Mode Select Air Less than Truckload Multi-Leg Ocean Freight Rail Small Pa…"
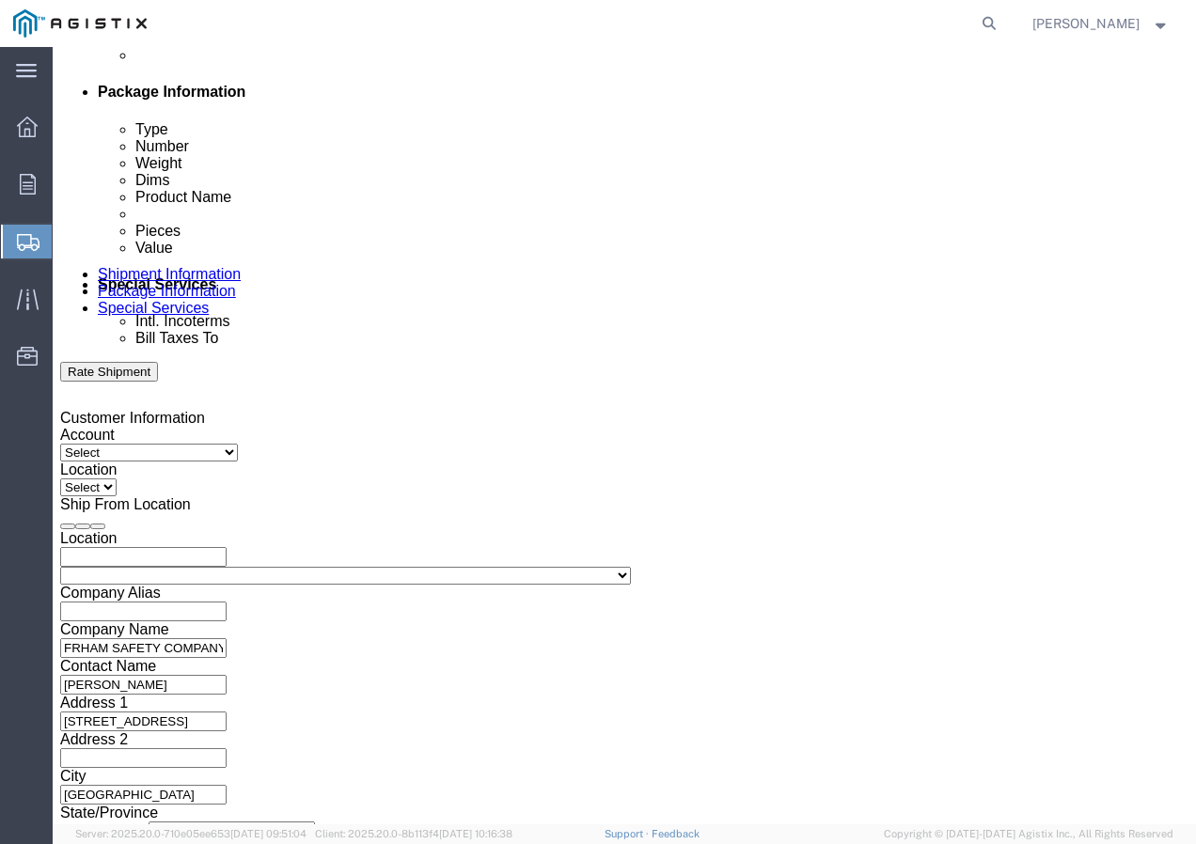
scroll to position [833, 0]
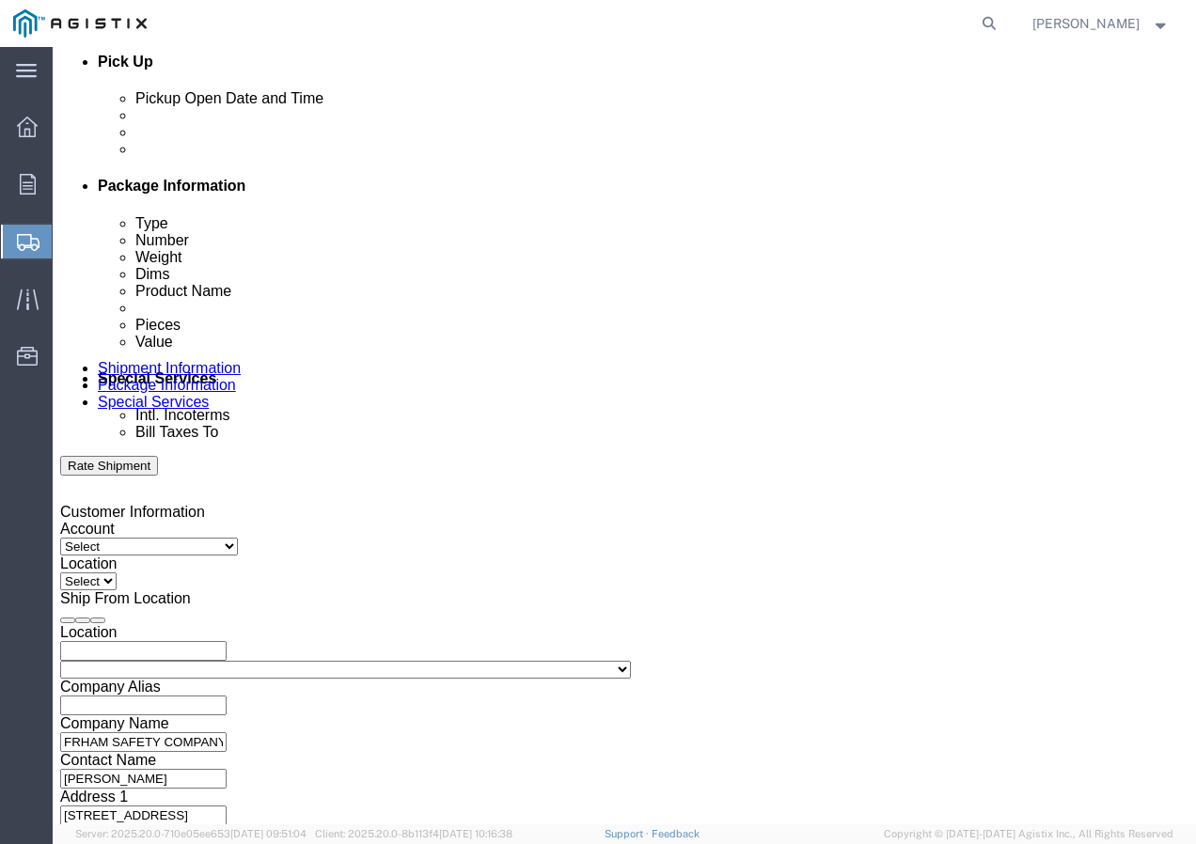
click div "Sep 30 2025 11:00 AM"
click input "3:00 AM"
type input "3:00 PM"
click button "Apply"
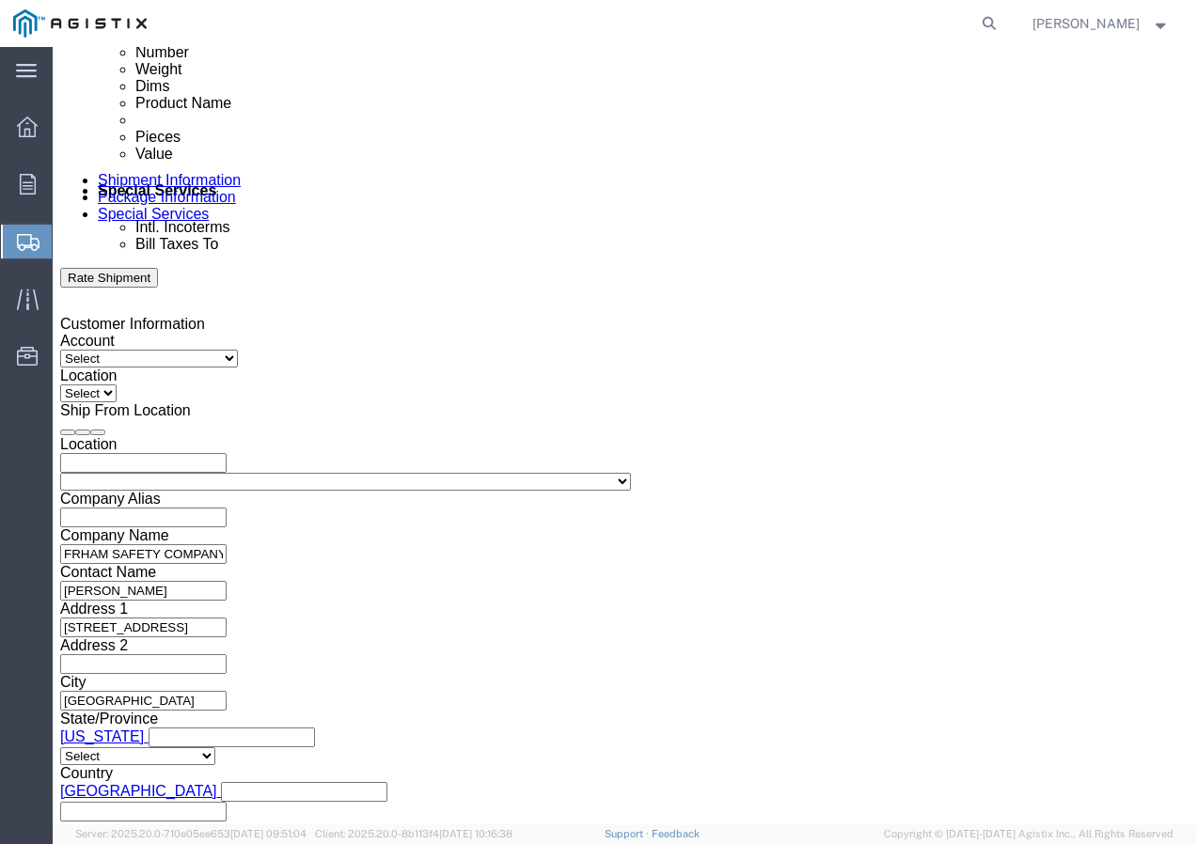
scroll to position [1115, 0]
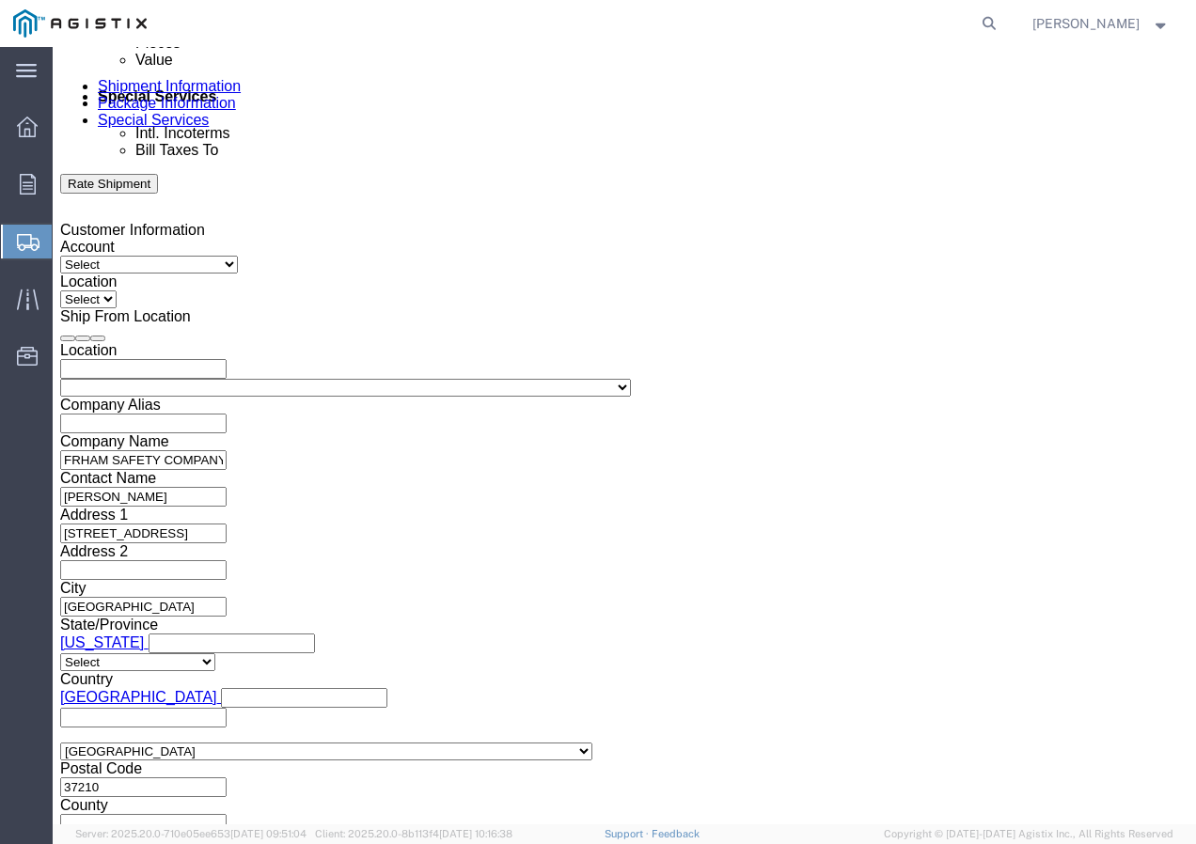
click input "text"
click select "Select Account Type Activity ID Airline Appointment Number ASN Batch Request # …"
select select "PURCHORD"
click select "Select Account Type Activity ID Airline Appointment Number ASN Batch Request # …"
click input "text"
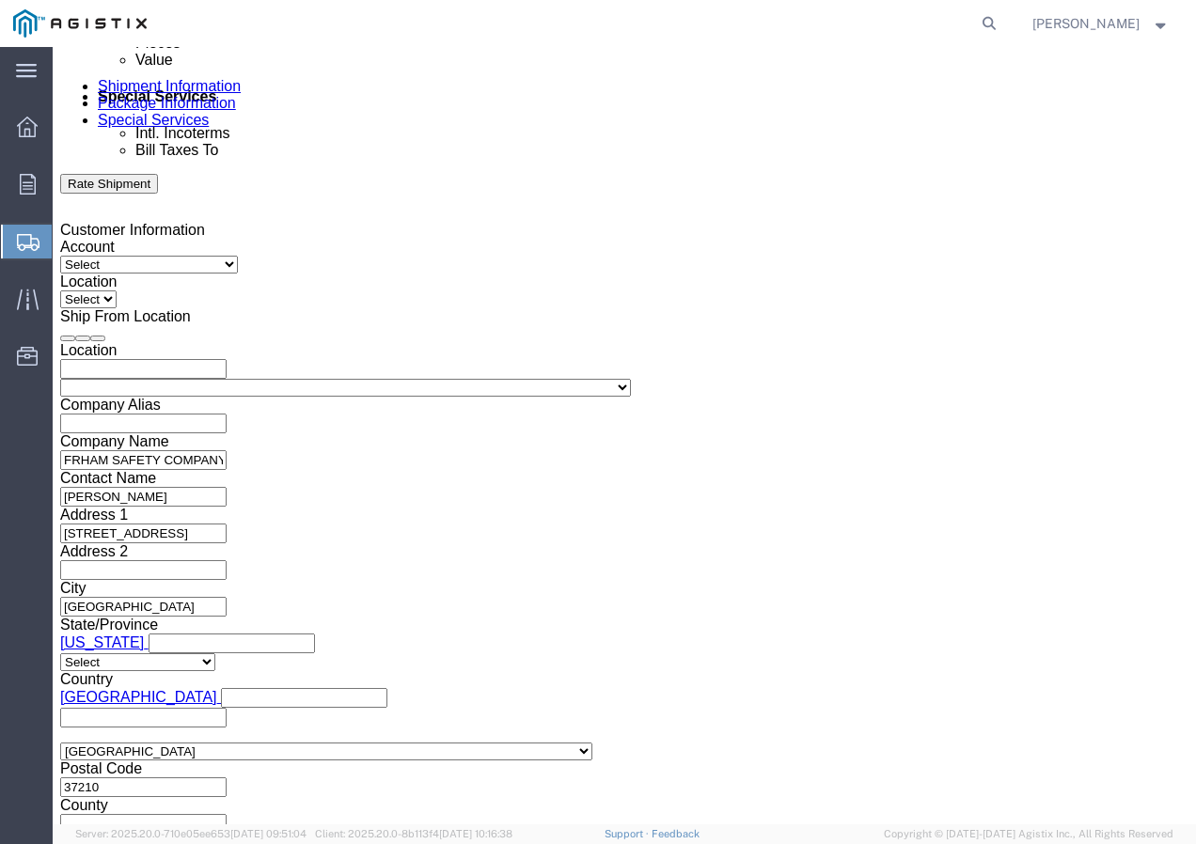
type input "25-043"
click select "Select Account Type Activity ID Airline Appointment Number ASN Batch Request # …"
select select "SALEORDR"
click select "Select Account Type Activity ID Airline Appointment Number ASN Batch Request # …"
click input "text"
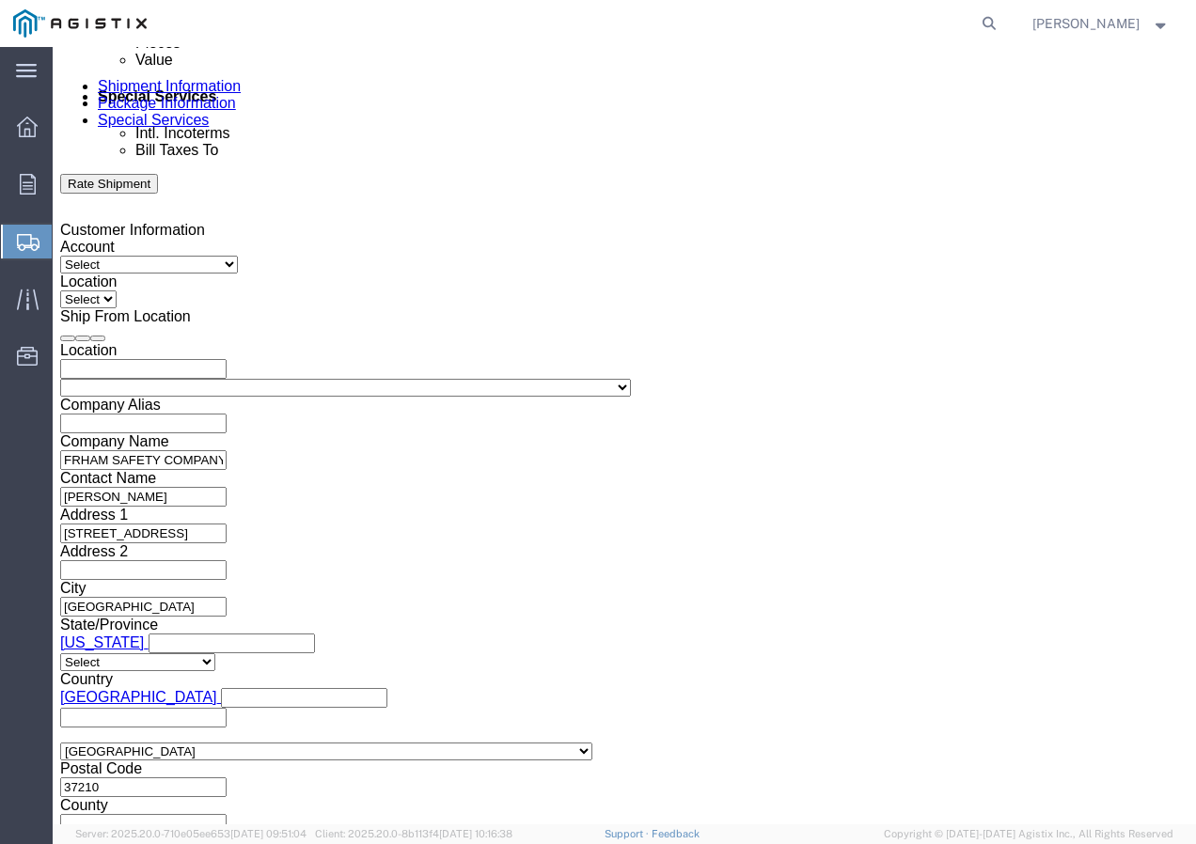
type input "659577"
click div "Shipping Mode (Optional)"
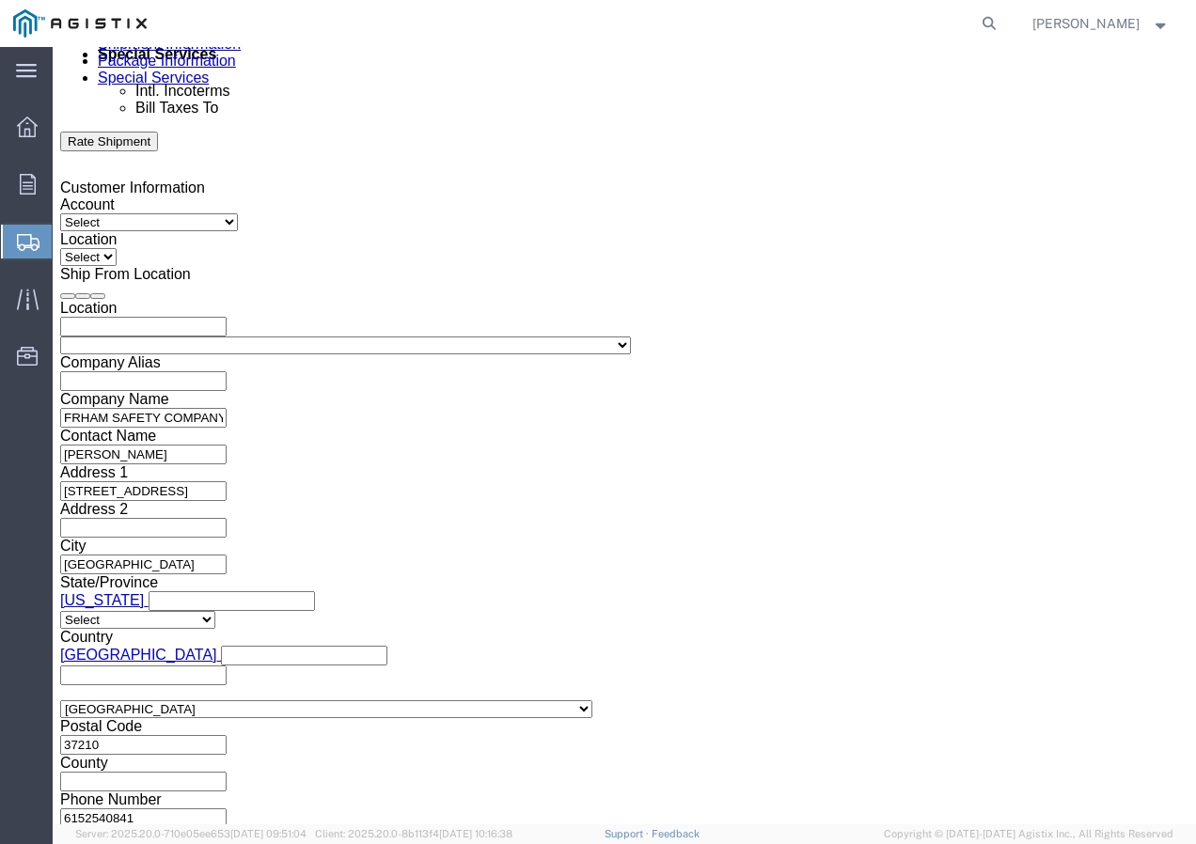
click select "Select Air Less than Truckload Multi-Leg Ocean Freight Rail Small Parcel Truckl…"
select select "LTL"
click select "Select Air Less than Truckload Multi-Leg Ocean Freight Rail Small Parcel Truckl…"
click select "Select Straight Truck"
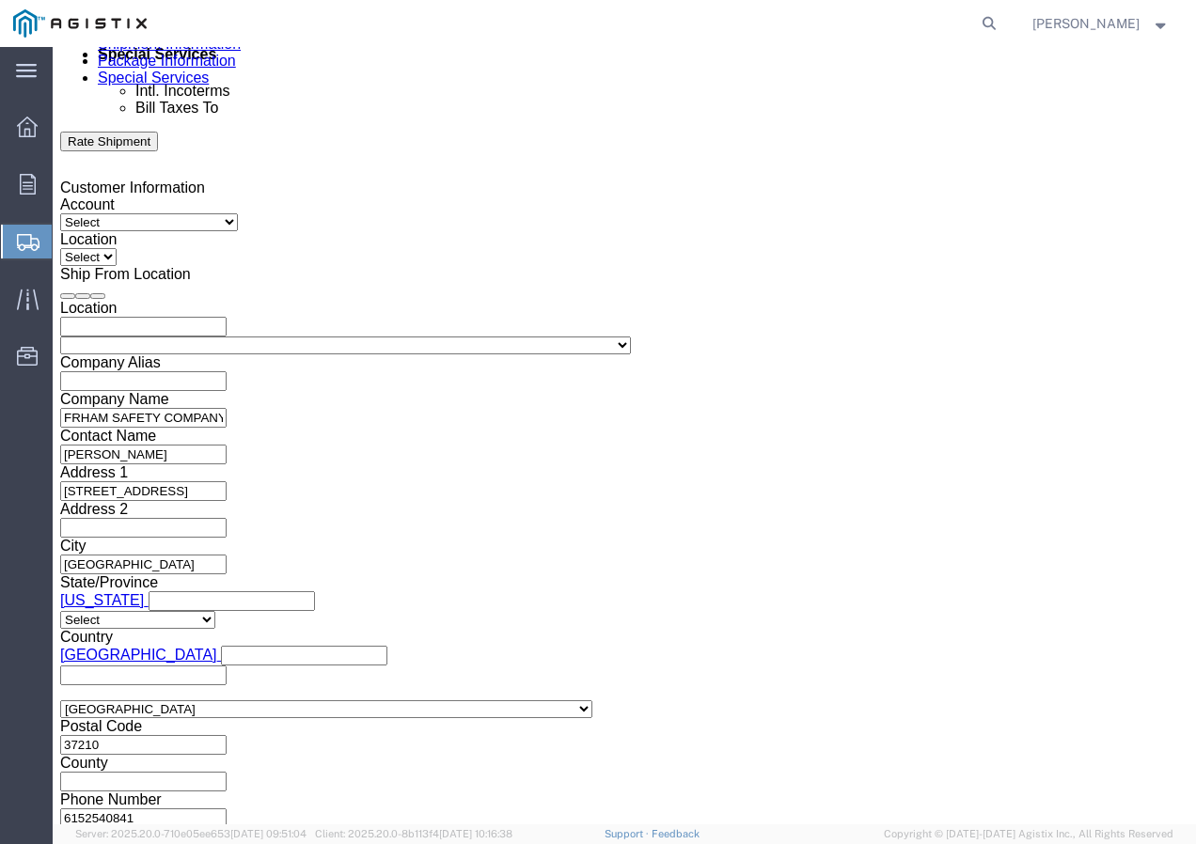
click select "Select Air Less than Truckload Multi-Leg Ocean Freight Rail Small Parcel Truckl…"
select select
click select "Select Air Less than Truckload Multi-Leg Ocean Freight Rail Small Parcel Truckl…"
click button "Continue"
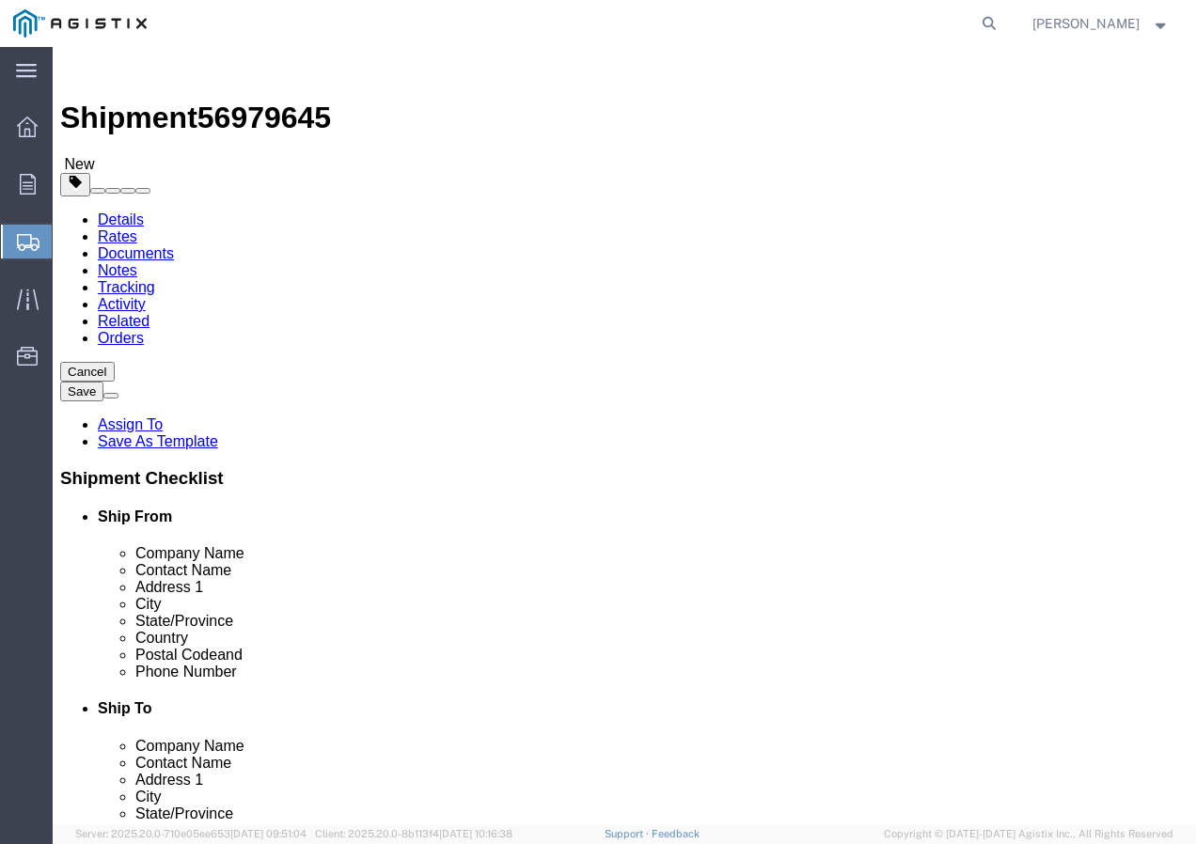
click select "Select Bale(s) Basket(s) Bolt(s) Bottle(s) Buckets Bulk Bundle(s) Can(s) Cardbo…"
select select "PSNS"
click select "Select Bale(s) Basket(s) Bolt(s) Bottle(s) Buckets Bulk Bundle(s) Can(s) Cardbo…"
click input "text"
type input "2"
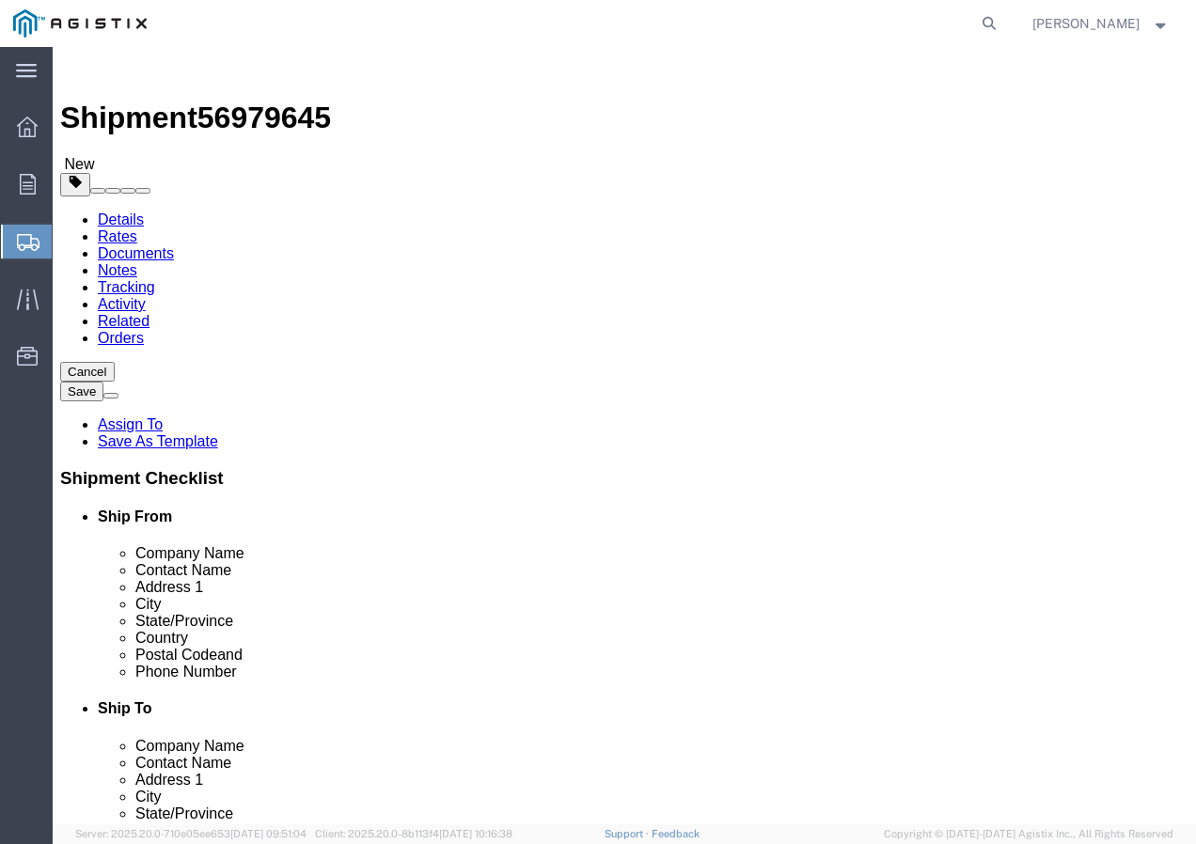
click input "1"
type input "5"
type input "2"
click input "text"
type input "48"
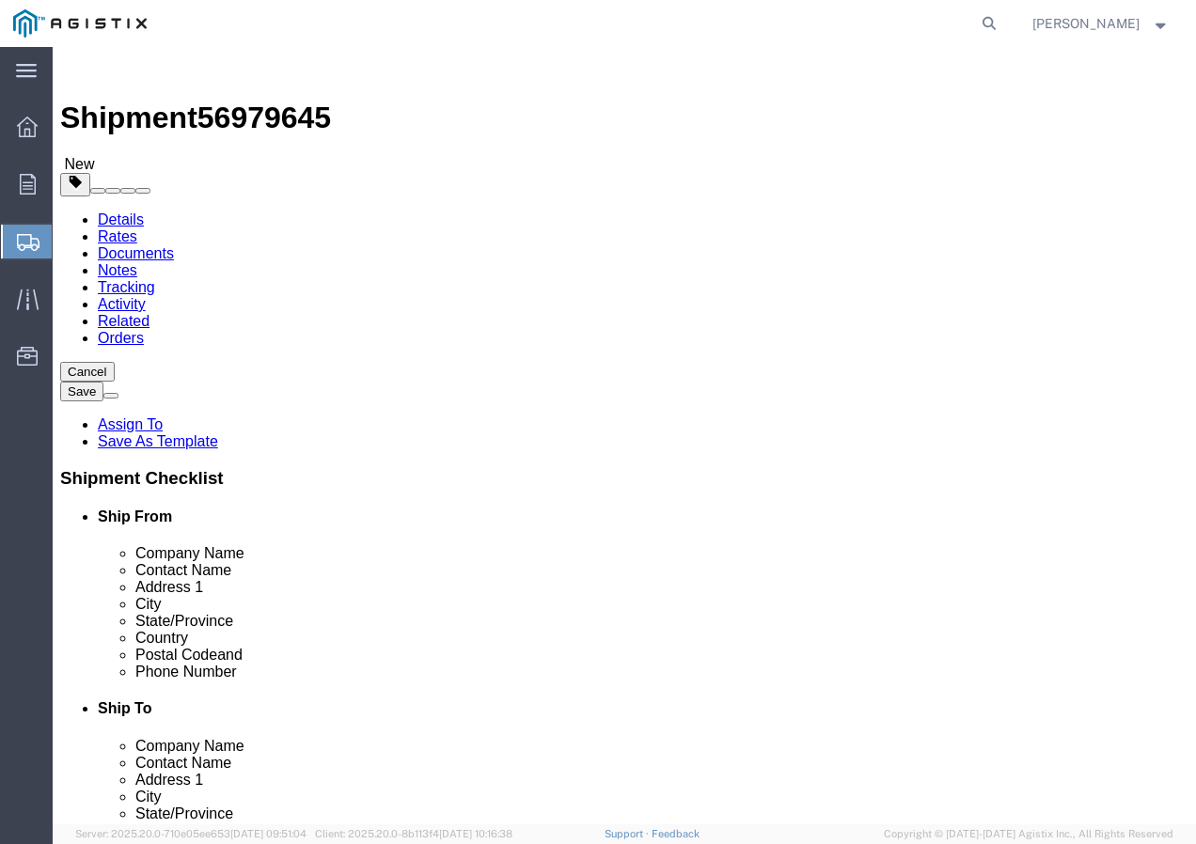
click div "Length 48 x Width x Height Select cm ft in"
click input "text"
type input "1"
type input "40"
click input "text"
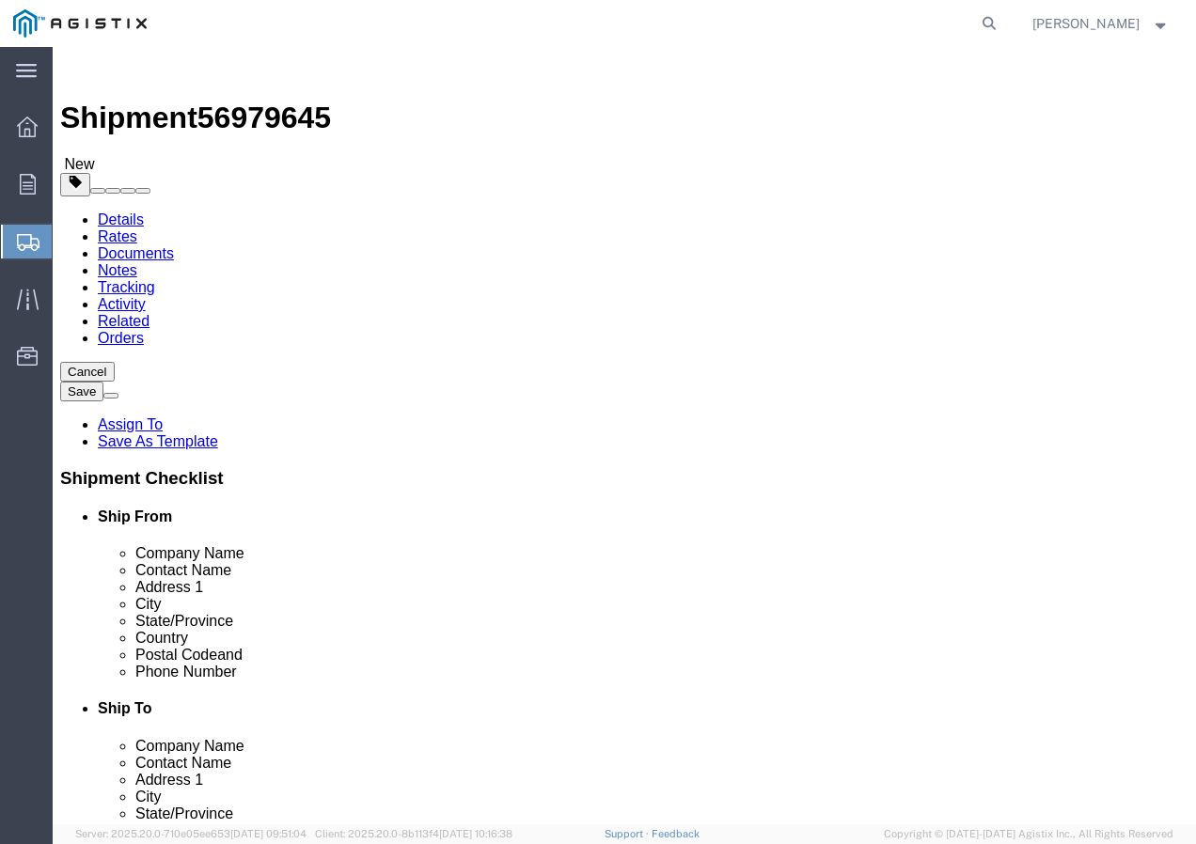
type input "52"
click input "0.00"
type input "0"
type input "497"
click link "Add Content"
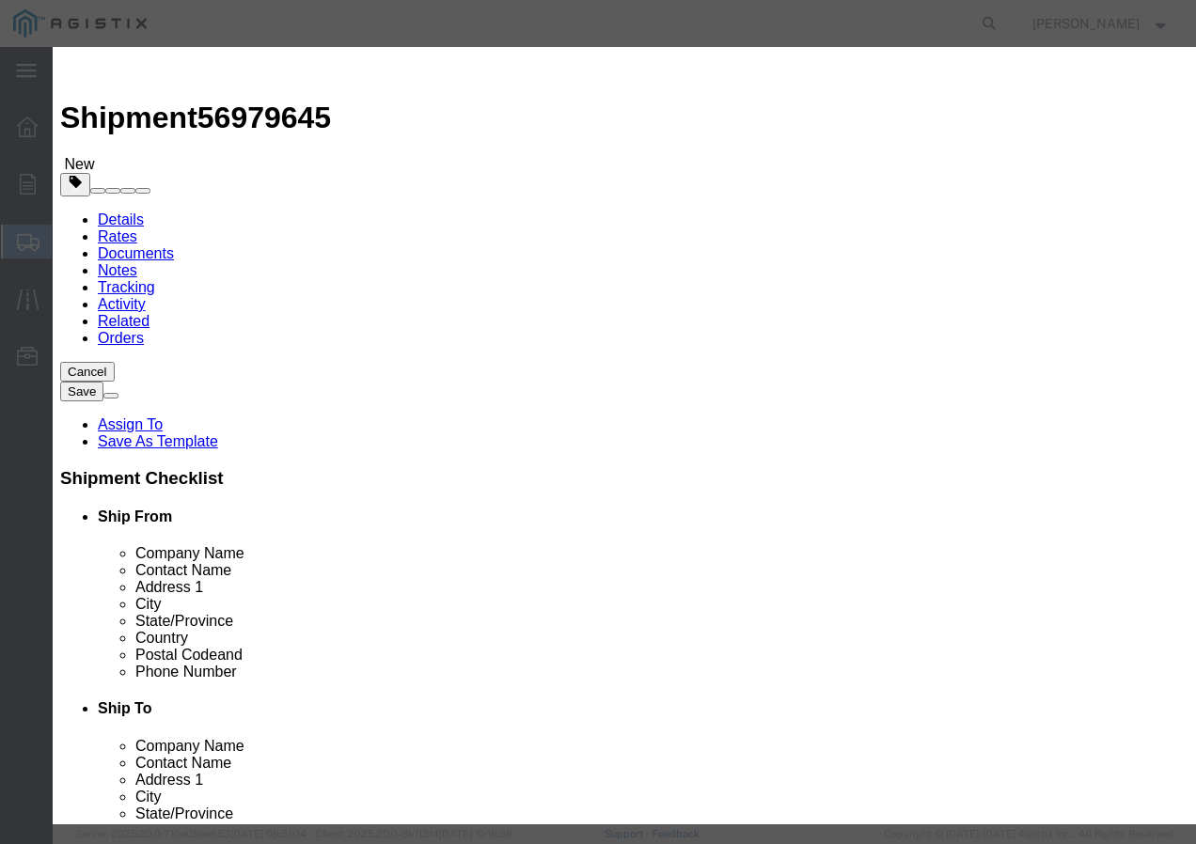
click input "text"
type input "SHOECOVERS"
click input "0"
type input "26"
click select "Select Bag Barrels 100Board Feet Bottle Box Blister Pack Carats Can Capsule Car…"
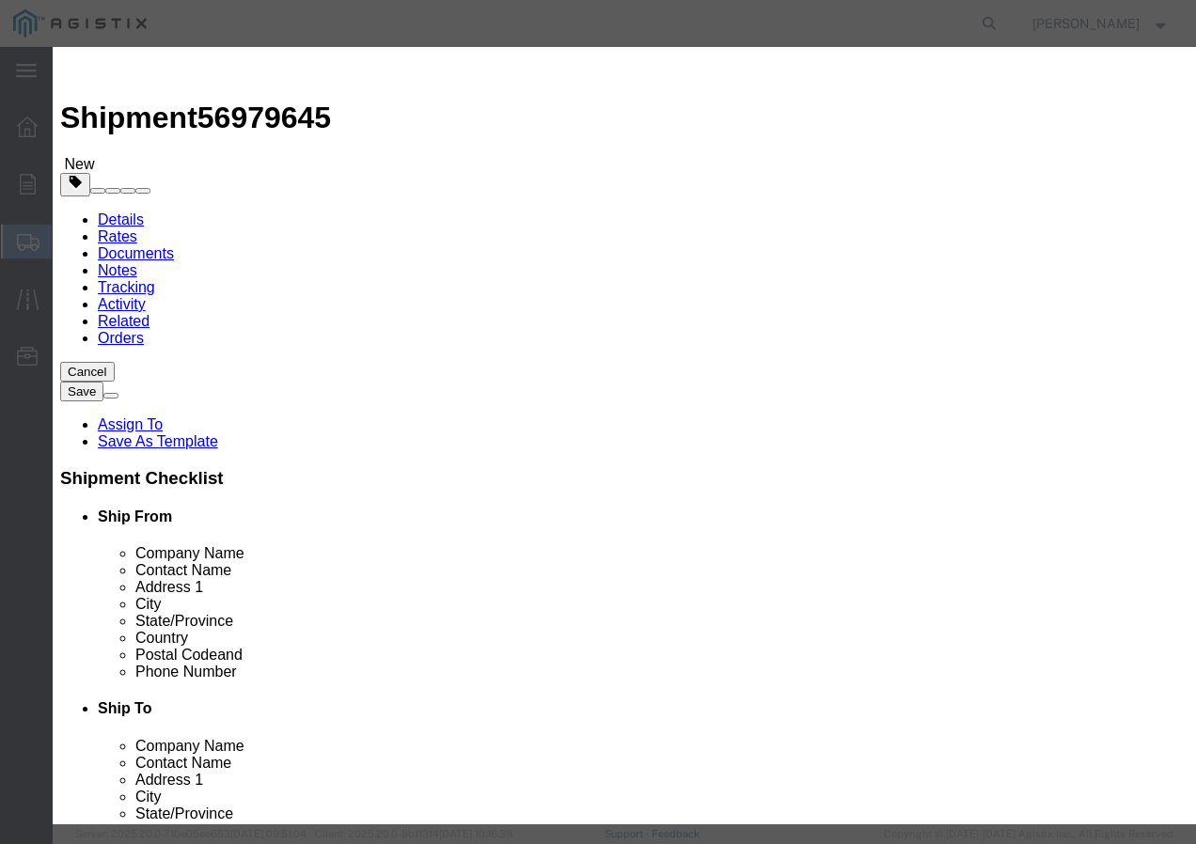
select select "BOX"
click select "Select Bag Barrels 100Board Feet Bottle Box Blister Pack Carats Can Capsule Car…"
click input "text"
type input "11,946"
click select "Select 50 55 60 65 70 85 92.5 100 125 175 250 300 400"
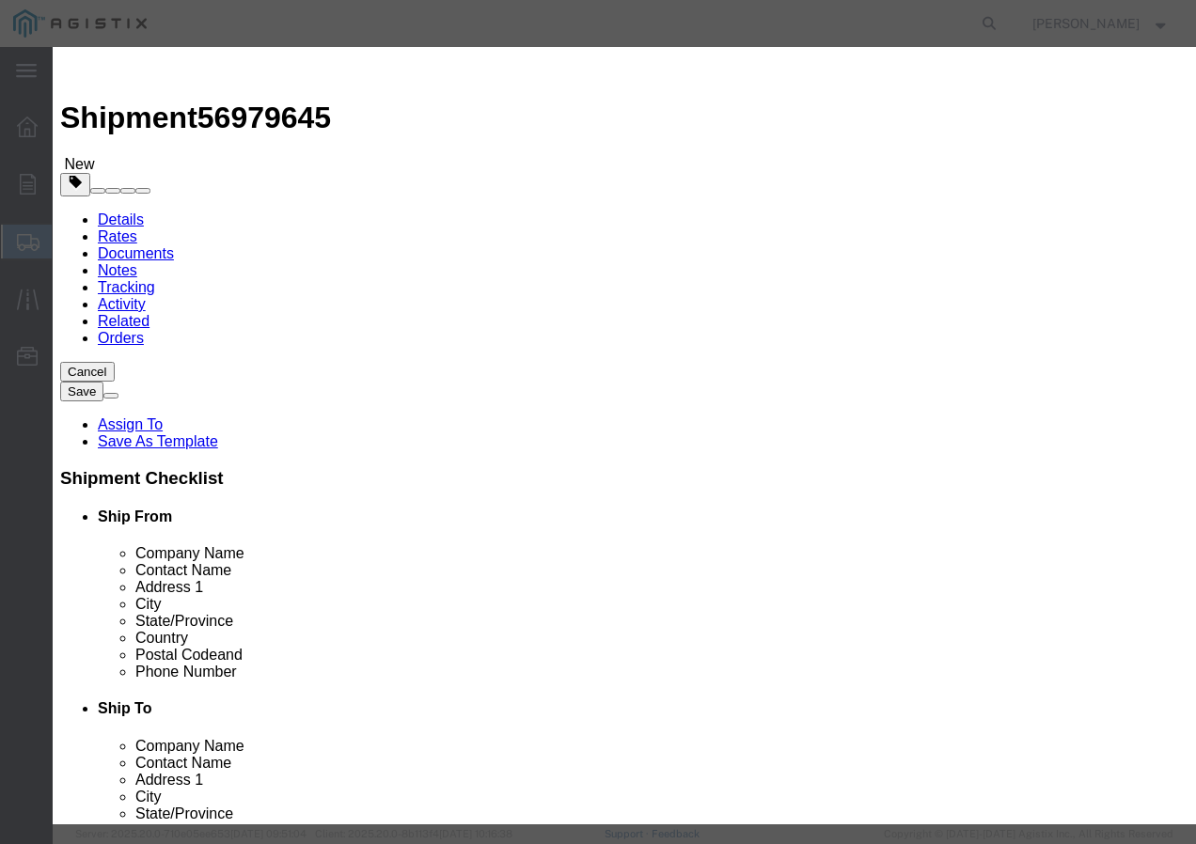
click select "Select 50 55 60 65 70 85 92.5 100 125 175 250 300 400"
select select "100"
click select "Select 50 55 60 65 70 85 92.5 100 125 175 250 300 400"
click button "Save & Close"
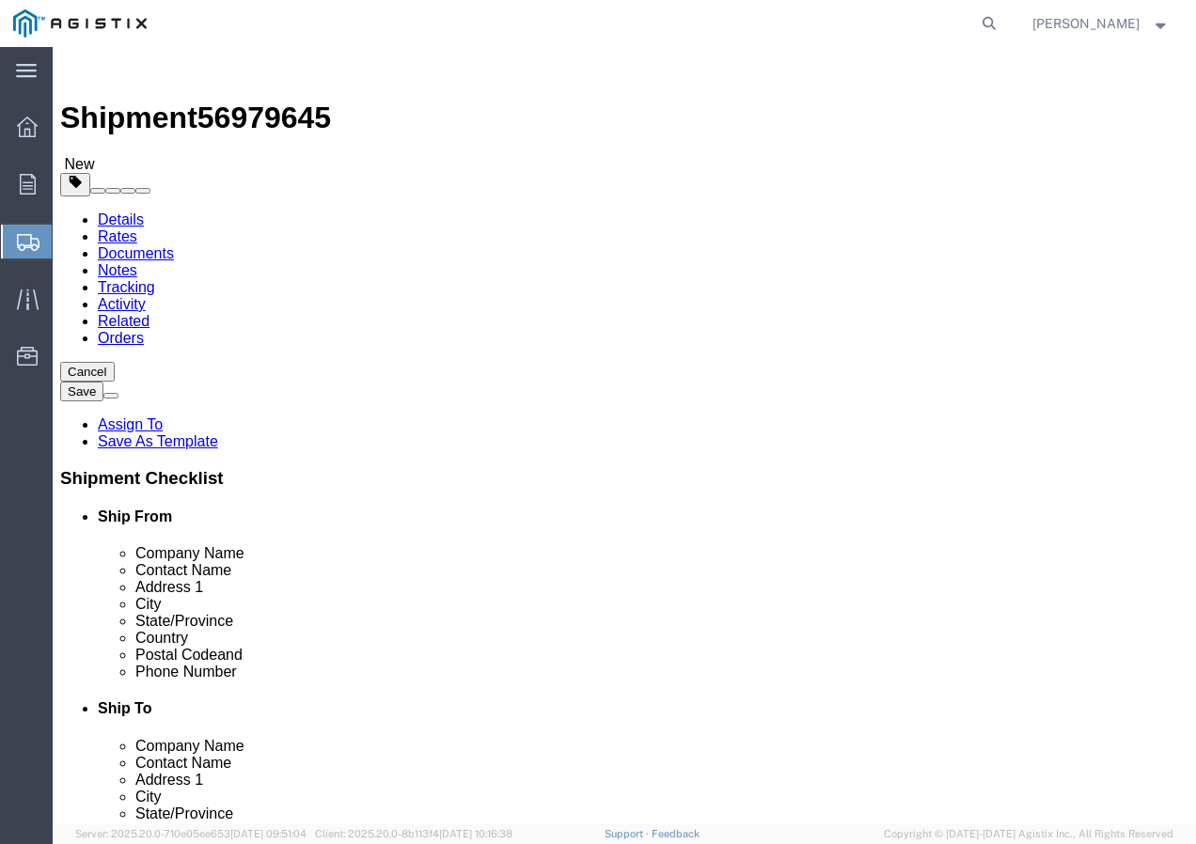
scroll to position [47, 0]
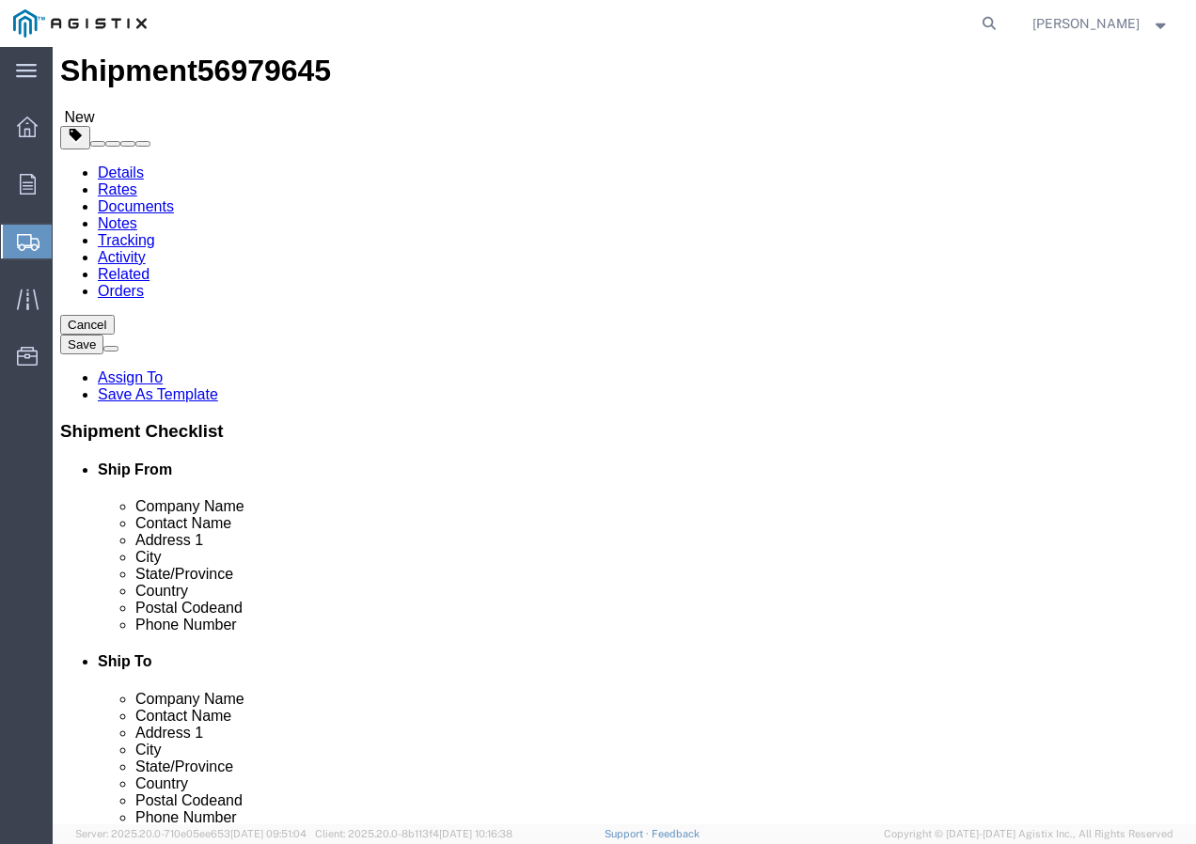
click button "Rate Shipment"
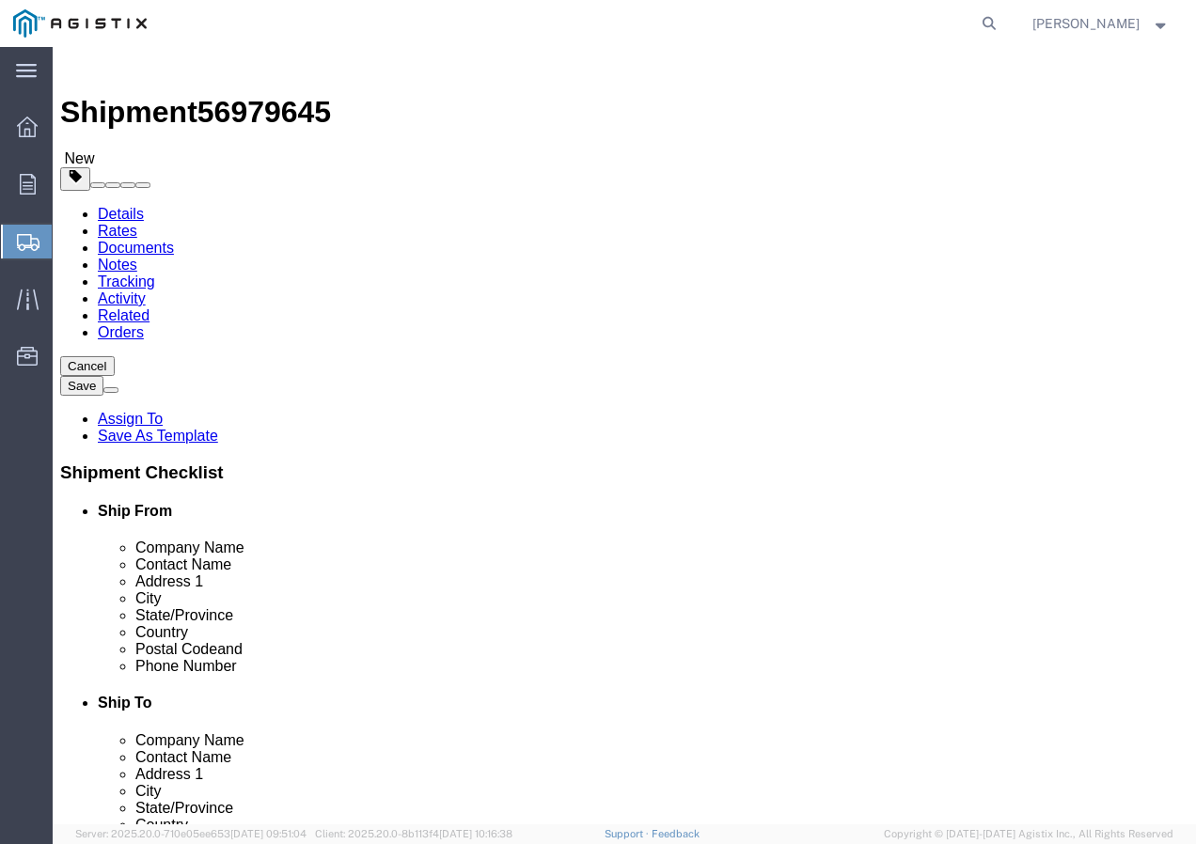
scroll to position [0, 0]
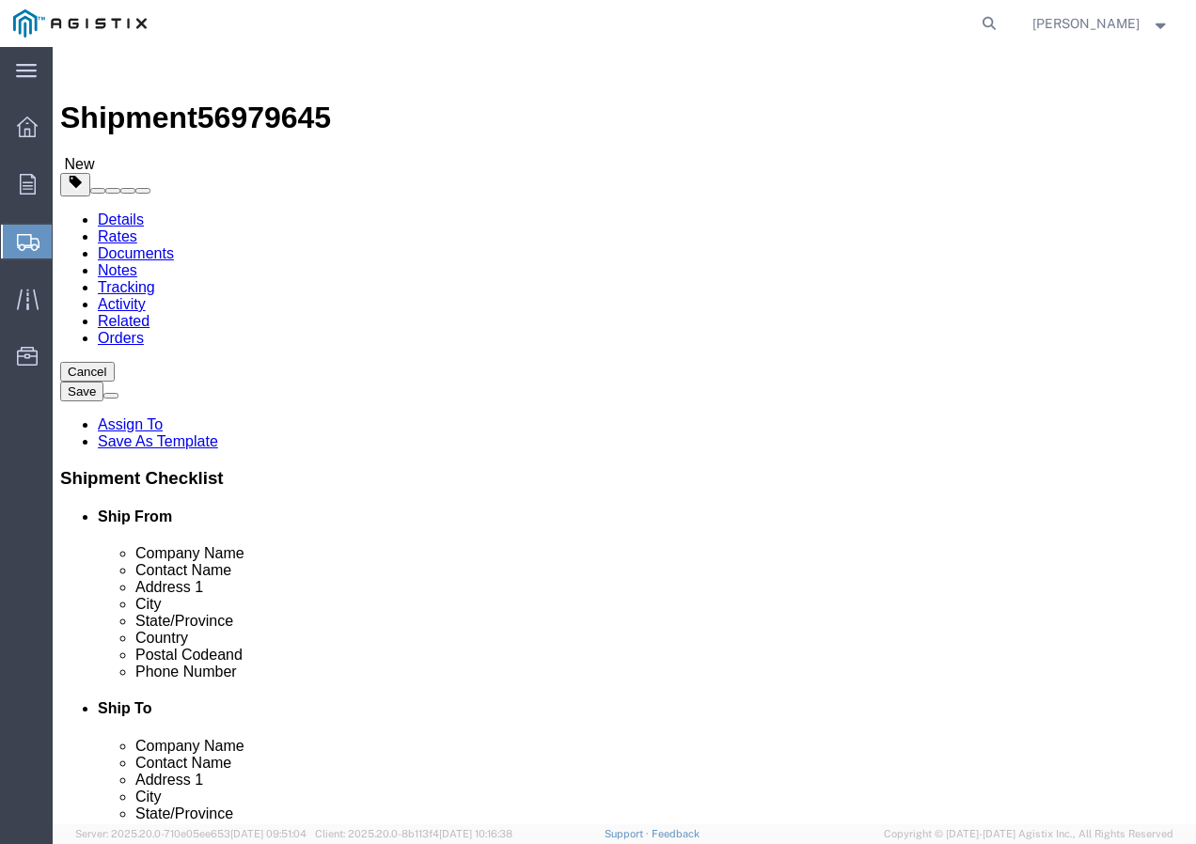
click icon
click select "Select FRHAM Safety Products Inc PG&E"
select select "9596"
click select "Select FRHAM Safety Products Inc PG&E"
select select "PURCHORD"
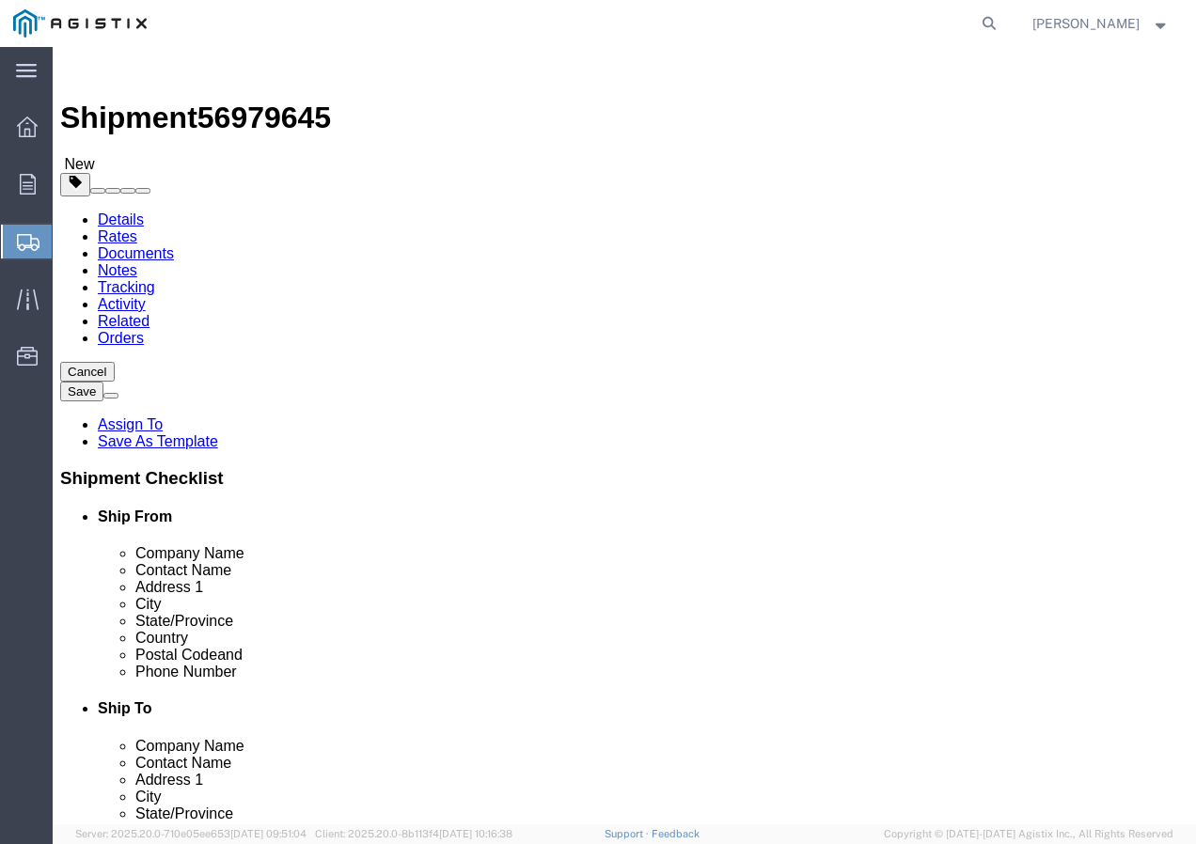
select select
click div "Customer Information"
click select "Select All Others Fremont DC Fresno DC Wheatland DC"
select select "23082"
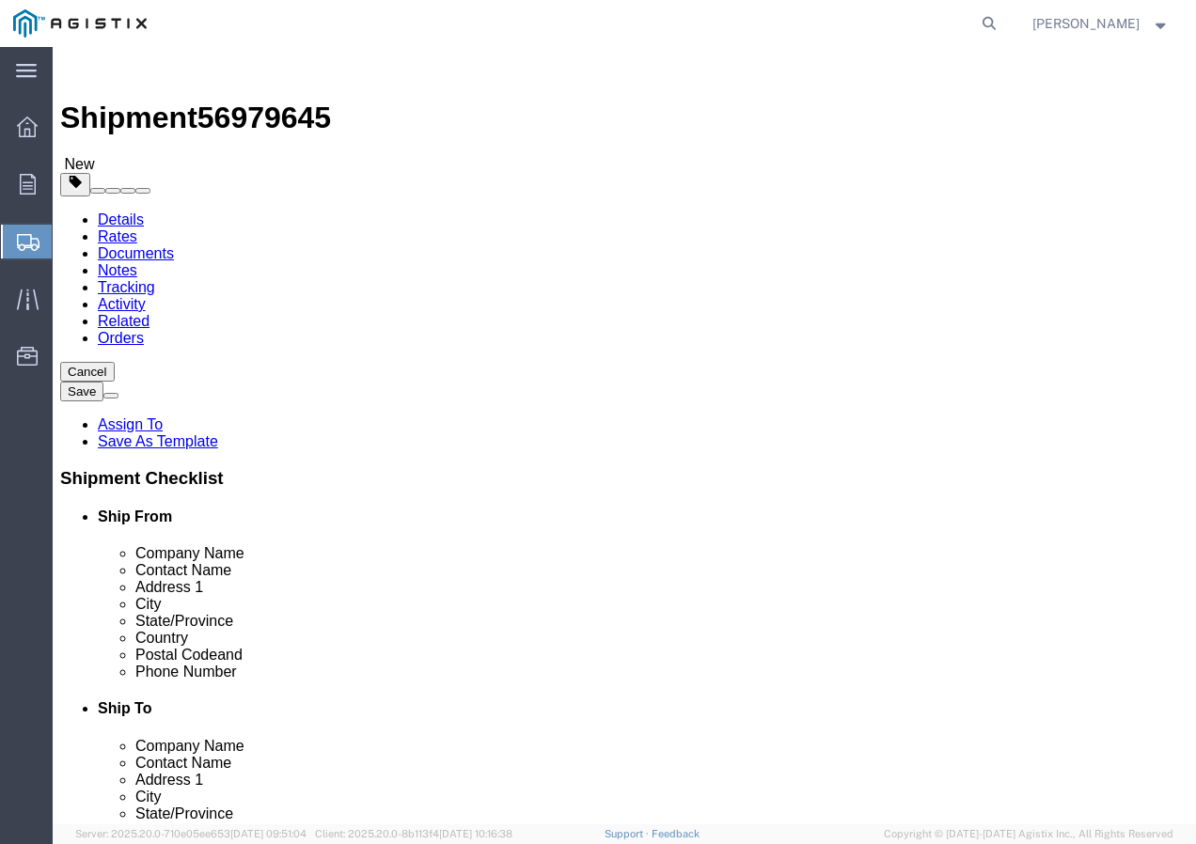
click select "Select All Others Fremont DC Fresno DC Wheatland DC"
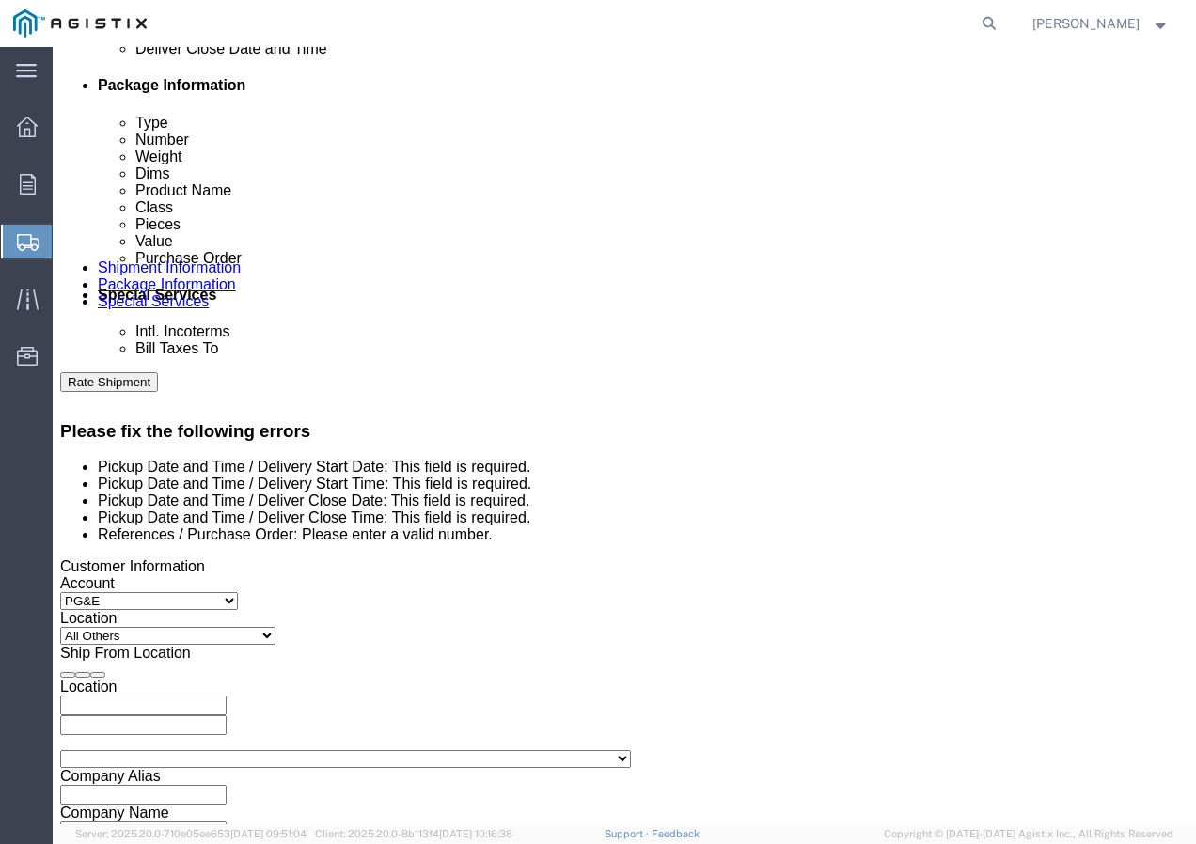
scroll to position [1034, 0]
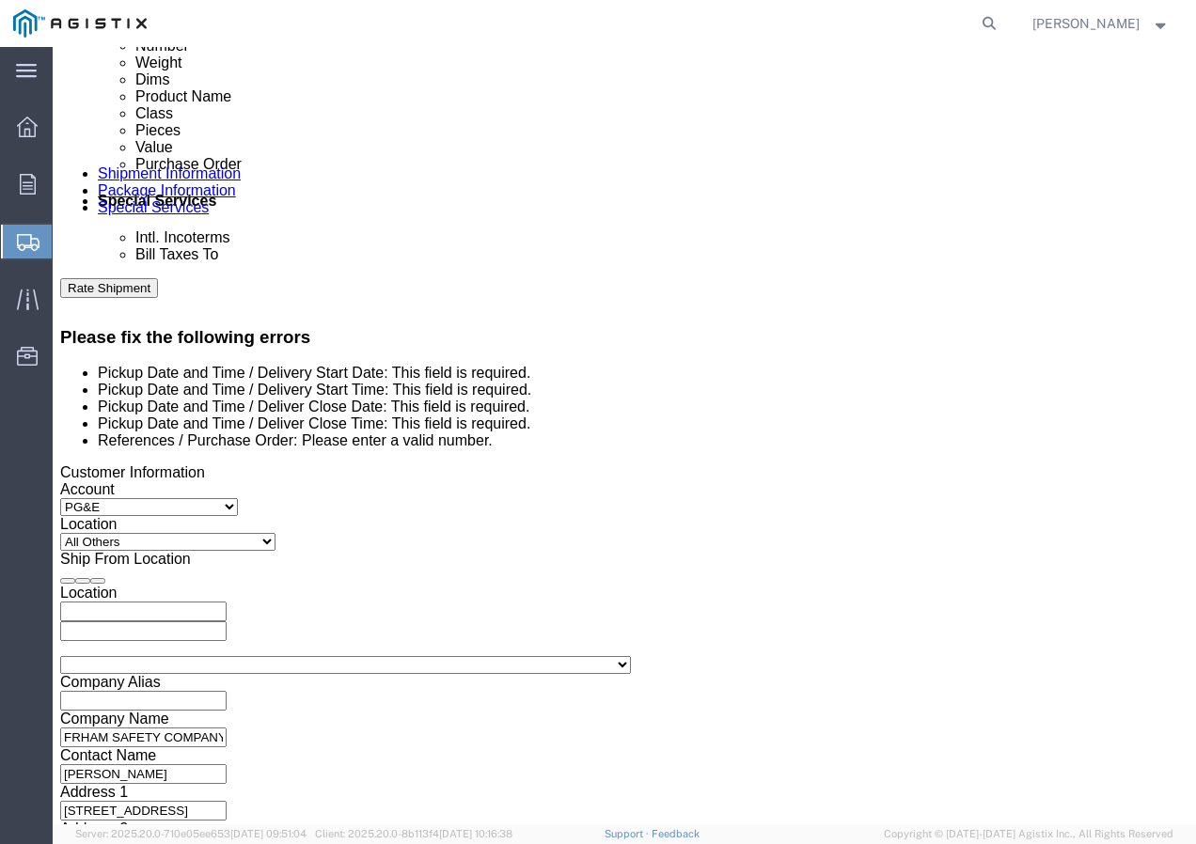
click div
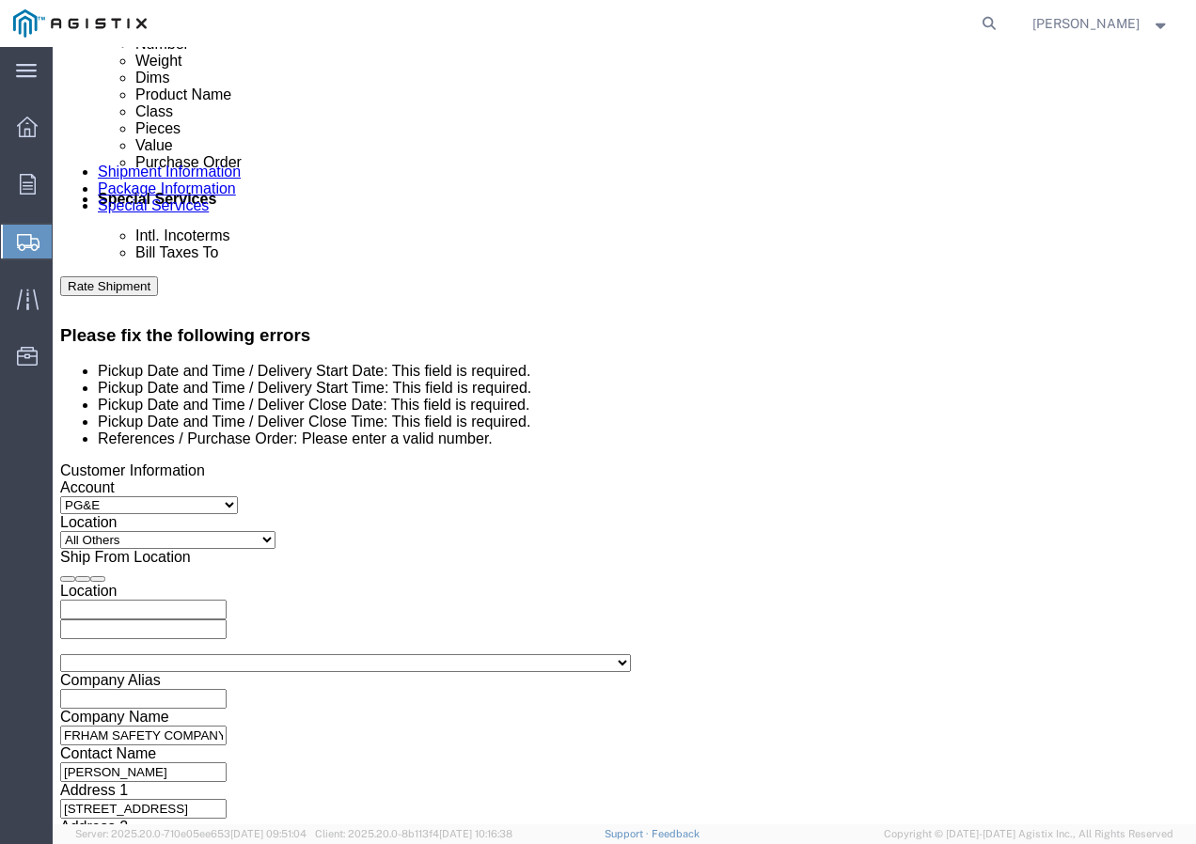
click input "4:00 PM"
click input "8:00 PM"
type input "8:00 AM"
click button "Apply"
click div
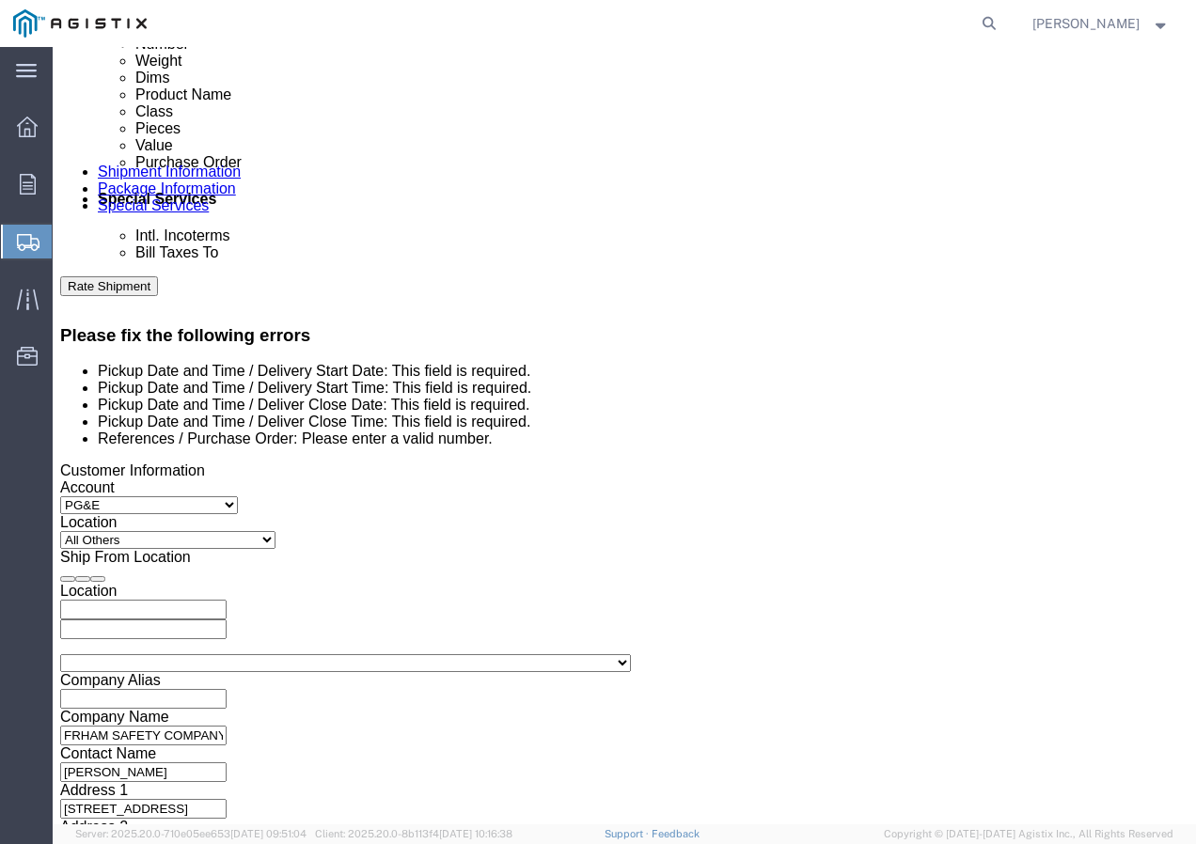
click input "9:00 AM"
type input "9"
type input "5:00 PM"
click button "Apply"
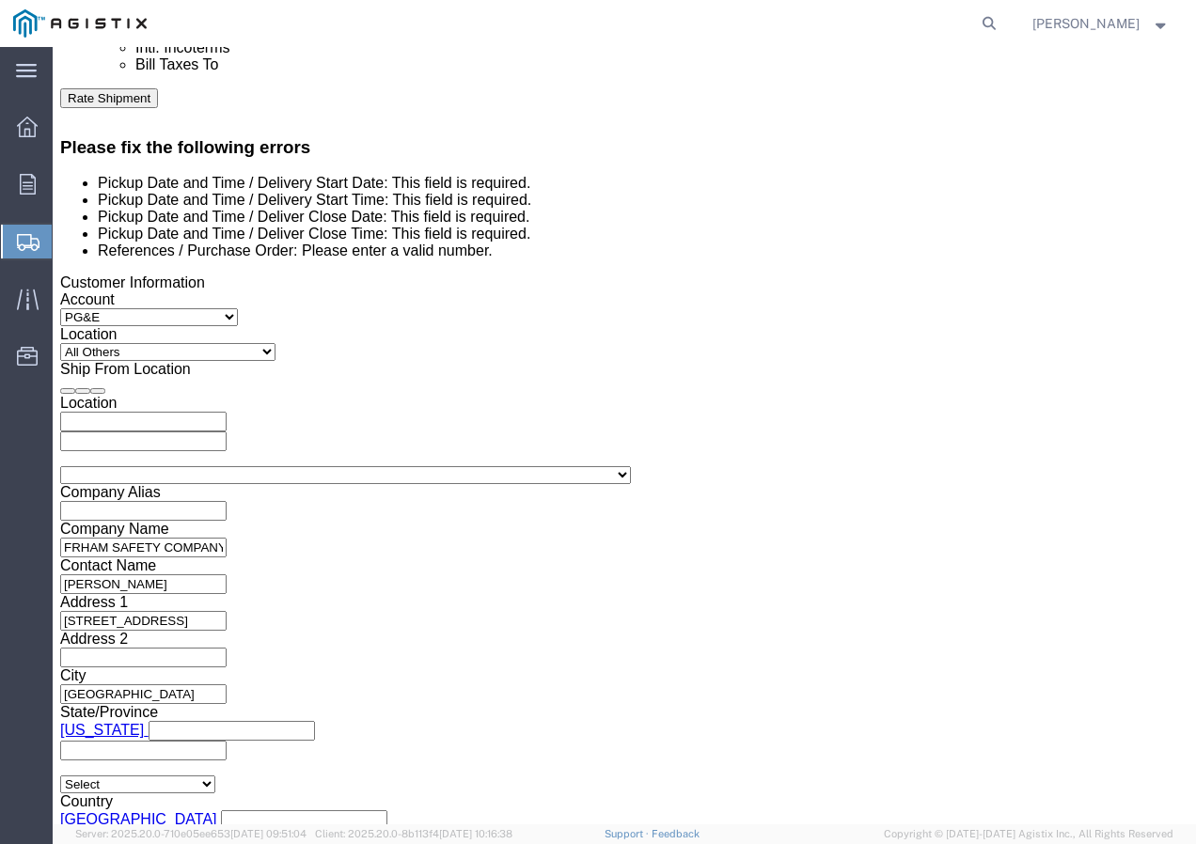
scroll to position [1318, 0]
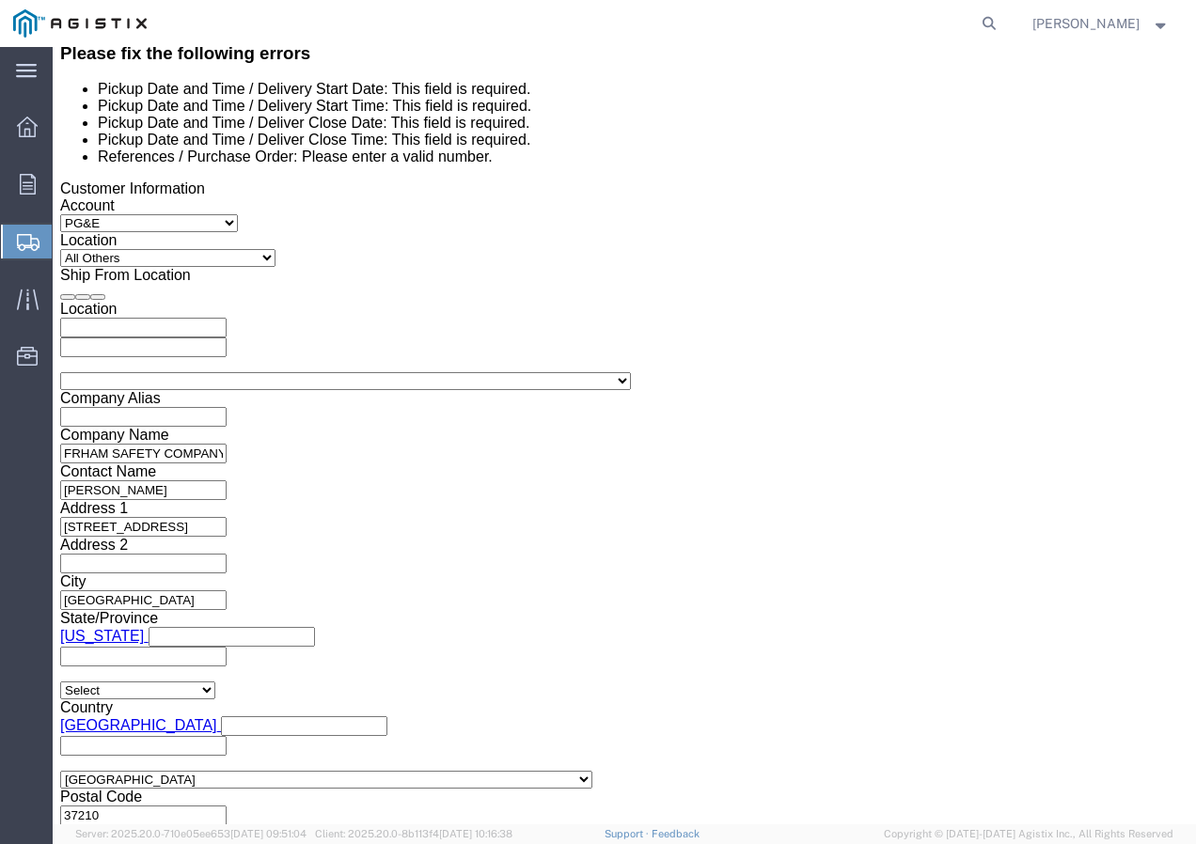
click input "25-043"
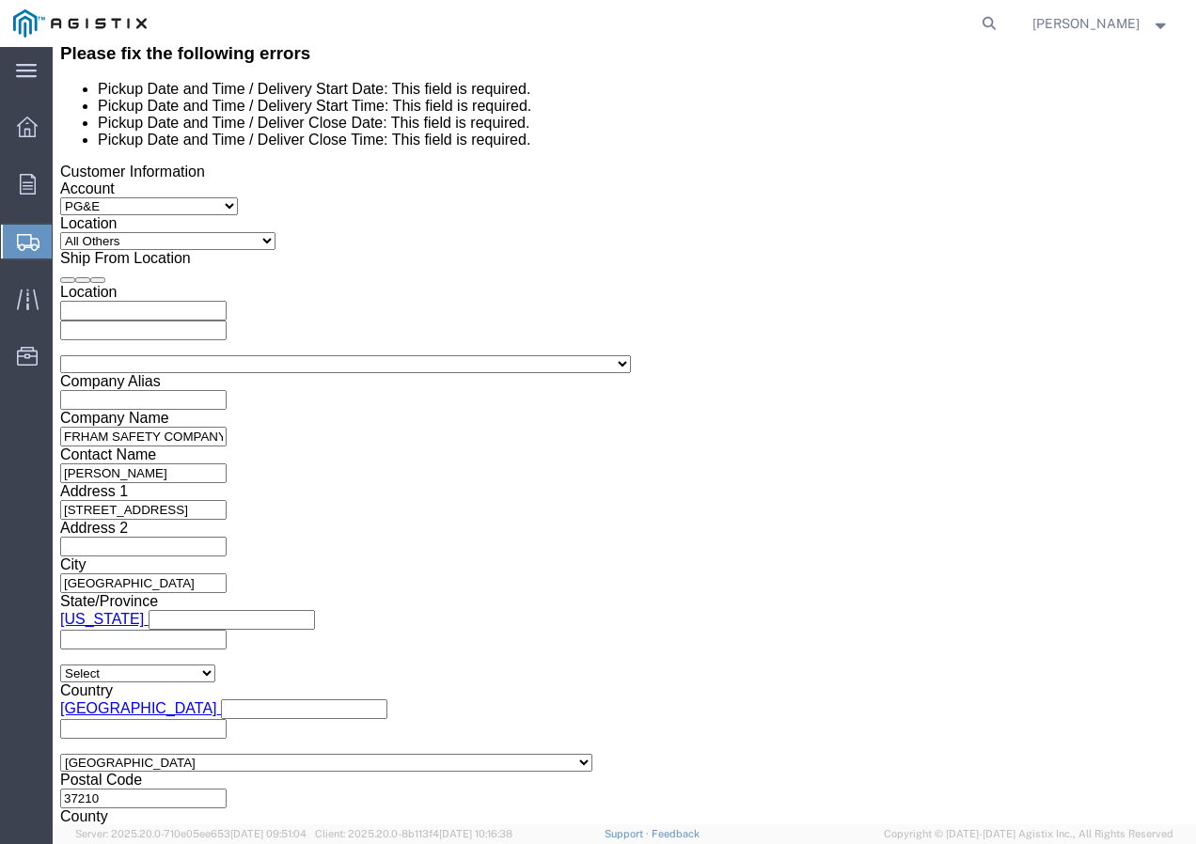
scroll to position [1297, 0]
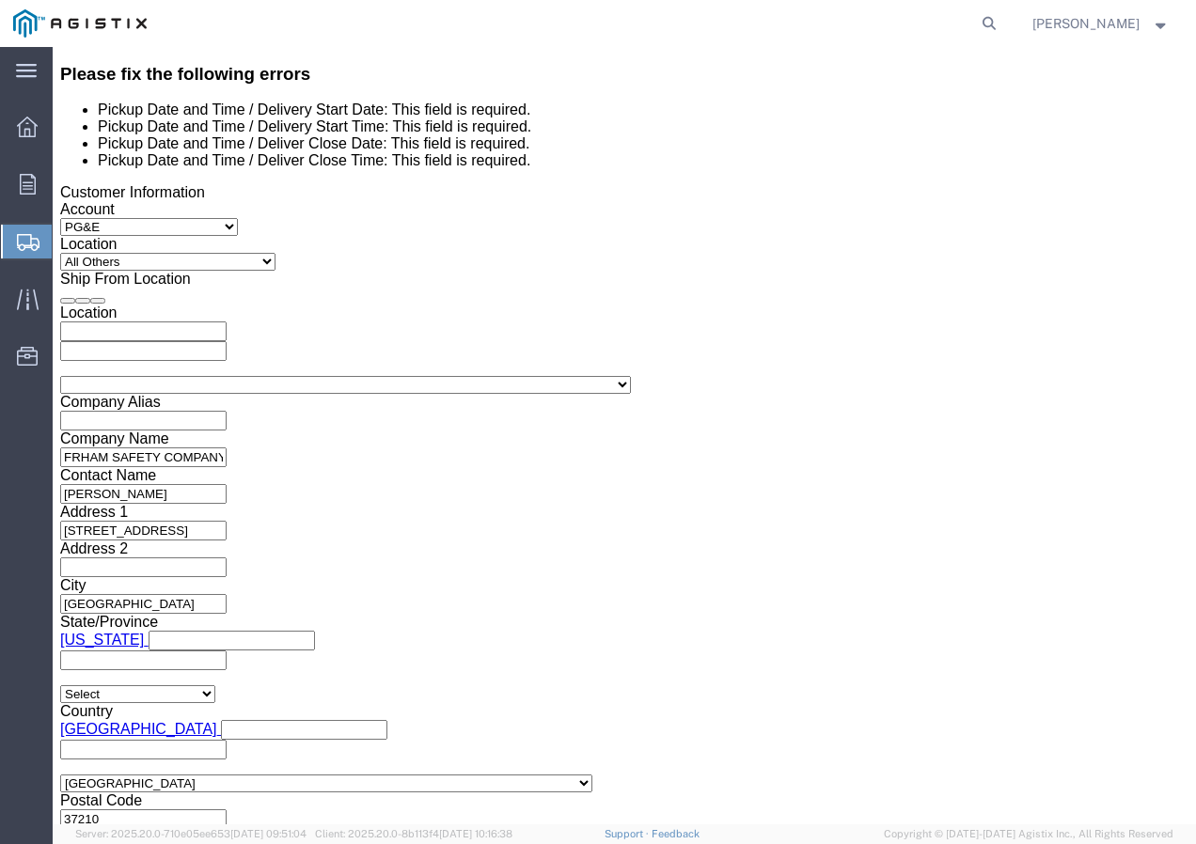
type input "2701250205"
click div "Shipping Mode (Optional)"
click button "Rate Shipment"
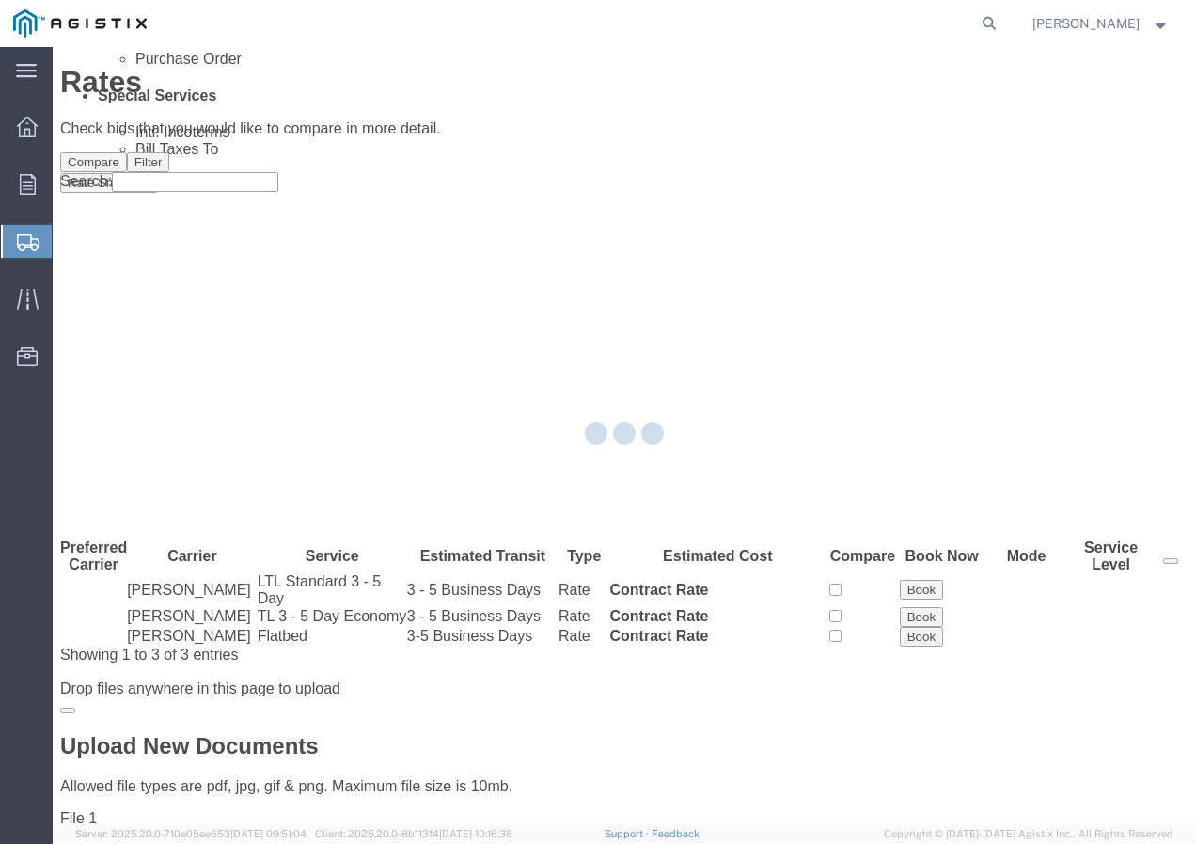
scroll to position [0, 0]
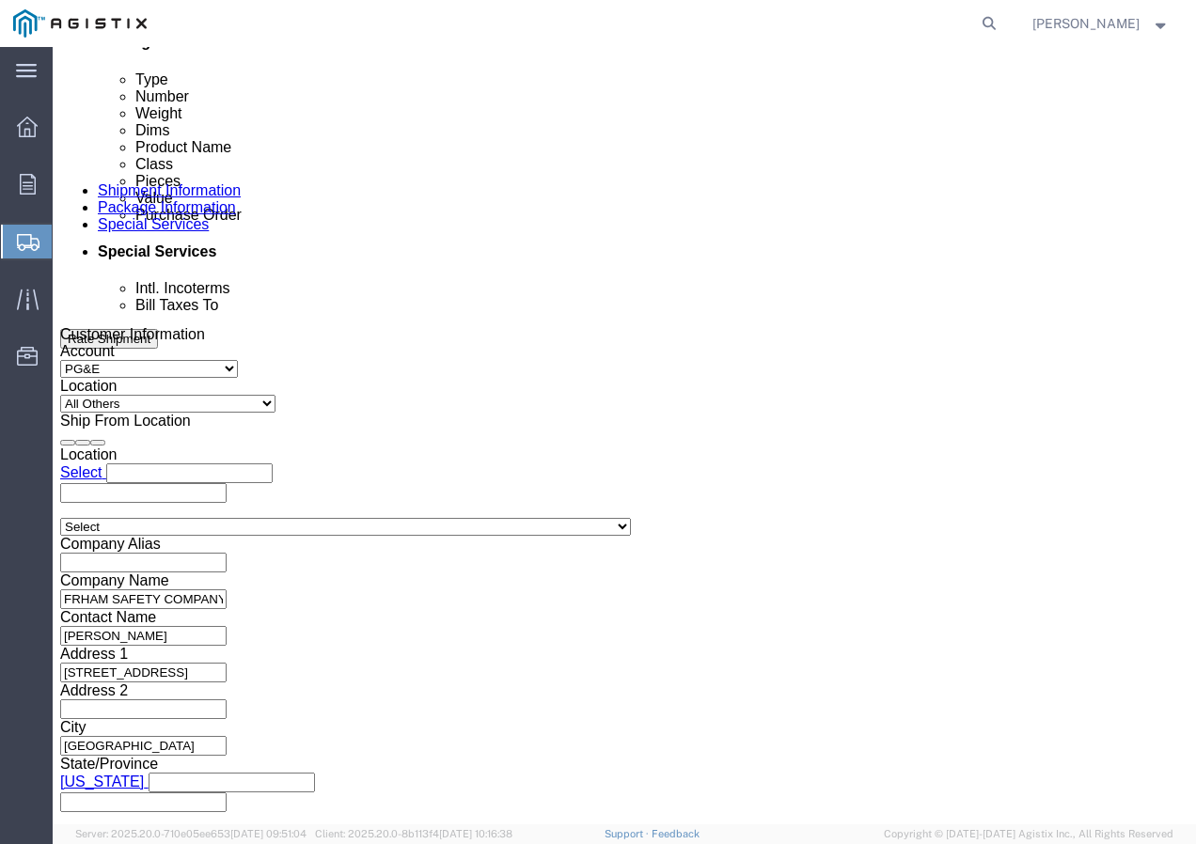
scroll to position [752, 0]
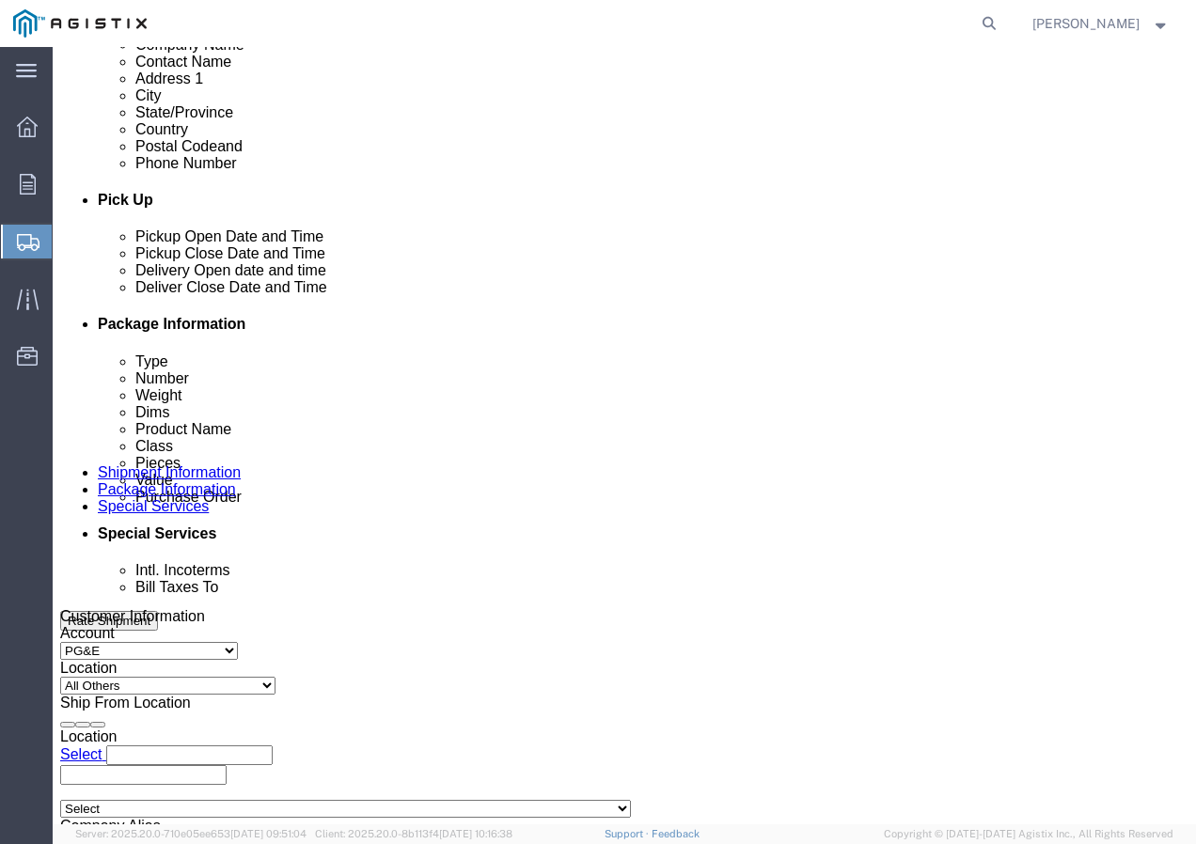
click icon
click div "Oct 03 2025 8:00 AM"
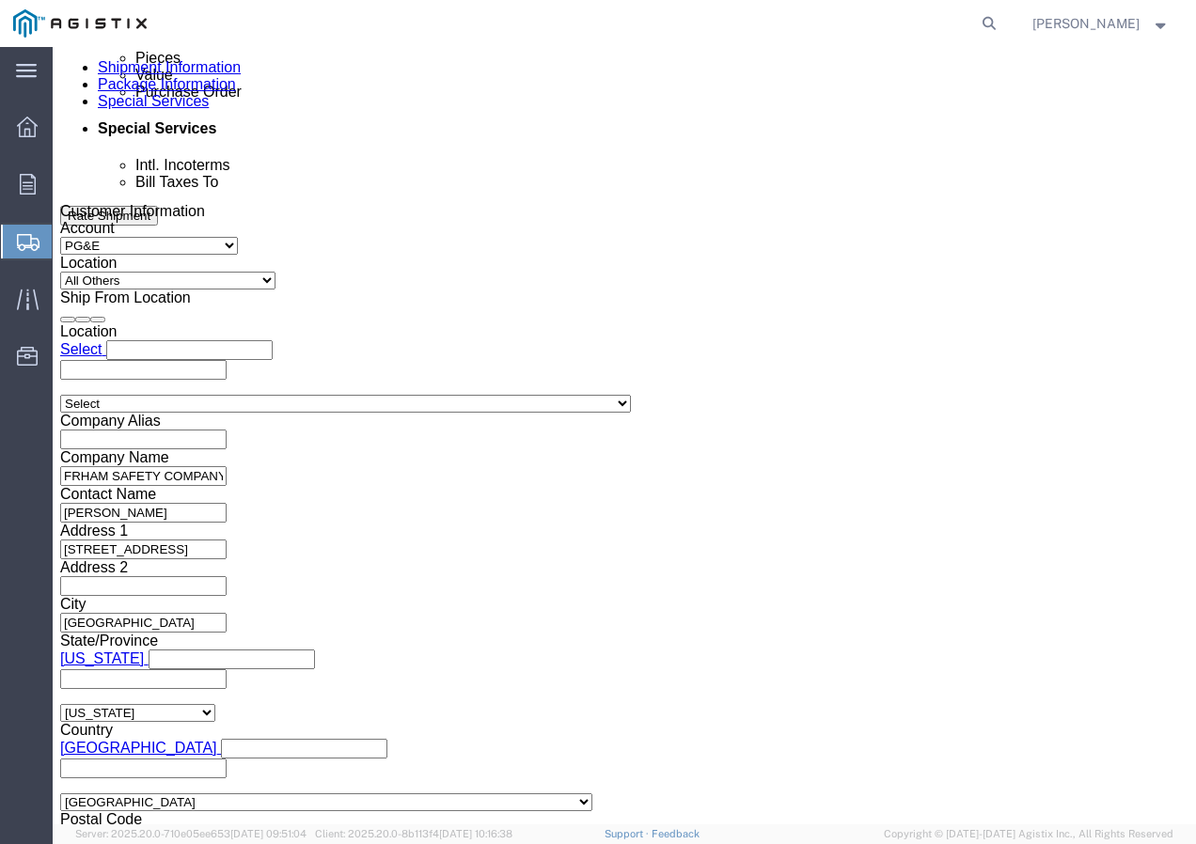
click button "Apply"
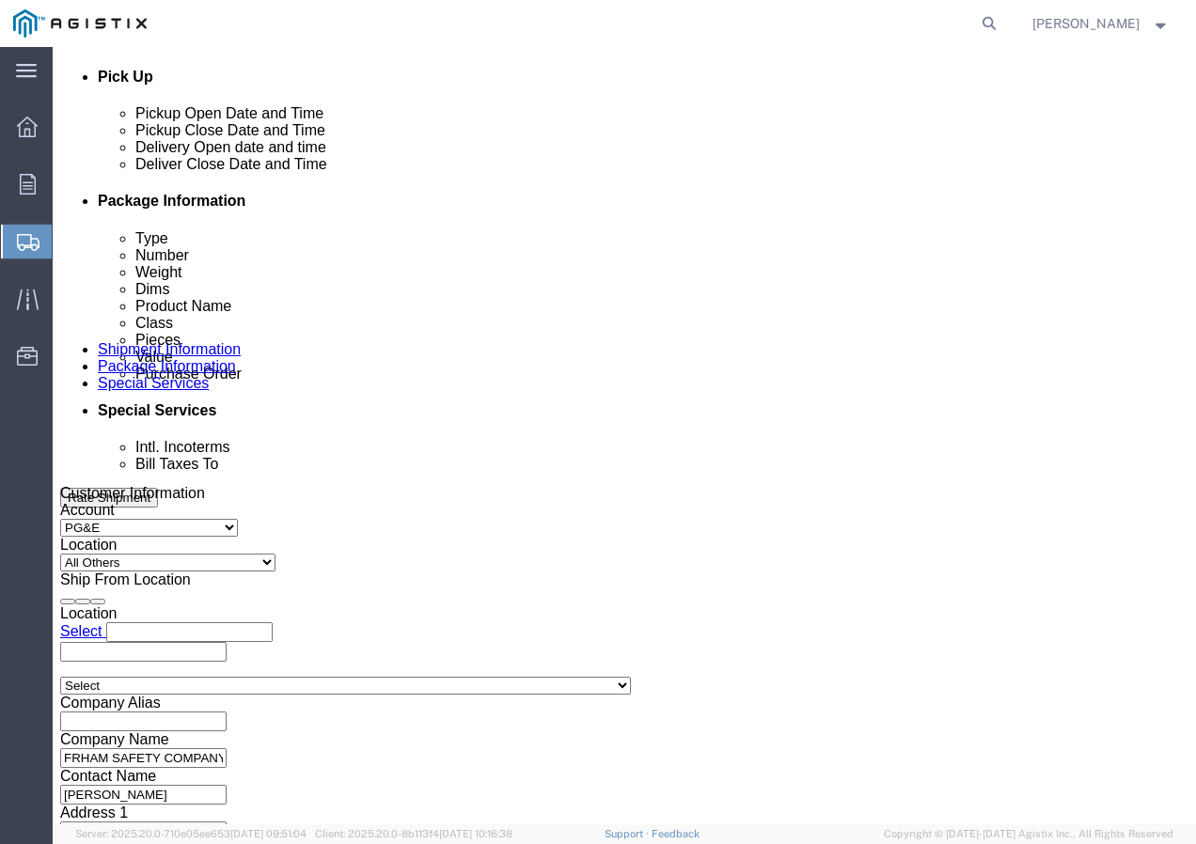
click div "Oct 06 2025 9:00 AM"
click input "5:00 AM"
type input "5:00 PM"
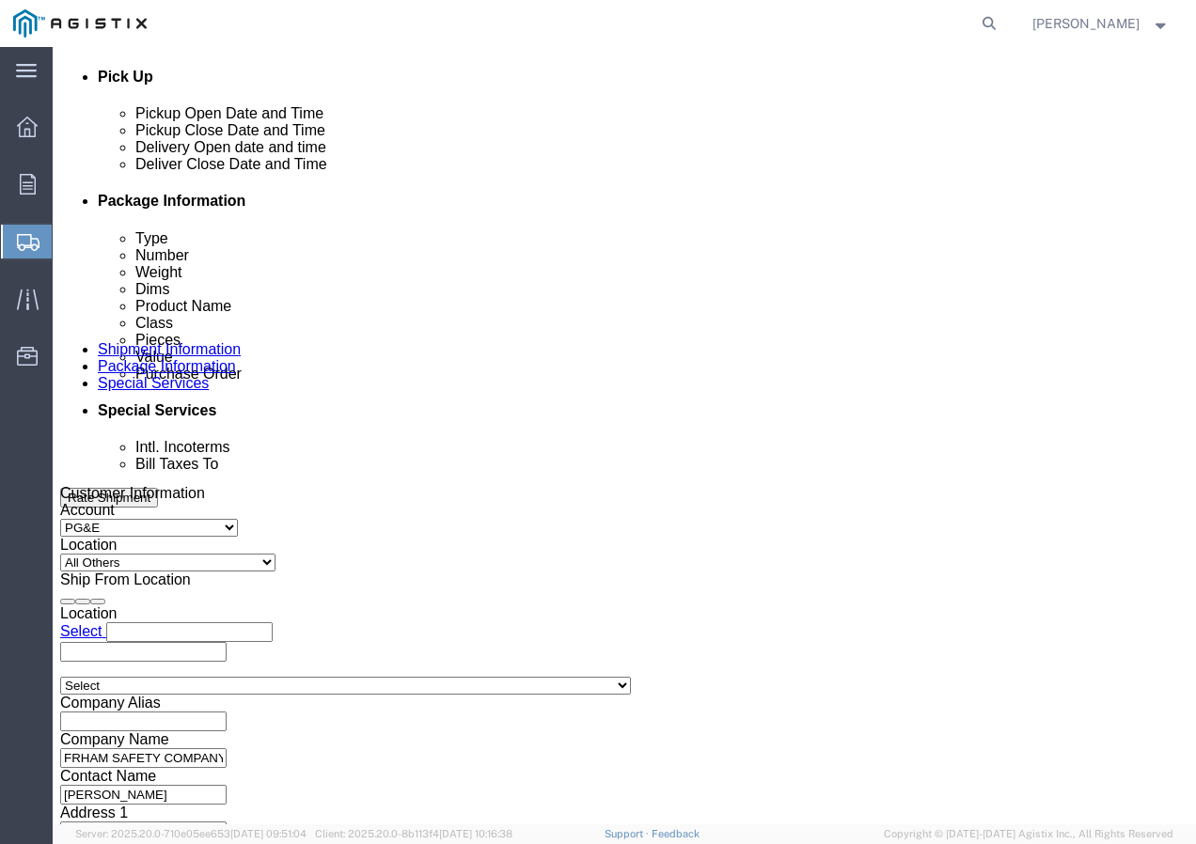
click button "Apply"
click button "Rate Shipment"
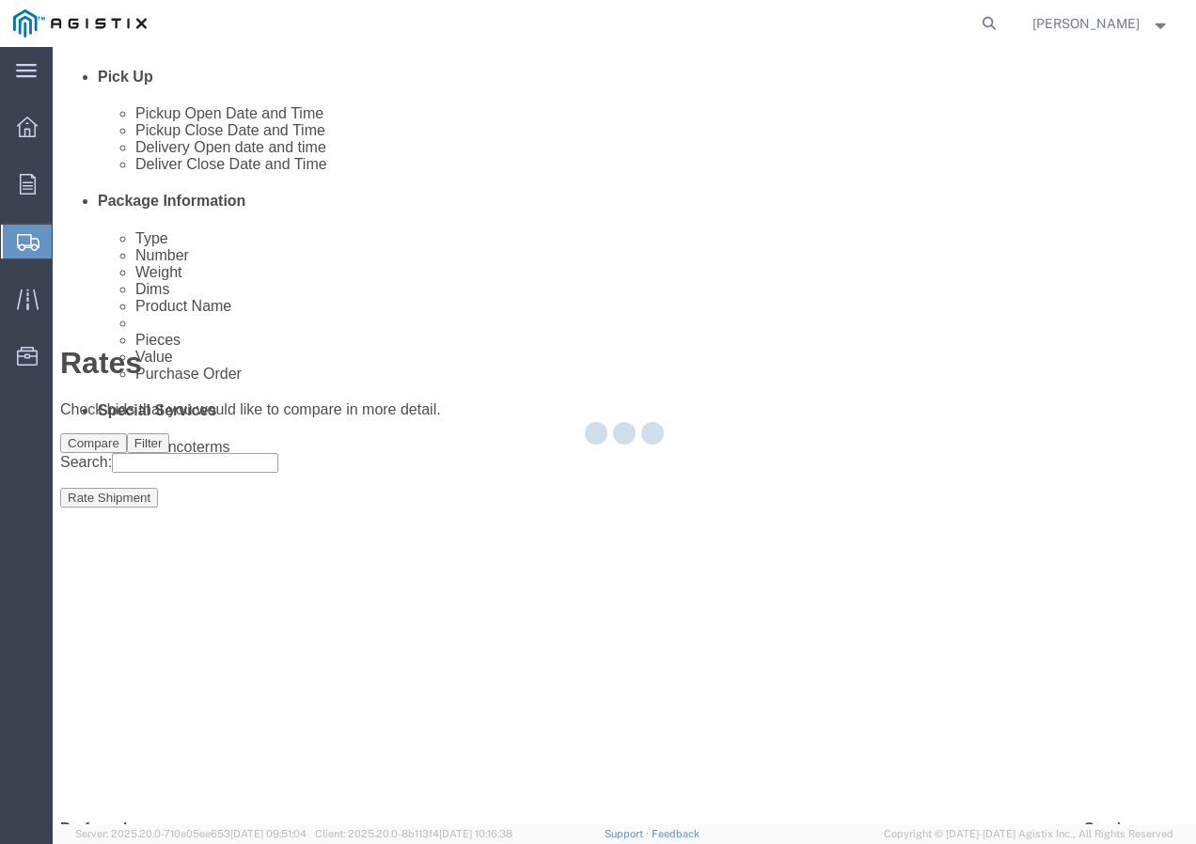
scroll to position [0, 0]
